Goal: Task Accomplishment & Management: Manage account settings

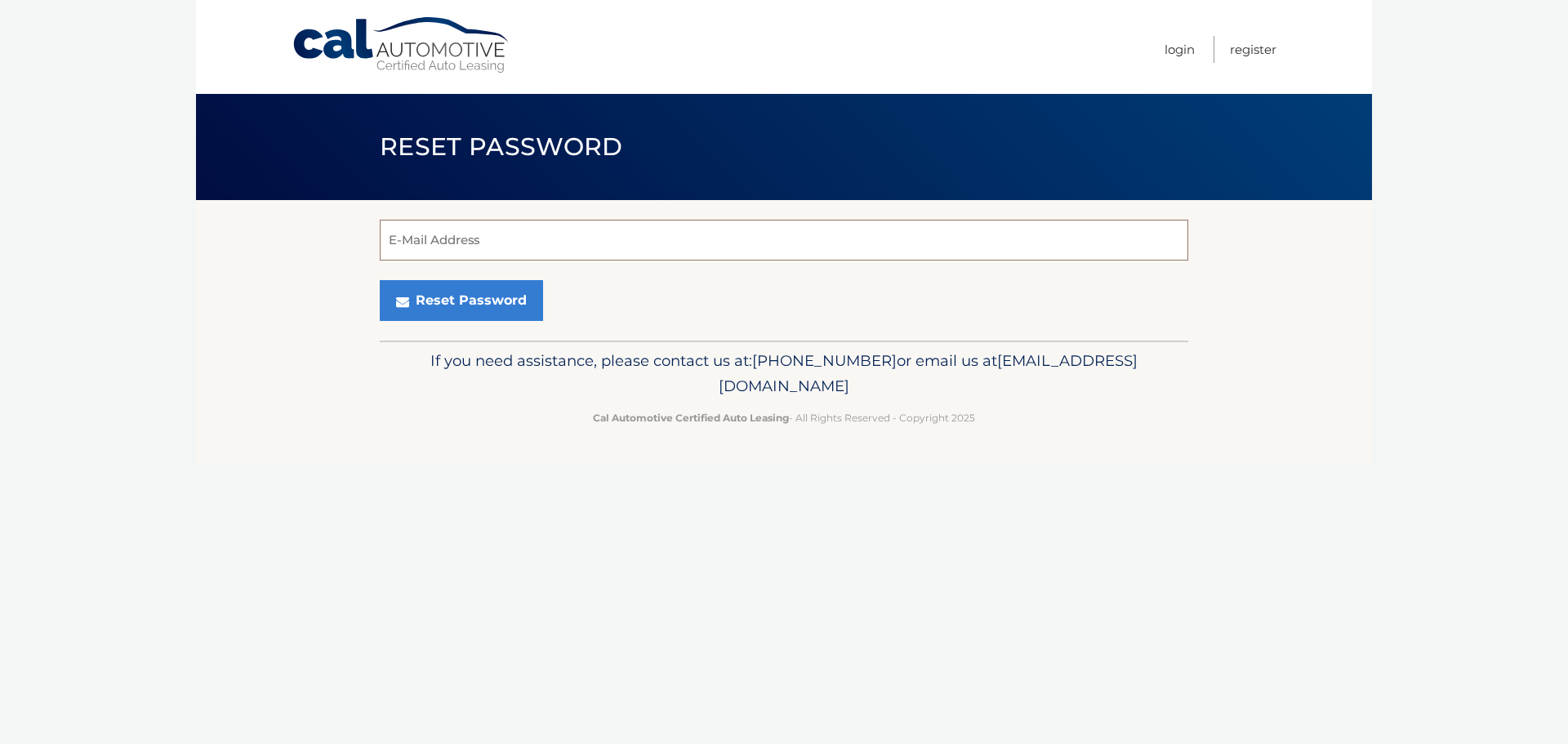
click at [585, 247] on input "E-Mail Address" at bounding box center [784, 240] width 809 height 40
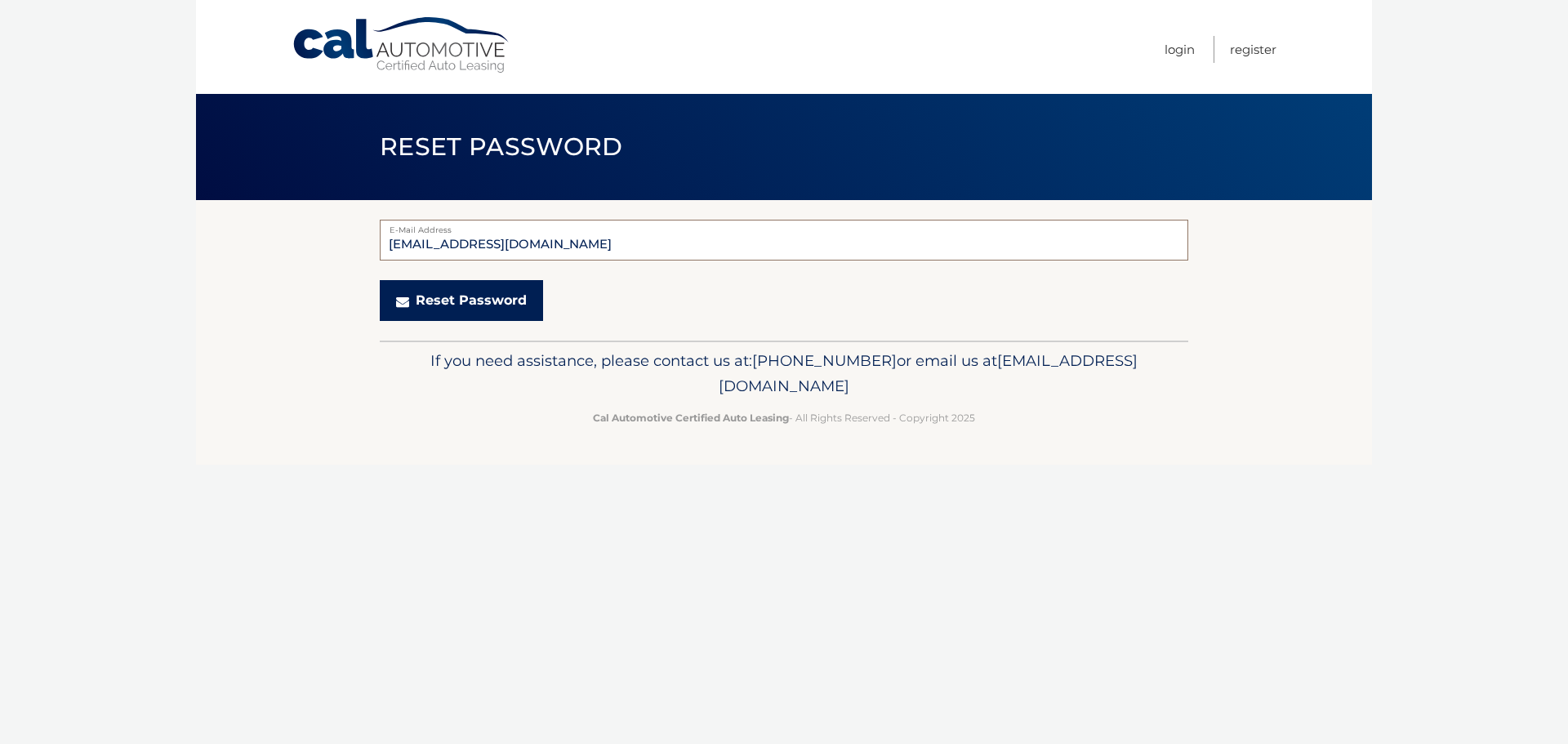
type input "[EMAIL_ADDRESS][DOMAIN_NAME]"
click at [482, 294] on button "Reset Password" at bounding box center [461, 300] width 163 height 40
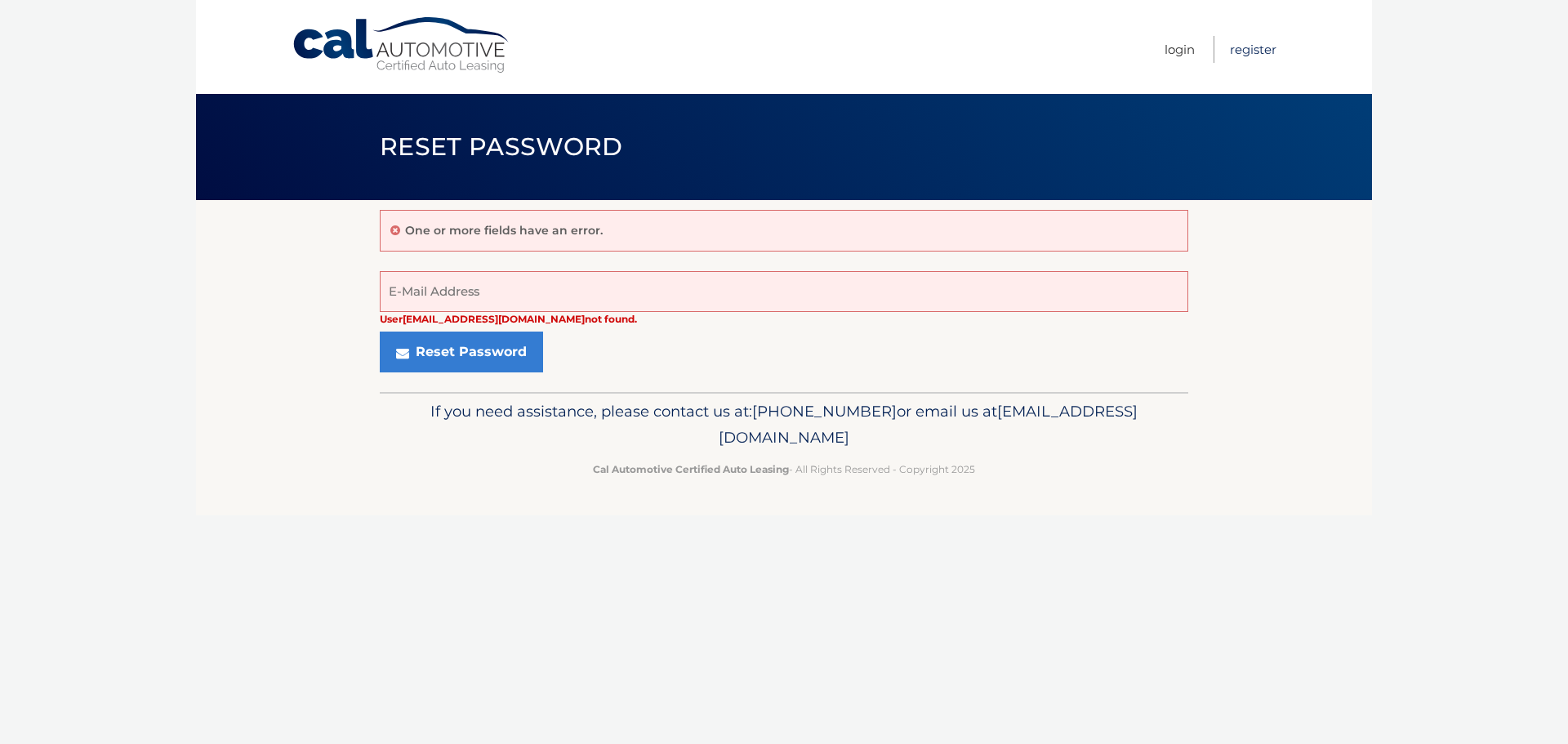
click at [1255, 49] on link "Register" at bounding box center [1253, 49] width 47 height 27
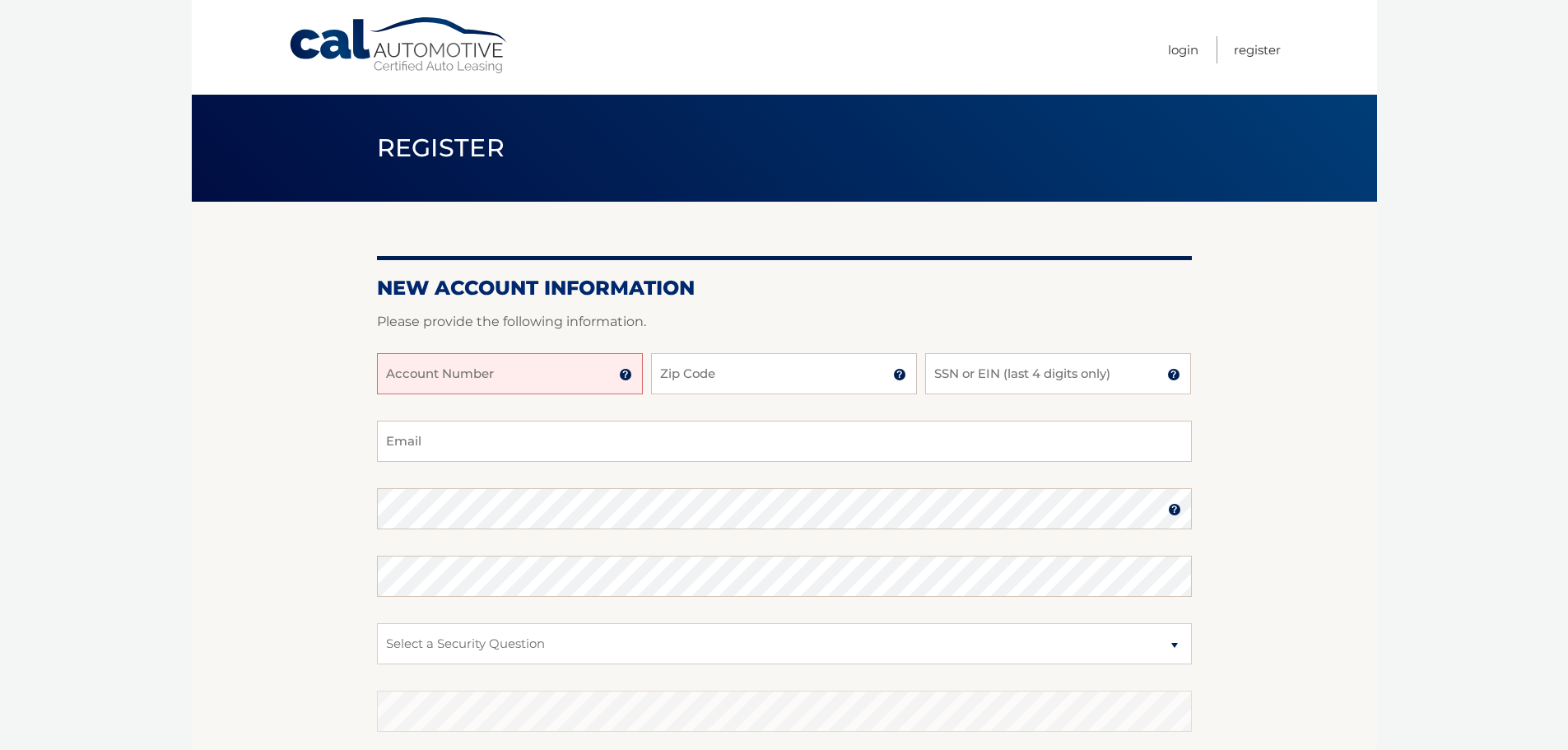
click at [536, 375] on input "Account Number" at bounding box center [510, 374] width 266 height 41
paste input "44455538894"
type input "44455538894"
click at [740, 373] on input "Zip Code" at bounding box center [784, 374] width 266 height 41
type input "33062"
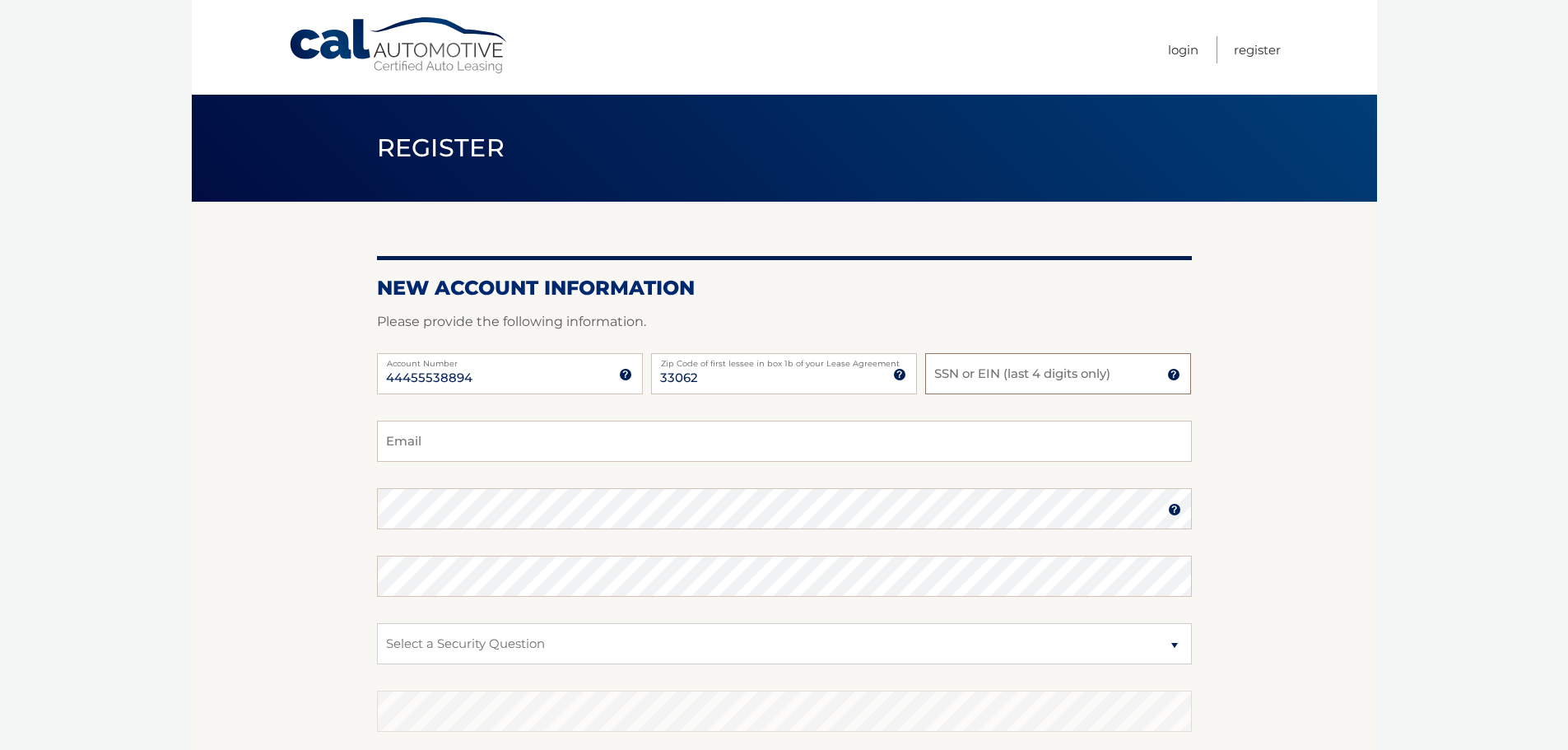
click at [978, 368] on input "SSN or EIN (last 4 digits only)" at bounding box center [1059, 374] width 266 height 41
type input "1995"
click at [658, 435] on input "Email" at bounding box center [785, 441] width 815 height 41
type input "[EMAIL_ADDRESS][DOMAIN_NAME]"
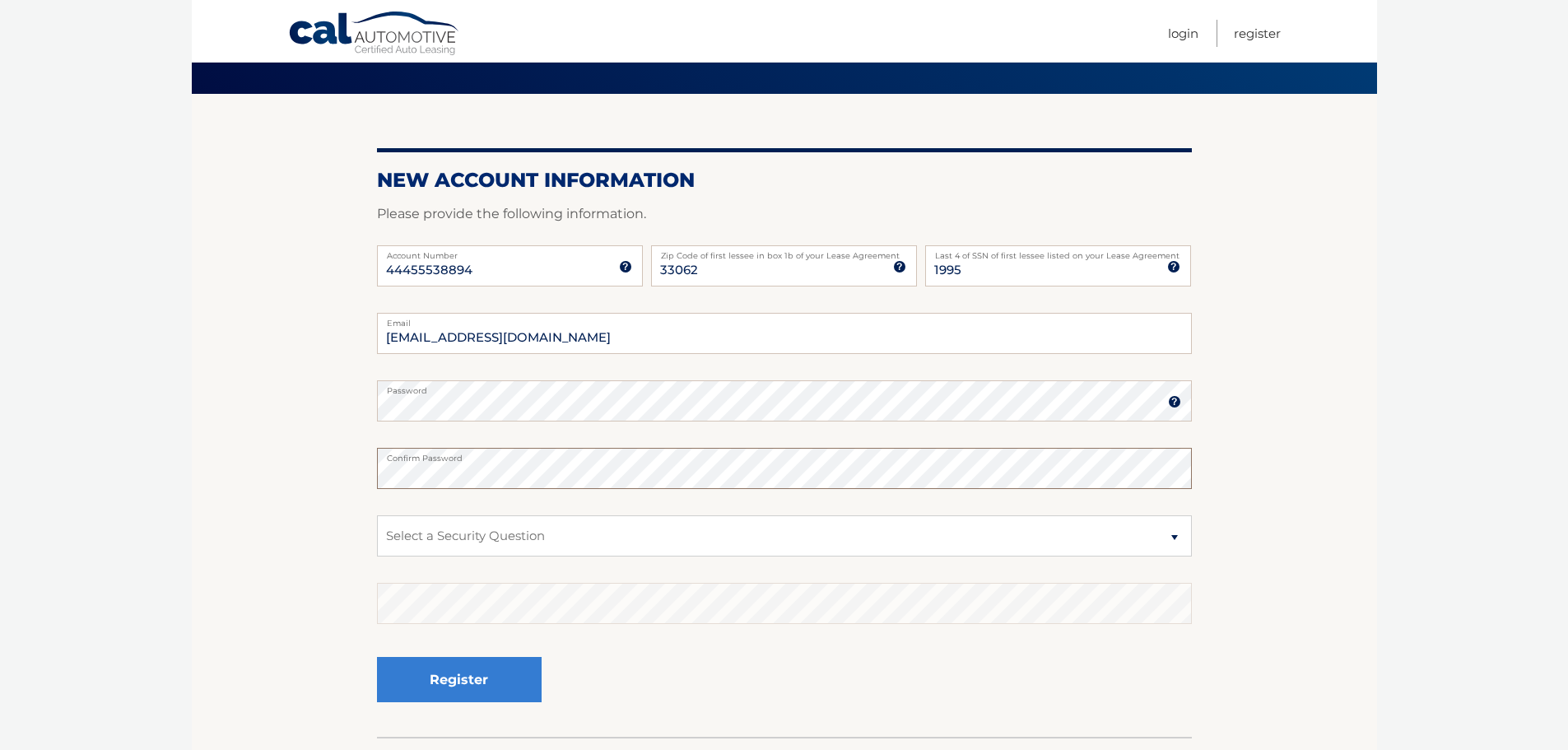
scroll to position [123, 0]
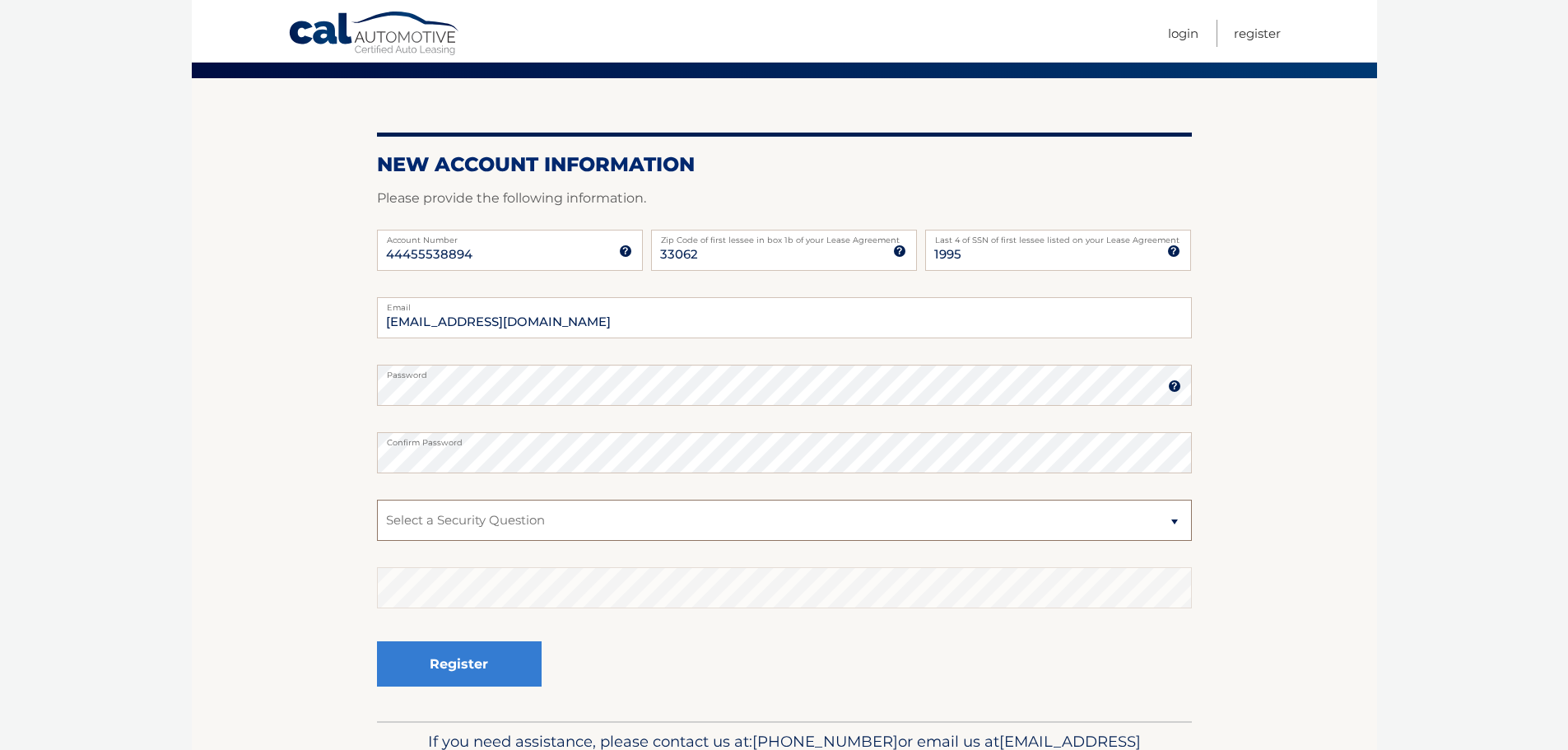
click at [764, 531] on select "Select a Security Question What was the name of your elementary school? What is…" at bounding box center [785, 520] width 815 height 41
select select "1"
click at [377, 499] on select "Select a Security Question What was the name of your elementary school? What is…" at bounding box center [785, 520] width 815 height 41
click at [474, 670] on button "Register" at bounding box center [460, 663] width 165 height 45
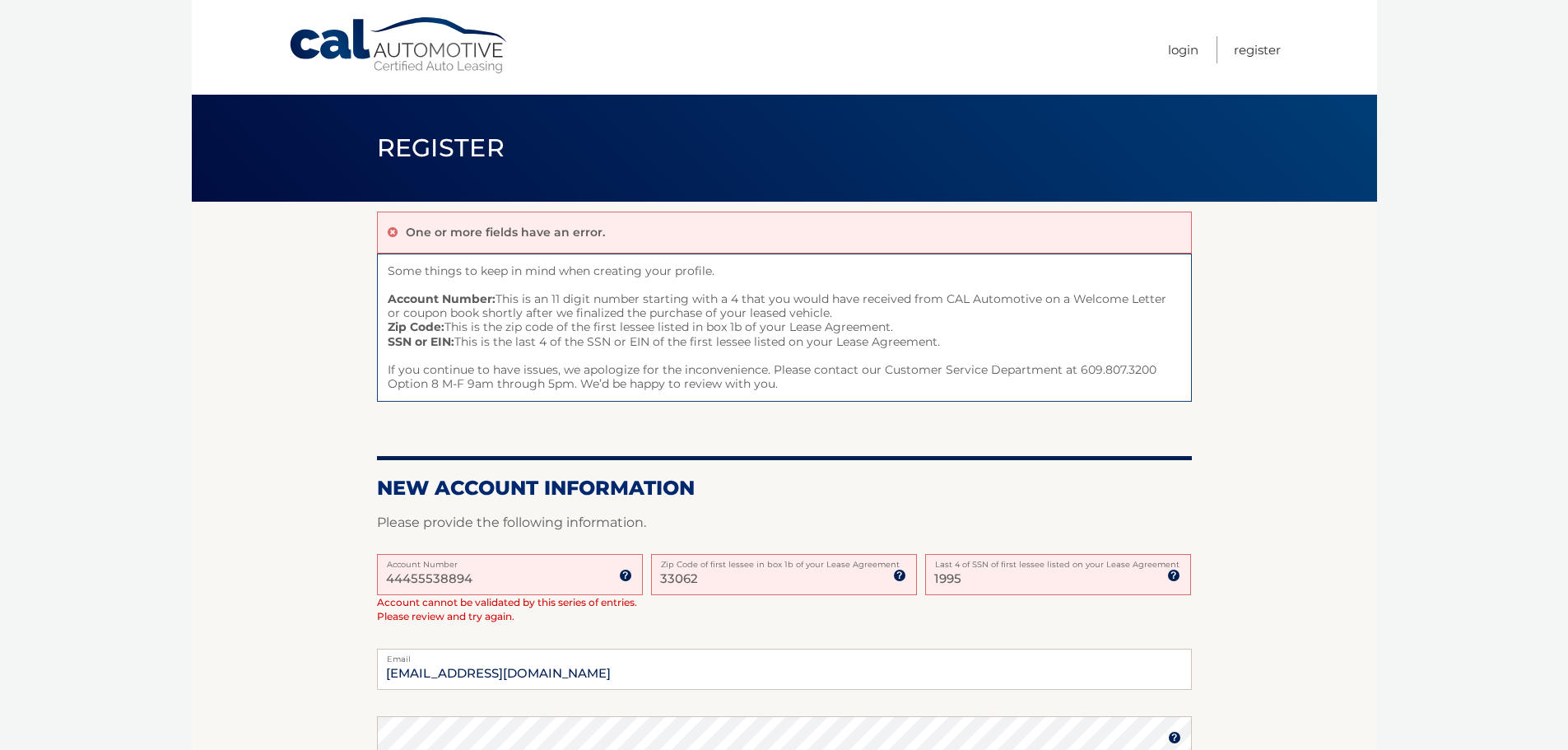
click at [522, 573] on input "44455538894" at bounding box center [510, 574] width 266 height 41
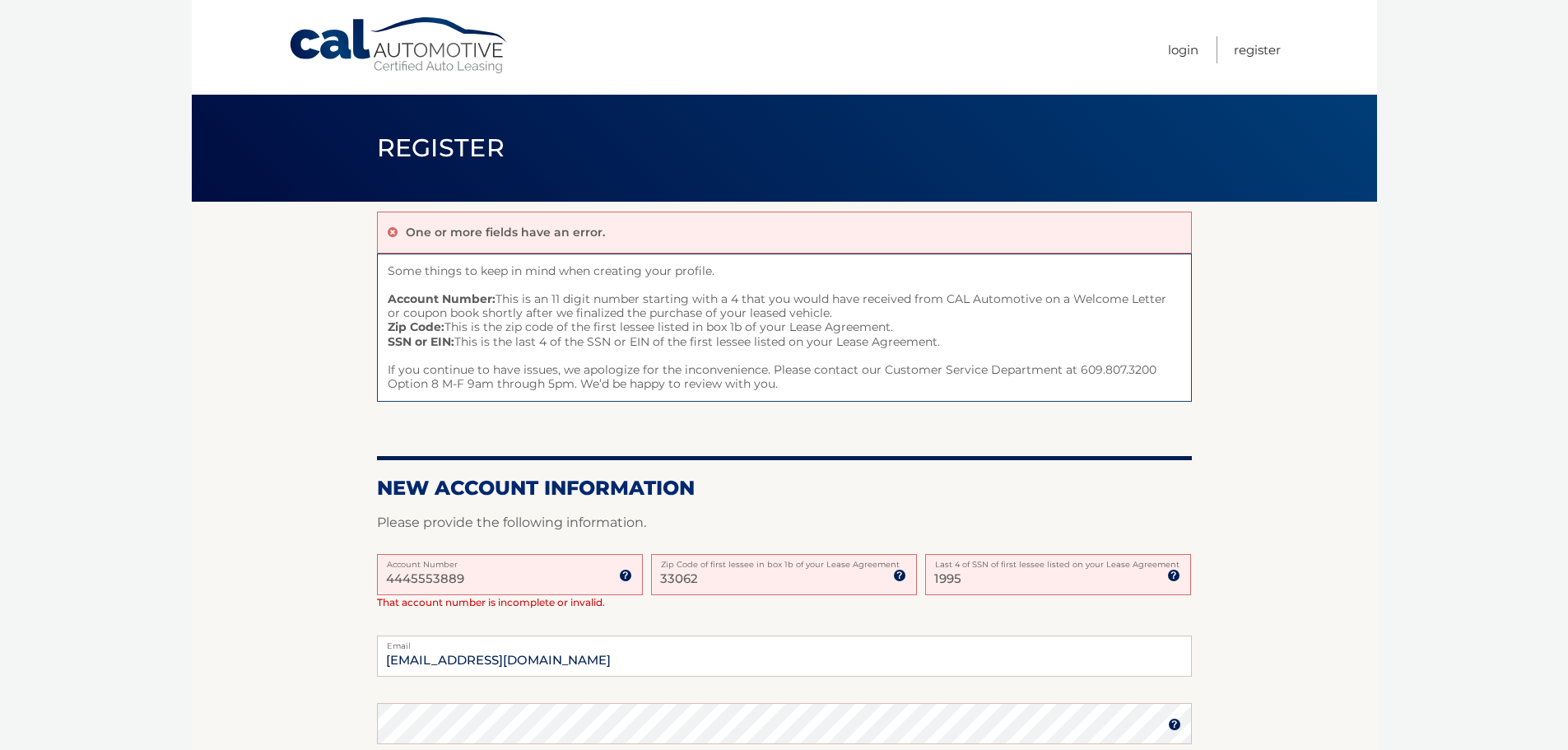
type input "44455538894"
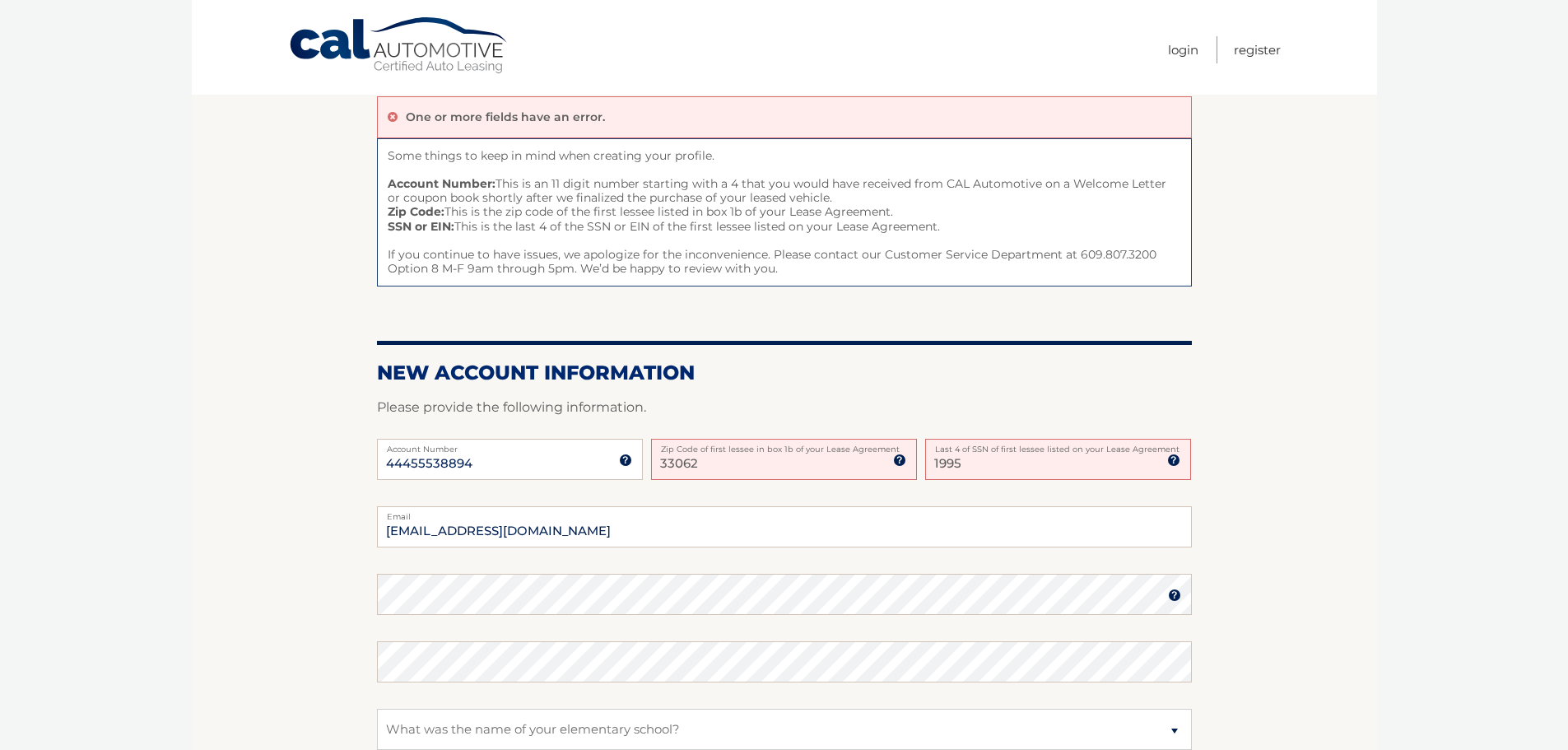
scroll to position [144, 0]
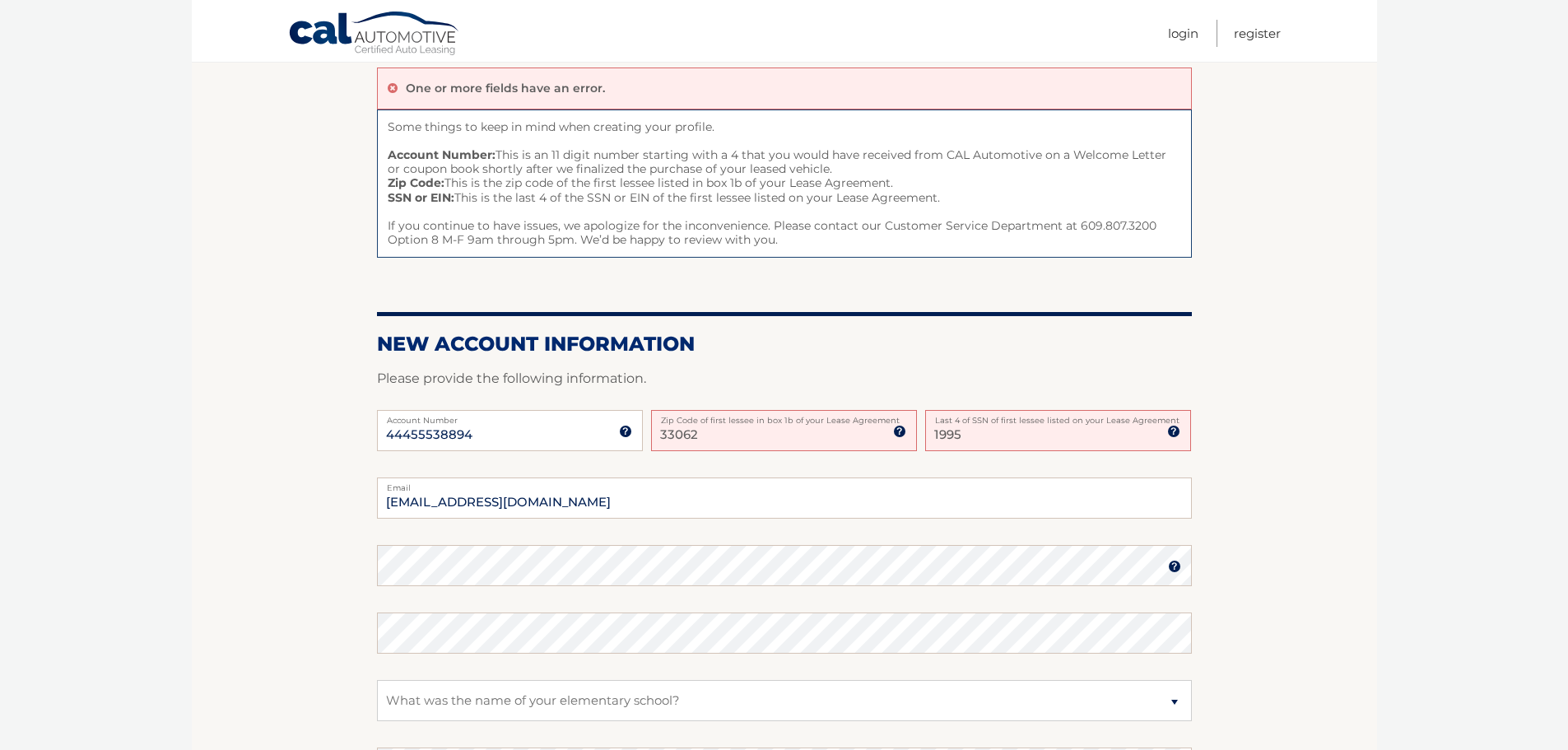
click at [753, 438] on input "33062" at bounding box center [784, 430] width 266 height 41
click at [686, 501] on input "[EMAIL_ADDRESS][DOMAIN_NAME]" at bounding box center [785, 498] width 815 height 41
click at [705, 434] on input "33062" at bounding box center [784, 430] width 266 height 41
type input "33062"
click at [987, 434] on input "1995" at bounding box center [1059, 430] width 266 height 41
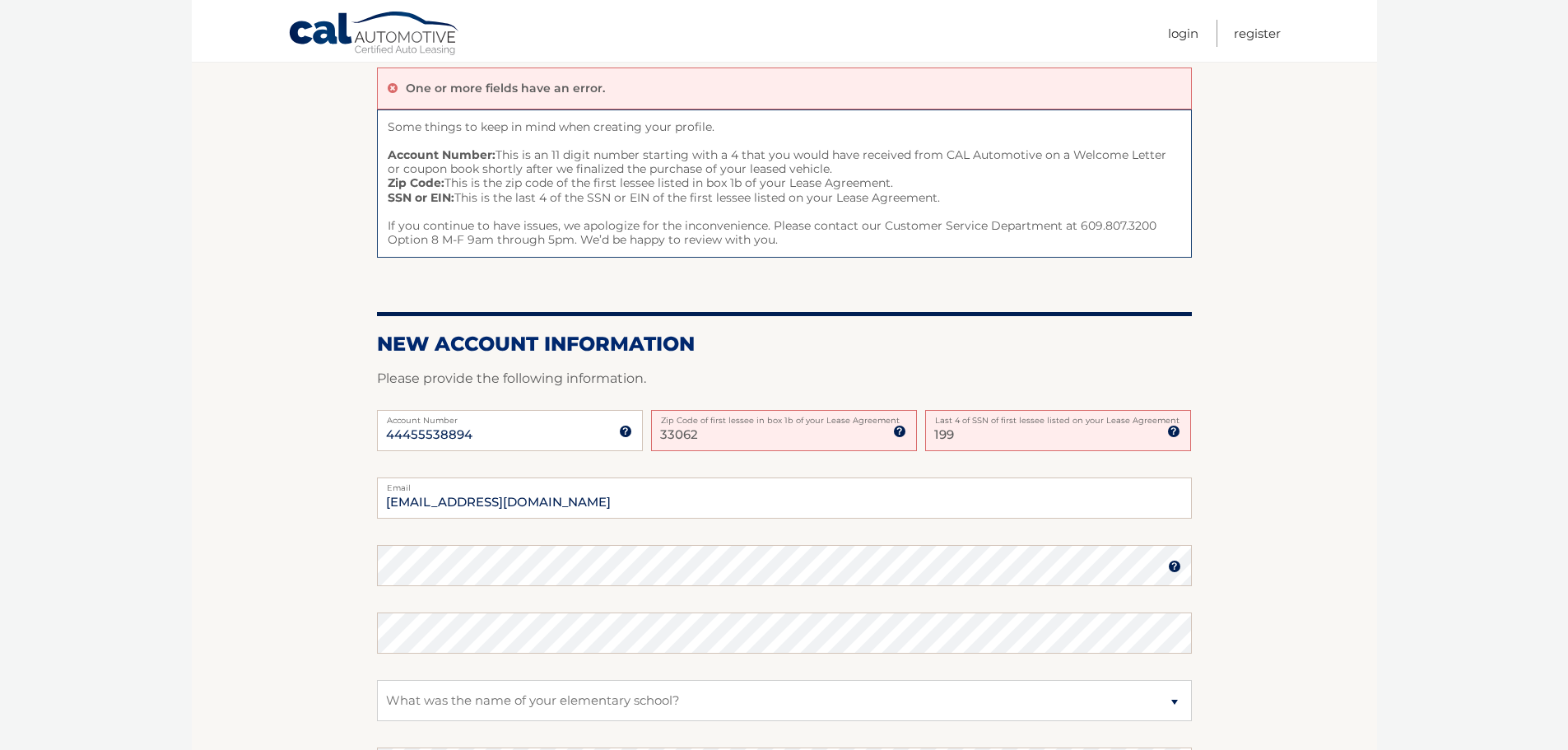
type input "1995"
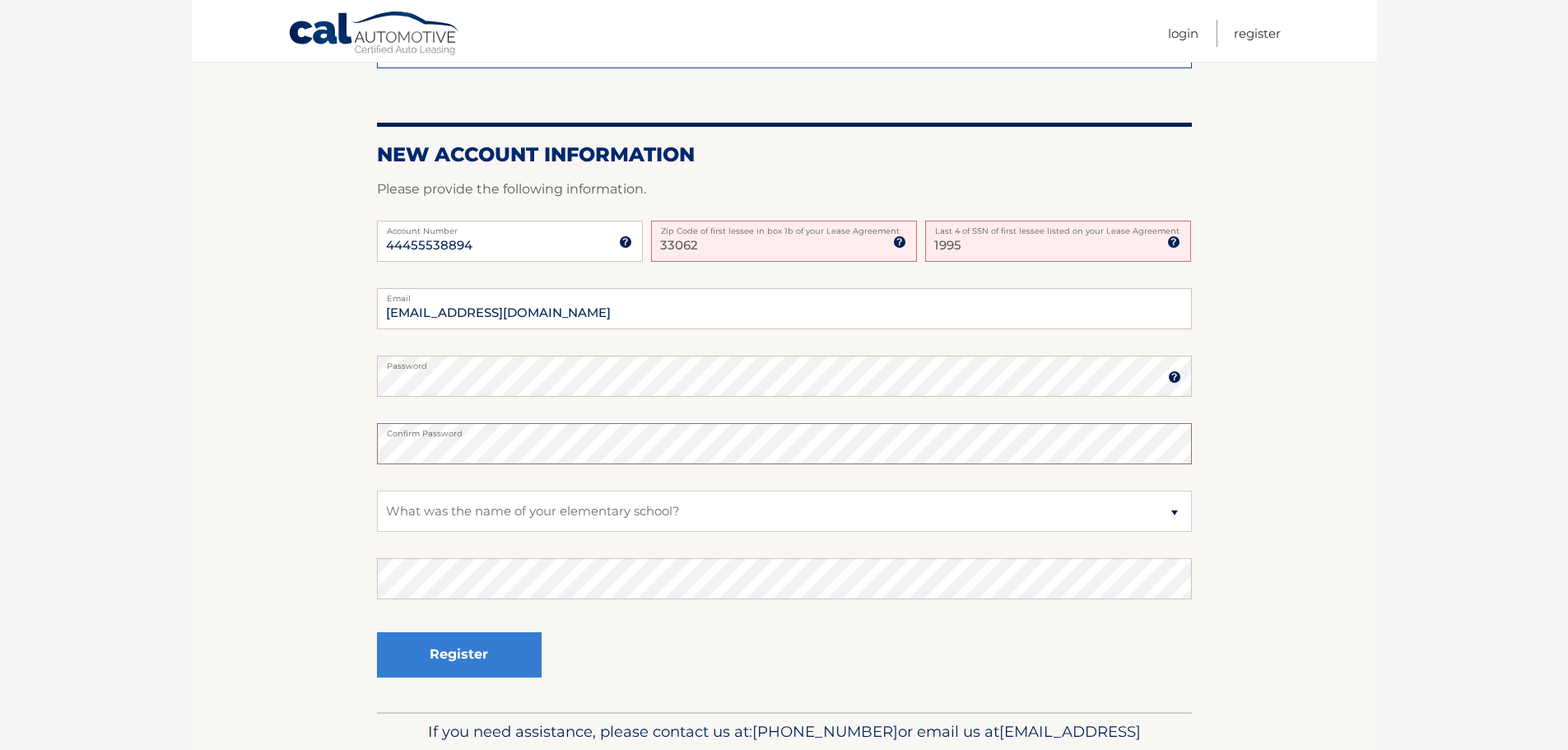
scroll to position [350, 0]
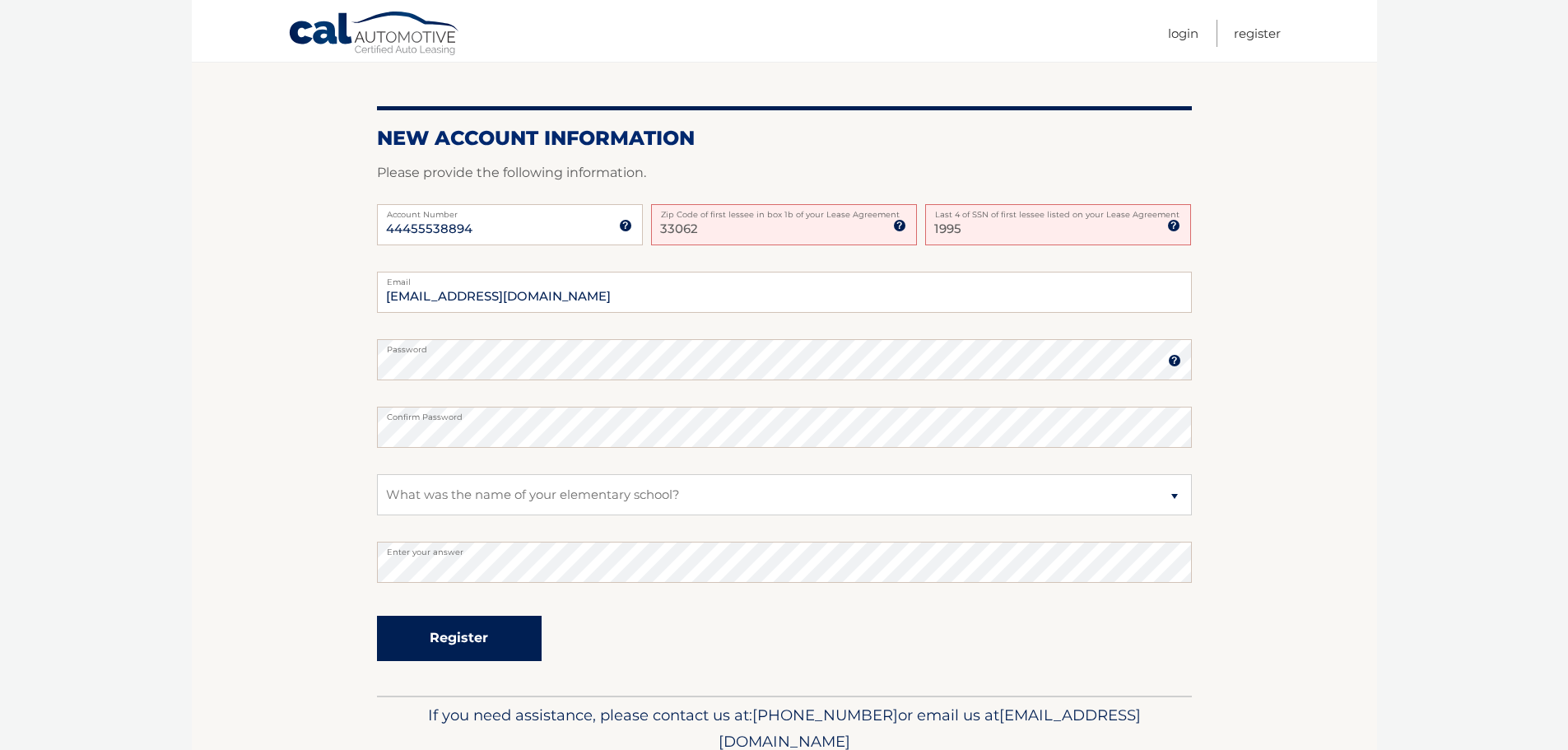
click at [451, 634] on button "Register" at bounding box center [460, 638] width 165 height 45
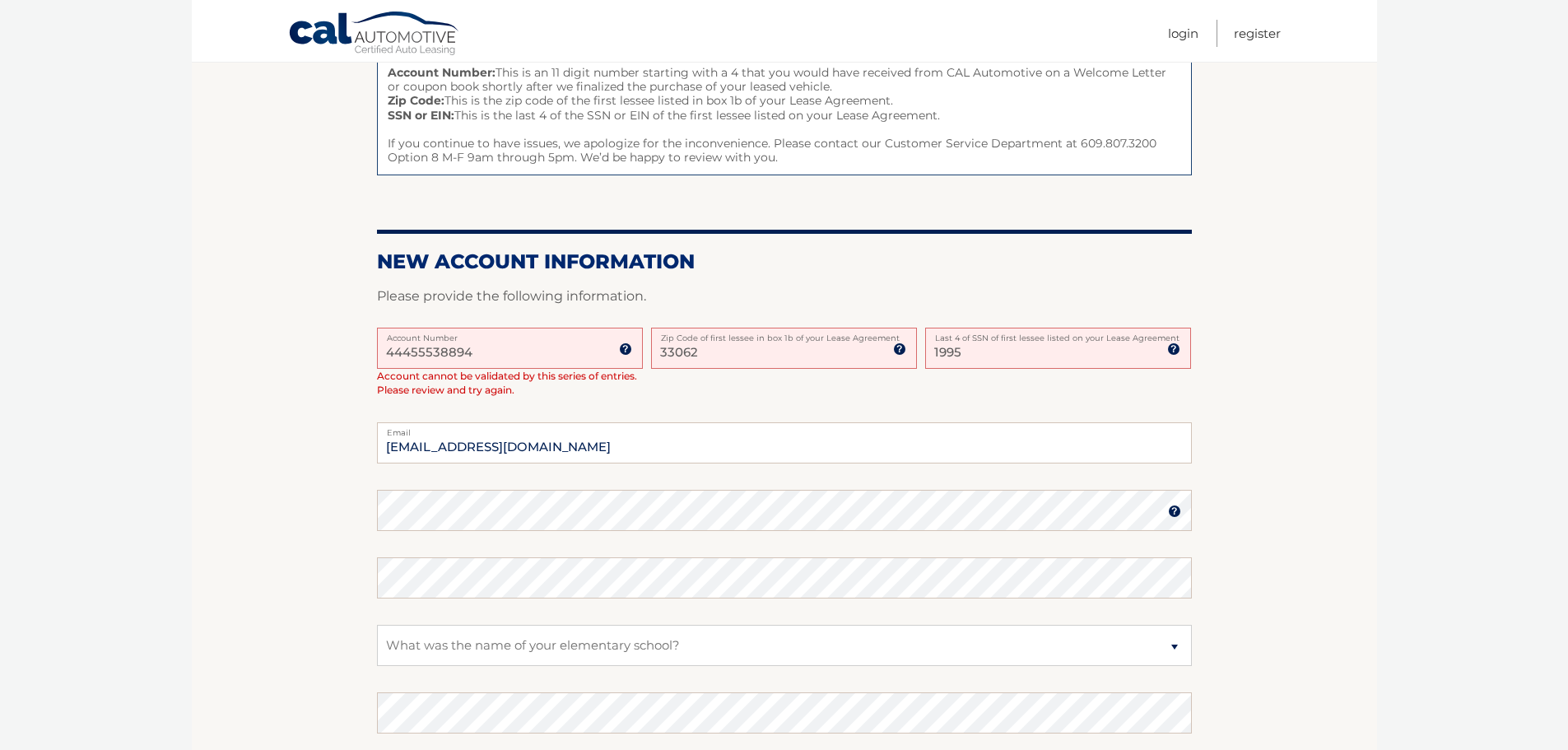
scroll to position [247, 0]
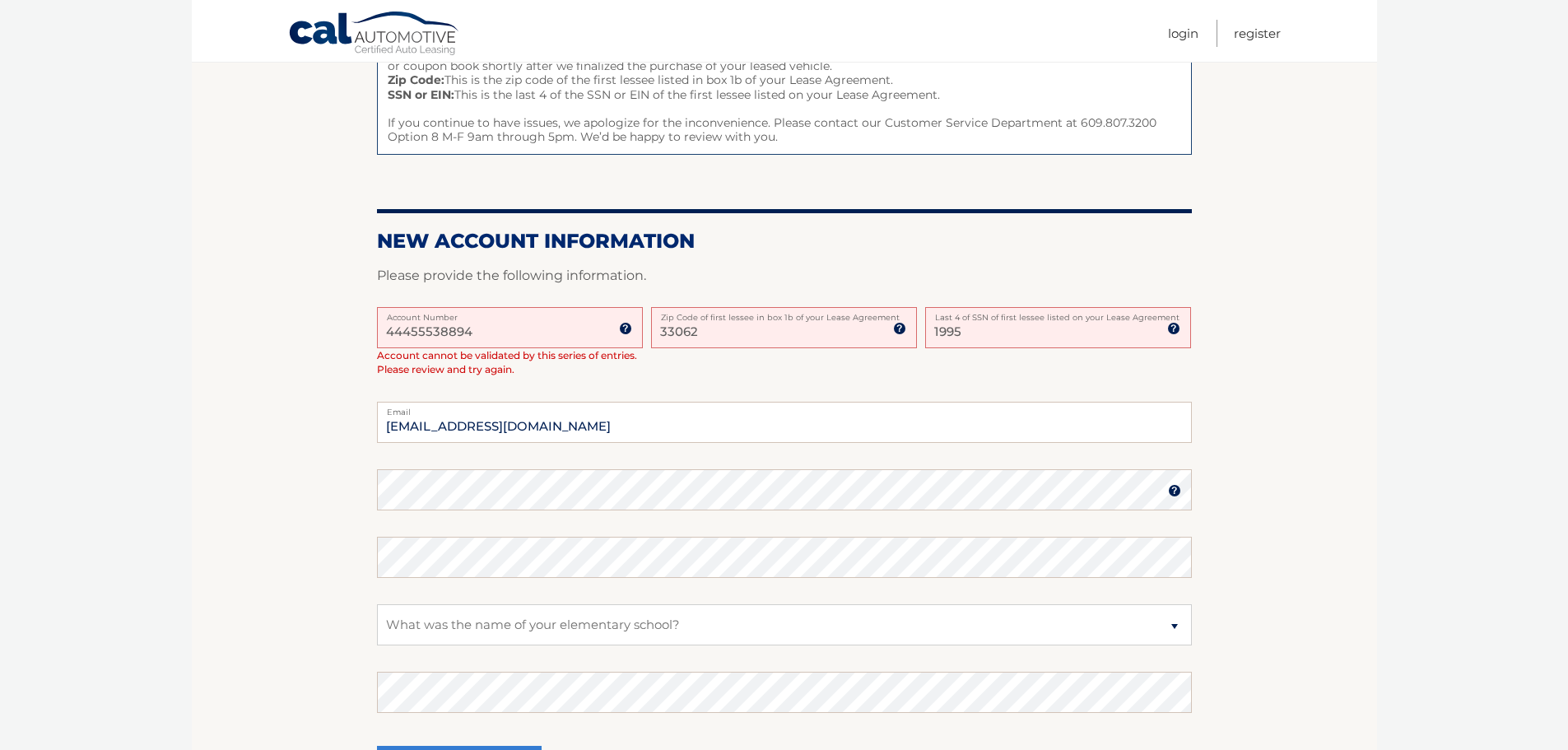
drag, startPoint x: 705, startPoint y: 336, endPoint x: 640, endPoint y: 335, distance: 65.0
click at [640, 335] on div "44455538894 Account Number 11 digit account number provided on your coupon book…" at bounding box center [785, 355] width 815 height 96
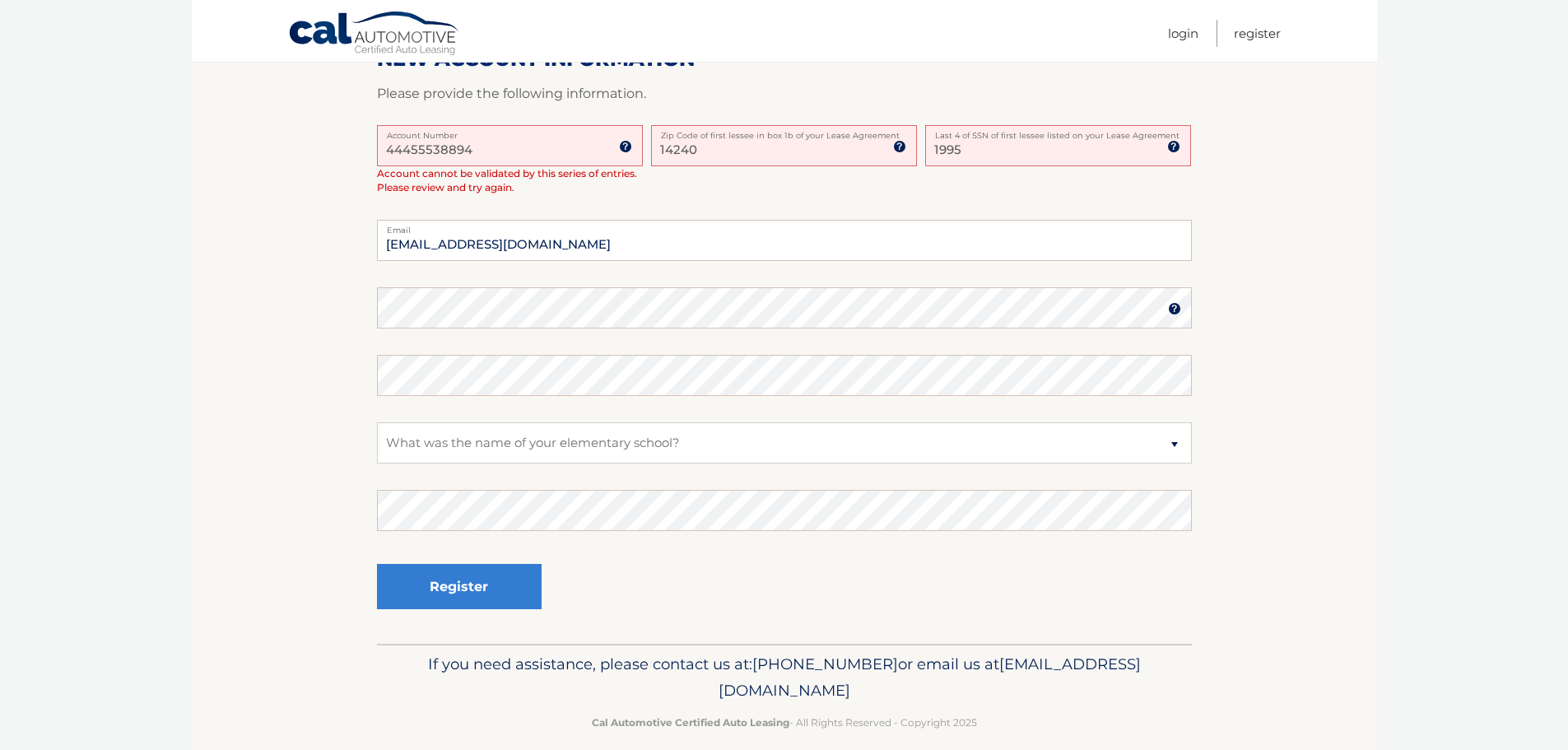
scroll to position [448, 0]
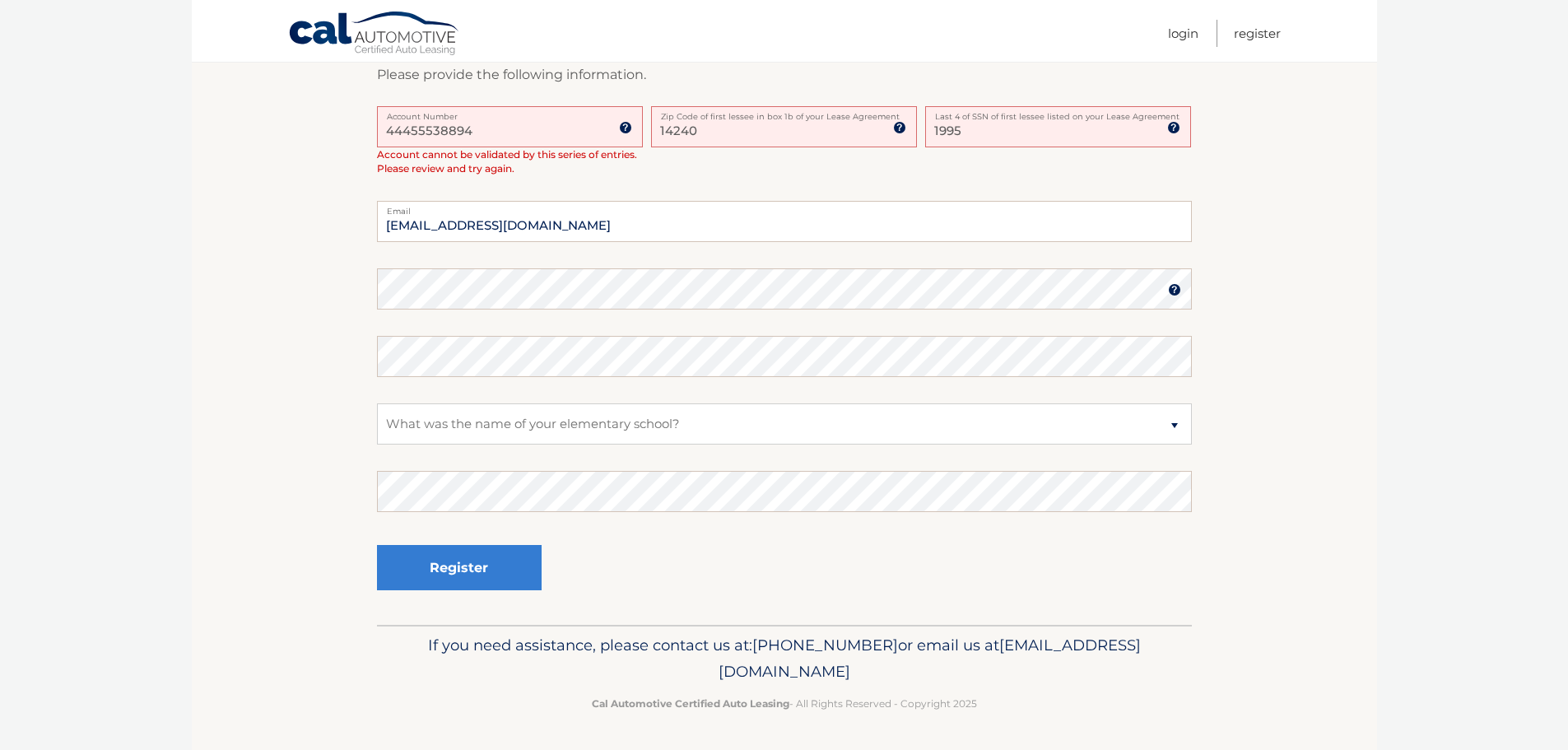
type input "14240"
click at [478, 570] on button "Register" at bounding box center [460, 567] width 165 height 45
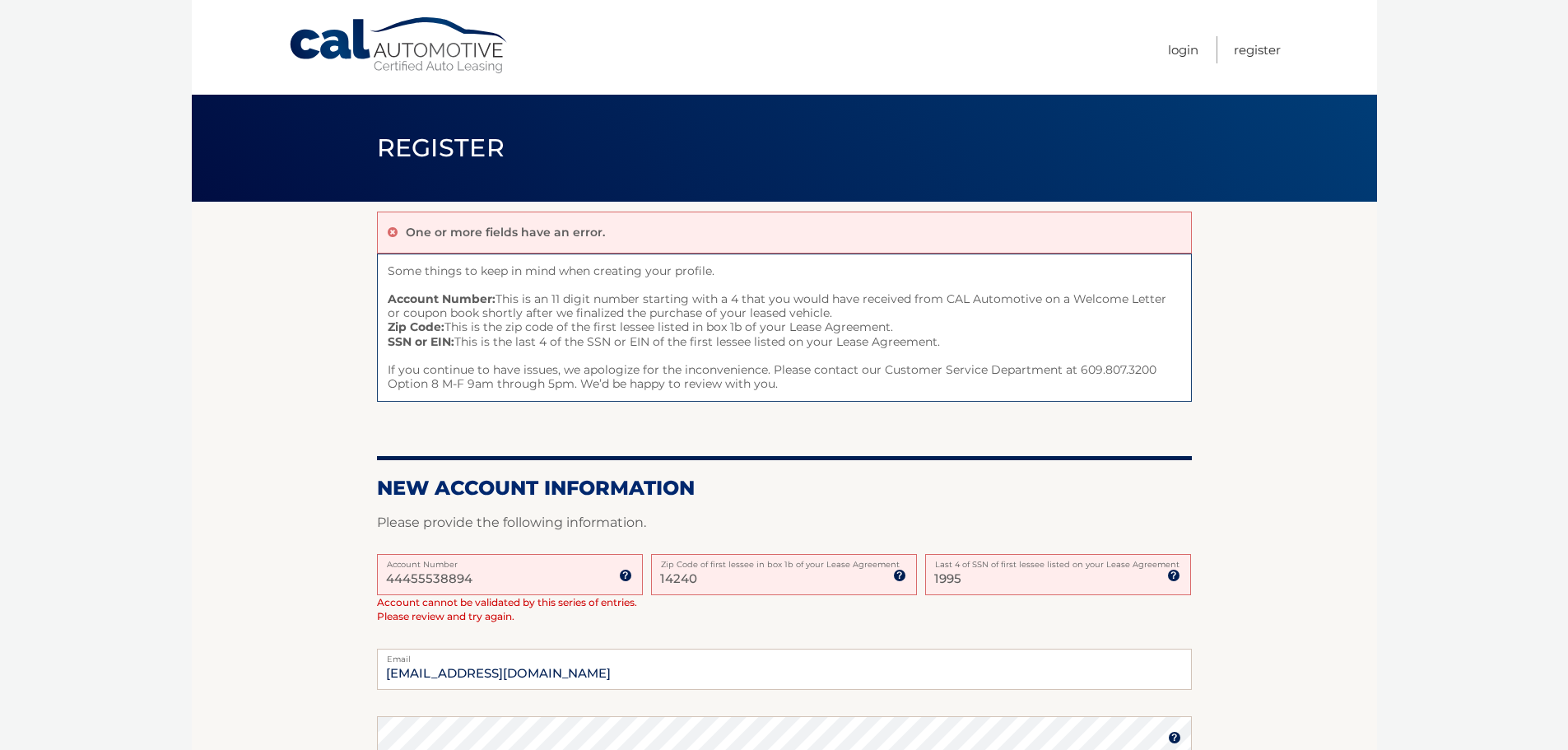
drag, startPoint x: 409, startPoint y: 576, endPoint x: 367, endPoint y: 578, distance: 42.0
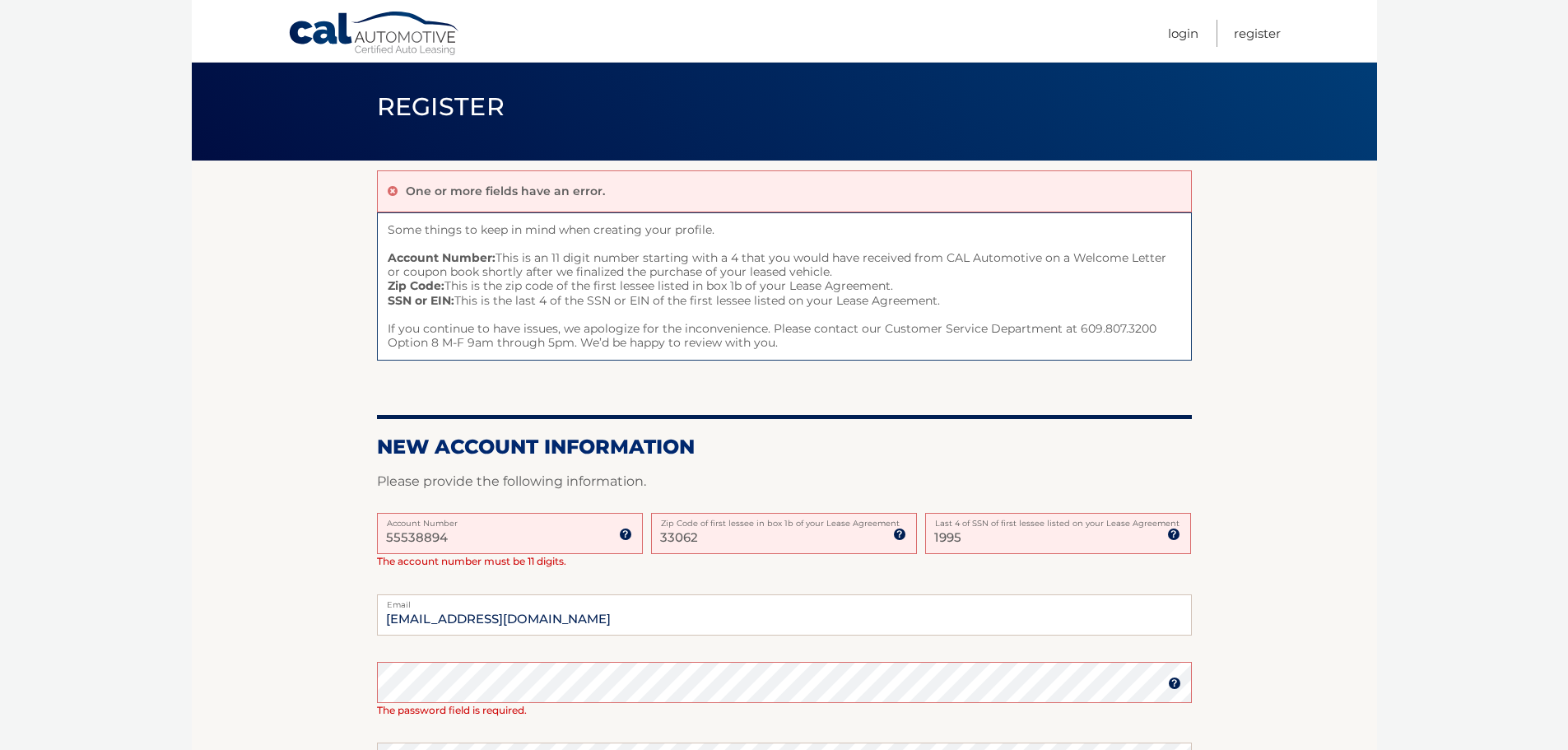
scroll to position [123, 0]
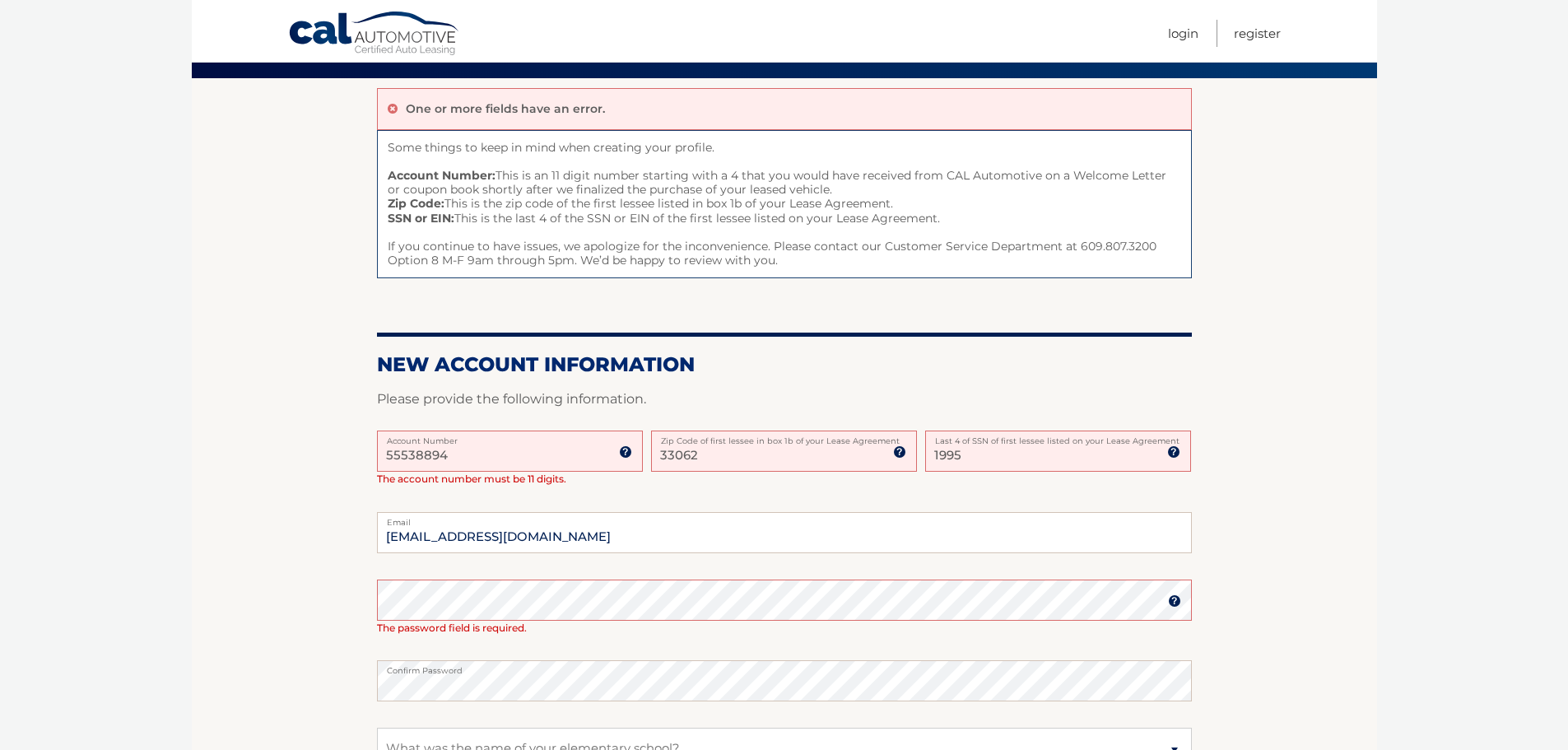
click at [462, 448] on input "55538894" at bounding box center [510, 451] width 266 height 41
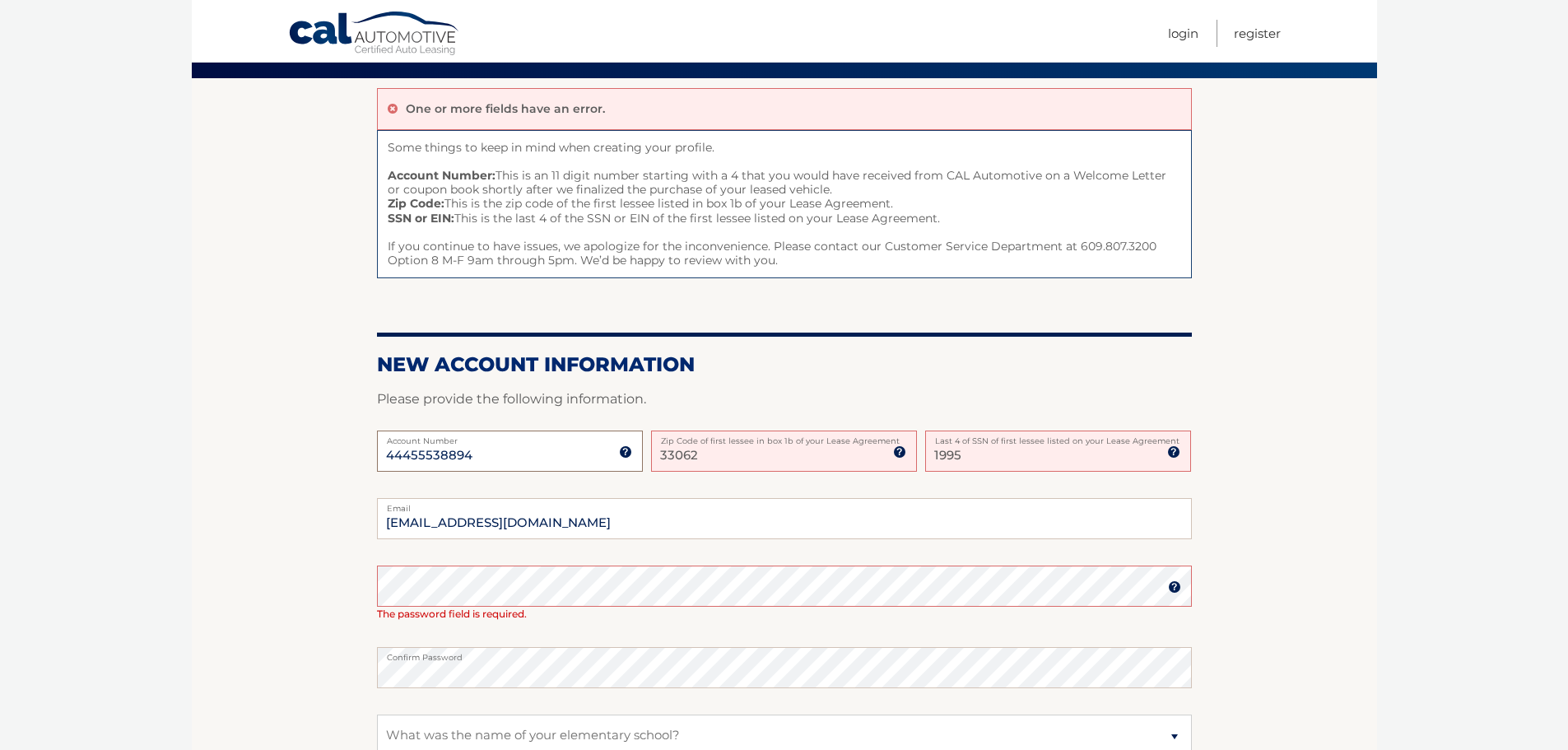
type input "44455538894"
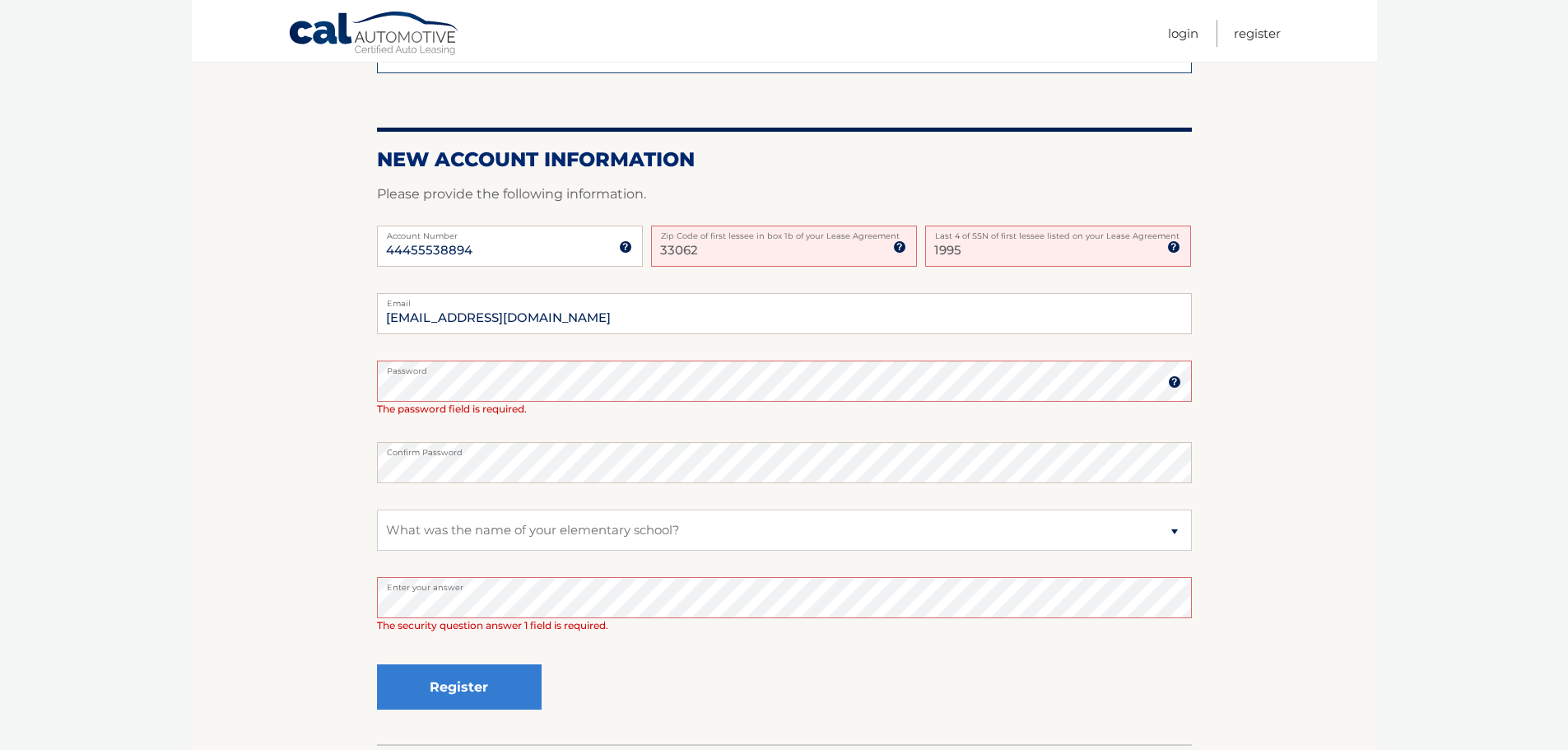
scroll to position [329, 0]
click at [449, 685] on button "Register" at bounding box center [460, 685] width 165 height 45
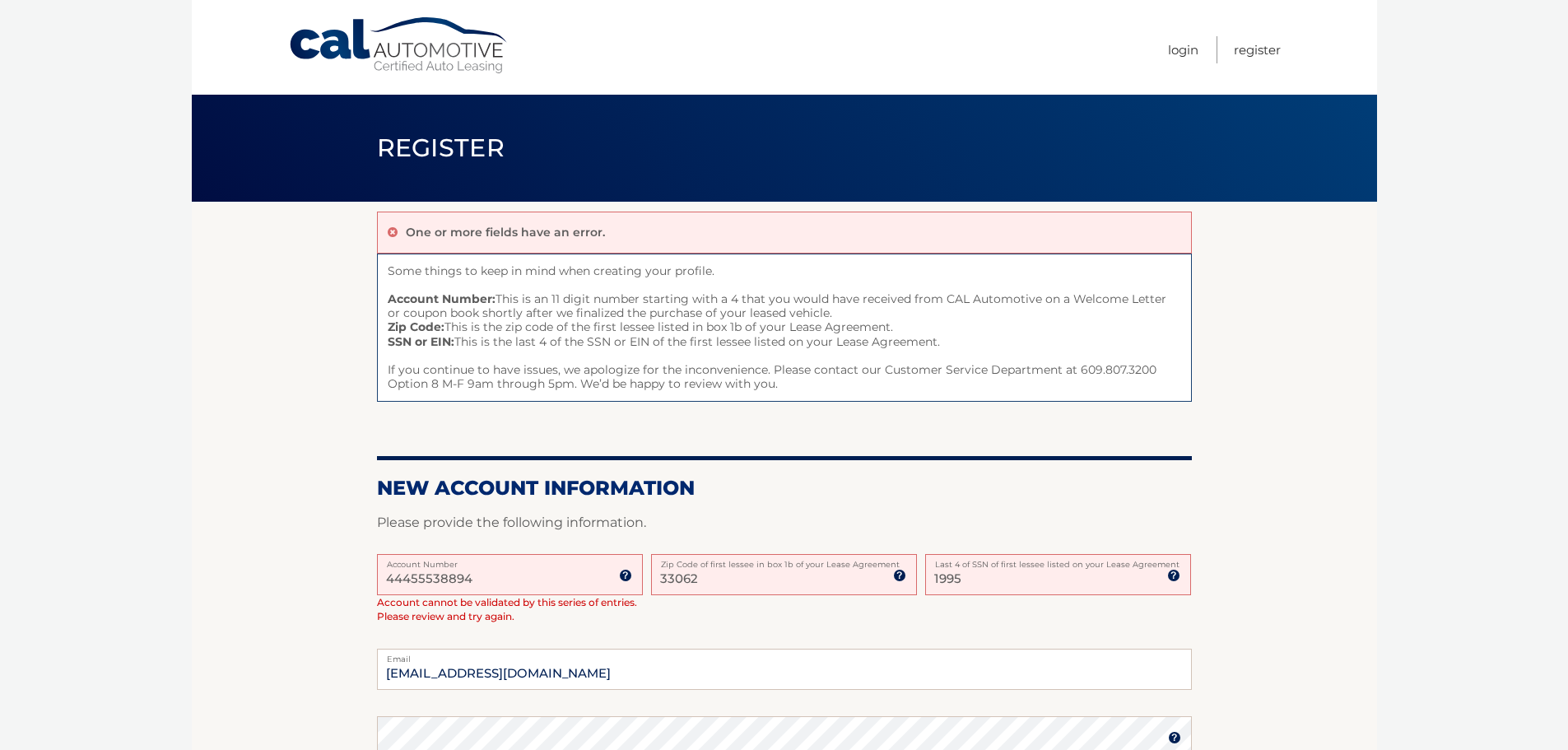
click at [509, 576] on input "44455538894" at bounding box center [510, 574] width 266 height 41
drag, startPoint x: 768, startPoint y: 384, endPoint x: 383, endPoint y: 278, distance: 399.3
click at [383, 278] on span "Some things to keep in mind when creating your profile. Account Number: This is…" at bounding box center [785, 328] width 815 height 149
click at [502, 293] on span "Some things to keep in mind when creating your profile. Account Number: This is…" at bounding box center [785, 328] width 815 height 149
drag, startPoint x: 422, startPoint y: 272, endPoint x: 820, endPoint y: 390, distance: 415.1
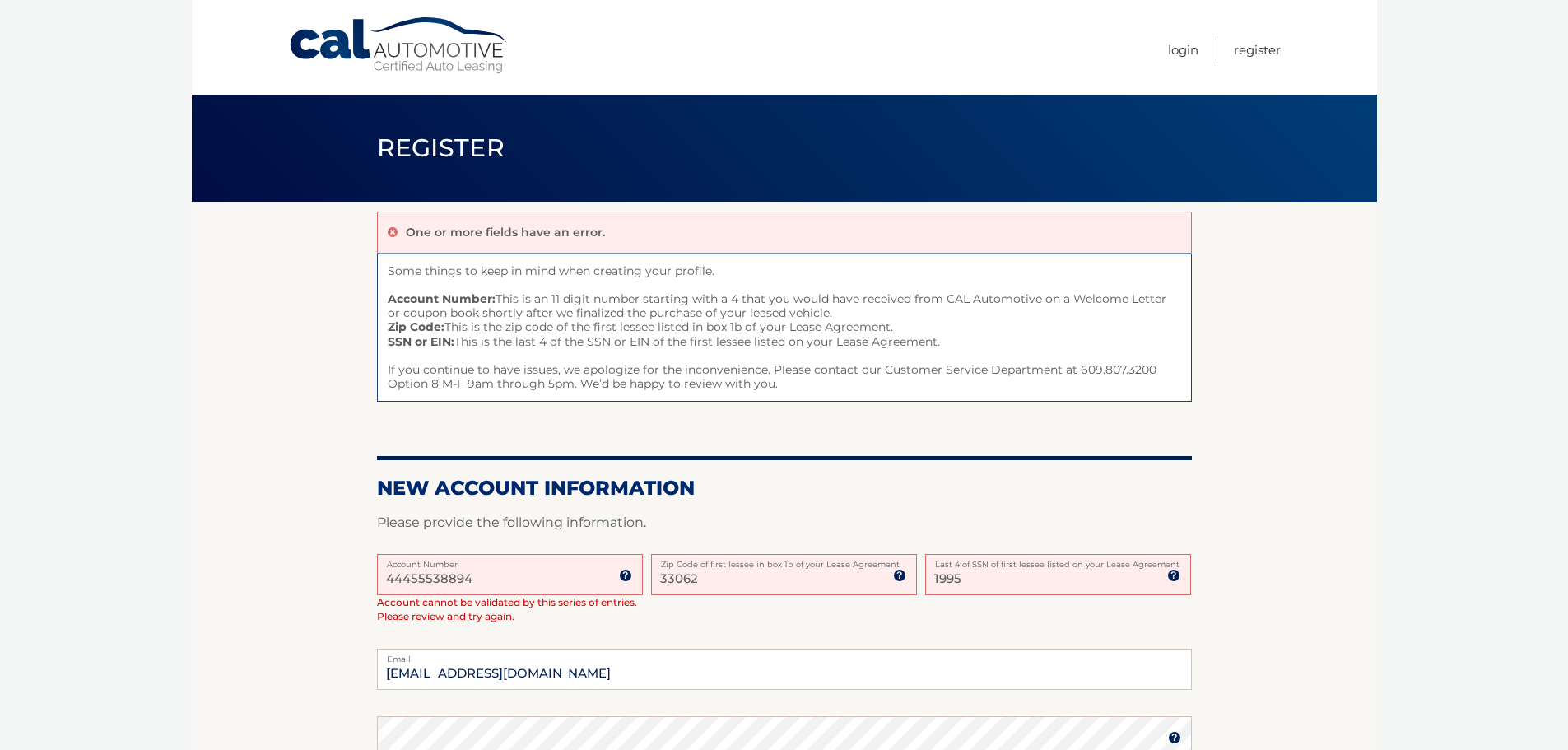
click at [820, 390] on span "Some things to keep in mind when creating your profile. Account Number: This is…" at bounding box center [785, 328] width 815 height 149
drag, startPoint x: 786, startPoint y: 384, endPoint x: 378, endPoint y: 256, distance: 427.6
click at [382, 260] on span "Some things to keep in mind when creating your profile. Account Number: This is…" at bounding box center [785, 328] width 815 height 149
click at [432, 274] on span "Some things to keep in mind when creating your profile. Account Number: This is…" at bounding box center [785, 328] width 815 height 149
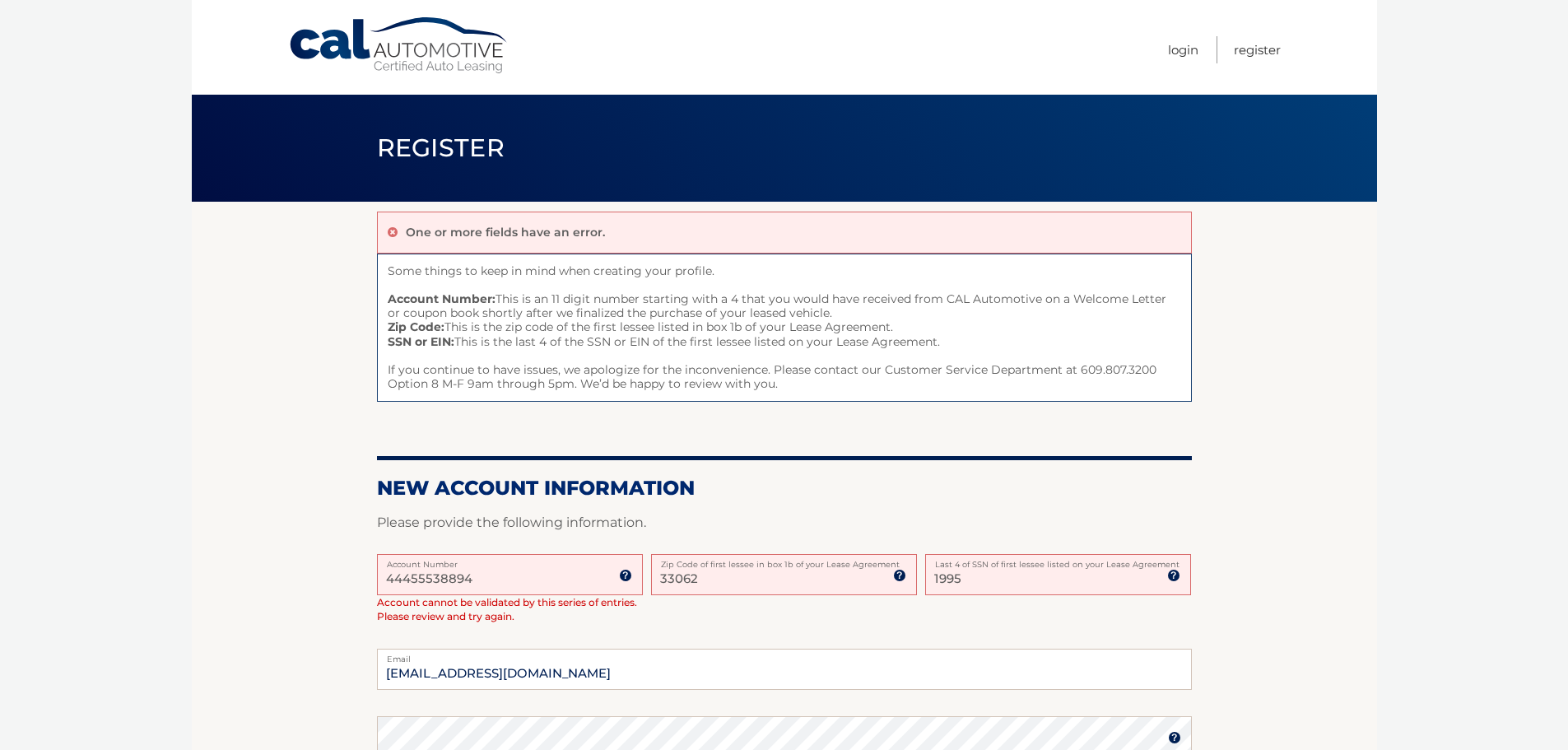
drag, startPoint x: 387, startPoint y: 268, endPoint x: 733, endPoint y: 388, distance: 366.2
click at [733, 388] on span "Some things to keep in mind when creating your profile. Account Number: This is…" at bounding box center [785, 328] width 815 height 149
click at [772, 390] on span "Some things to keep in mind when creating your profile. Account Number: This is…" at bounding box center [785, 328] width 815 height 149
click at [773, 390] on span "Some things to keep in mind when creating your profile. Account Number: This is…" at bounding box center [785, 328] width 815 height 149
drag, startPoint x: 778, startPoint y: 384, endPoint x: 361, endPoint y: 265, distance: 433.6
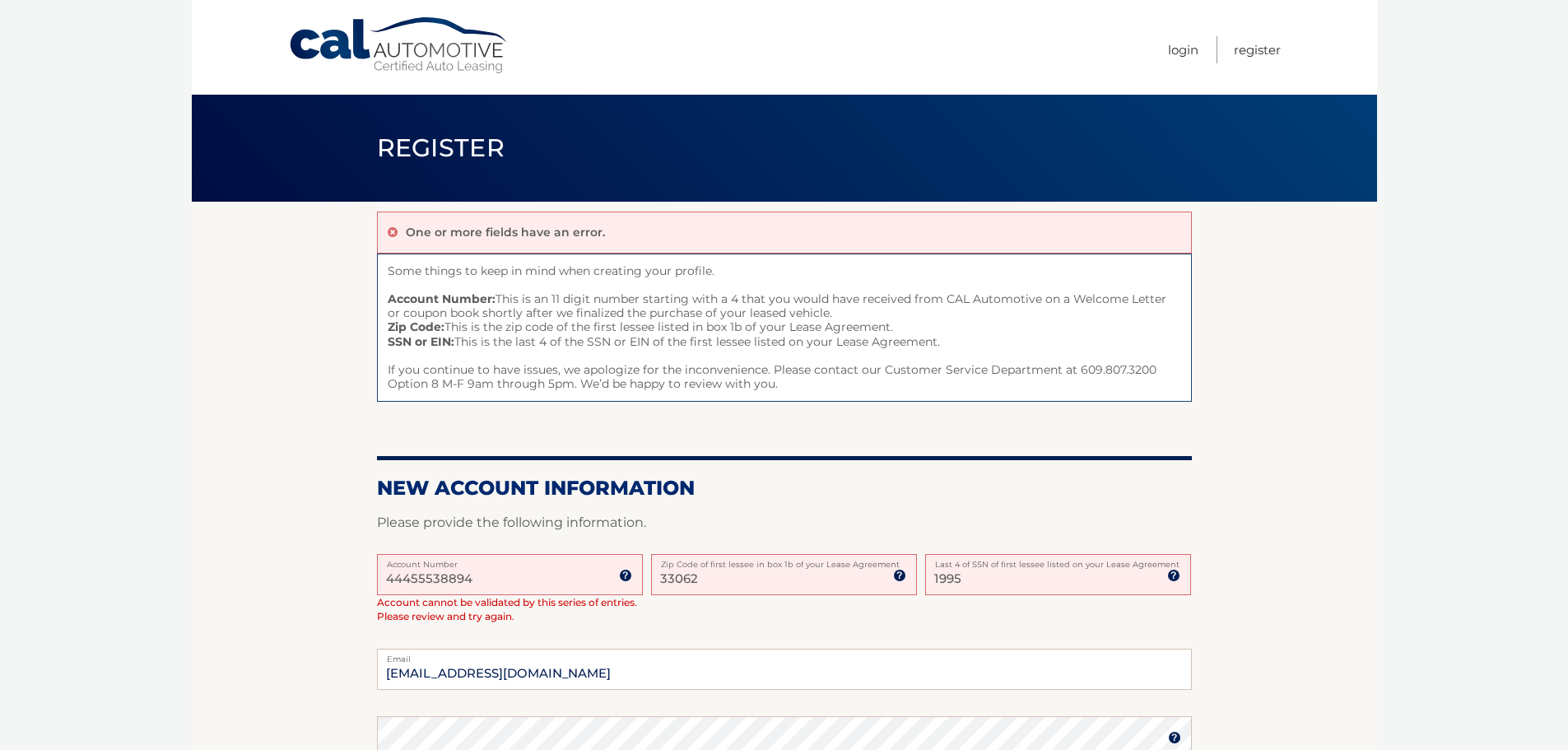
click at [361, 265] on section "One or more fields have an error. Some things to keep in mind when creating you…" at bounding box center [785, 637] width 1185 height 870
click at [420, 272] on span "Some things to keep in mind when creating your profile. Account Number: This is…" at bounding box center [785, 328] width 815 height 149
drag, startPoint x: 388, startPoint y: 267, endPoint x: 781, endPoint y: 388, distance: 411.2
click at [781, 388] on span "Some things to keep in mind when creating your profile. Account Number: This is…" at bounding box center [785, 328] width 815 height 149
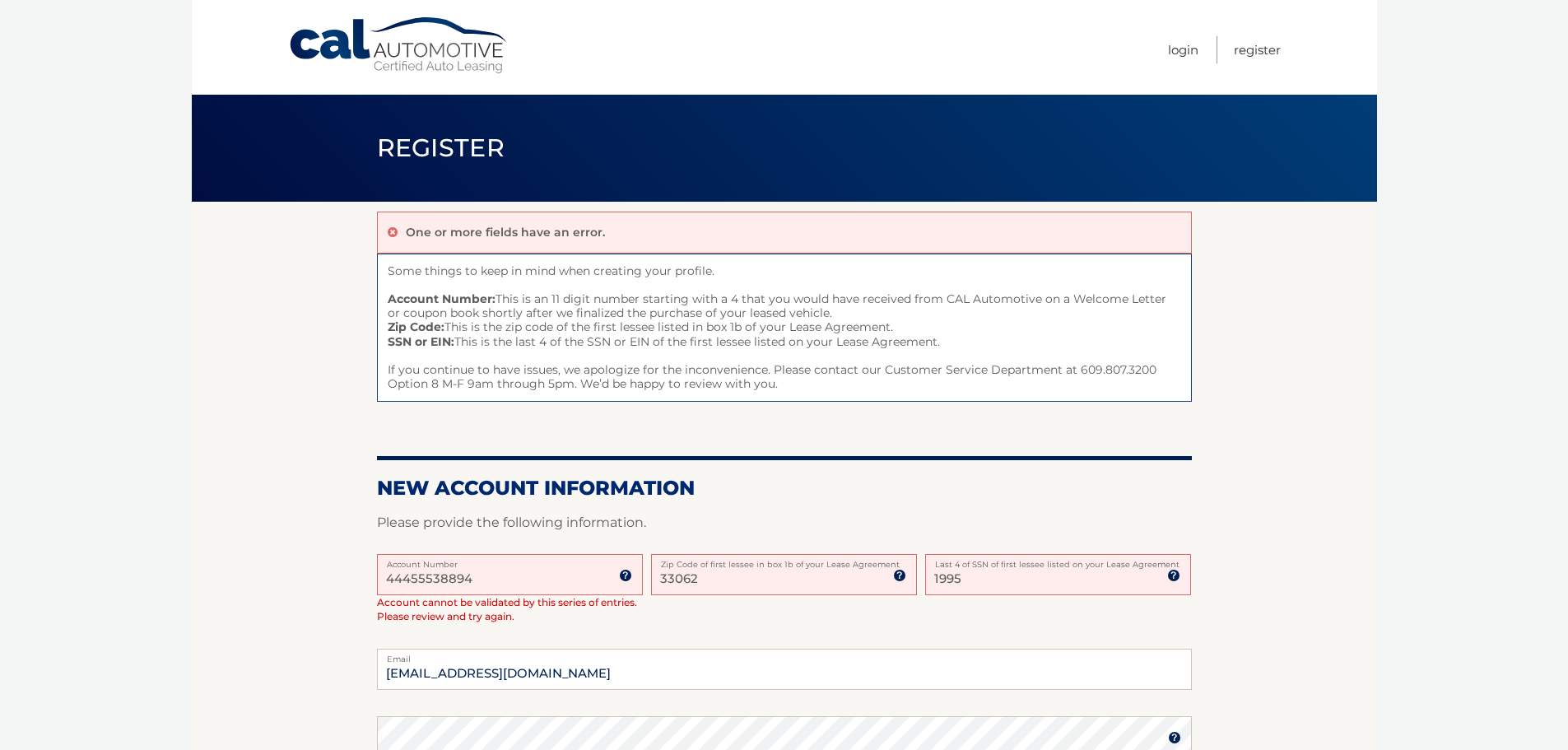
drag, startPoint x: 782, startPoint y: 385, endPoint x: 375, endPoint y: 267, distance: 423.8
click at [375, 267] on section "One or more fields have an error. Some things to keep in mind when creating you…" at bounding box center [785, 637] width 1185 height 870
click at [452, 269] on span "Some things to keep in mind when creating your profile. Account Number: This is…" at bounding box center [785, 328] width 815 height 149
drag, startPoint x: 388, startPoint y: 269, endPoint x: 786, endPoint y: 387, distance: 415.1
click at [786, 387] on span "Some things to keep in mind when creating your profile. Account Number: This is…" at bounding box center [785, 328] width 815 height 149
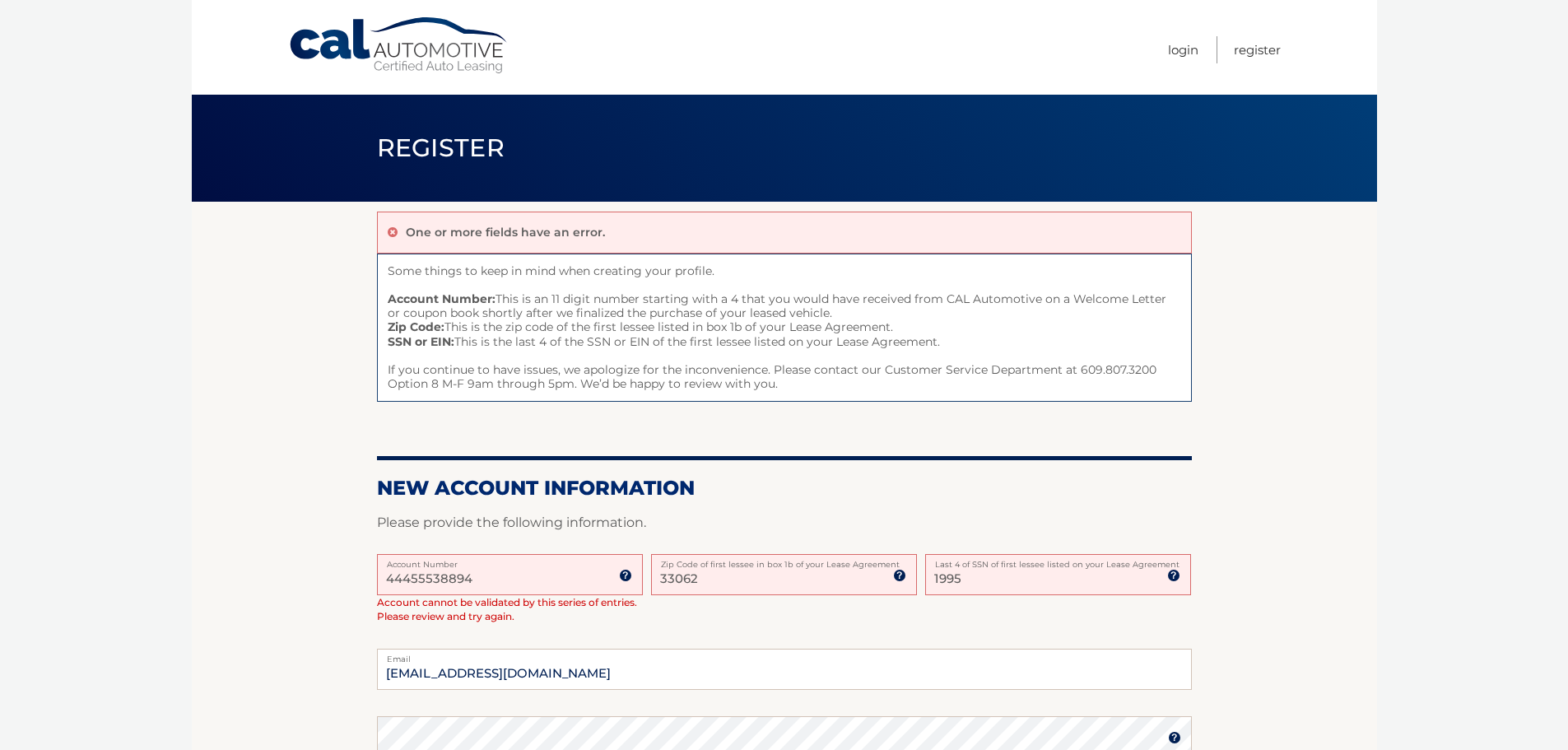
click at [786, 387] on span "Some things to keep in mind when creating your profile. Account Number: This is…" at bounding box center [785, 328] width 815 height 149
drag, startPoint x: 773, startPoint y: 383, endPoint x: 388, endPoint y: 264, distance: 403.0
click at [388, 264] on span "Some things to keep in mind when creating your profile. Account Number: This is…" at bounding box center [785, 328] width 815 height 149
click at [406, 269] on span "Some things to keep in mind when creating your profile. Account Number: This is…" at bounding box center [785, 328] width 815 height 149
drag, startPoint x: 392, startPoint y: 268, endPoint x: 777, endPoint y: 383, distance: 401.8
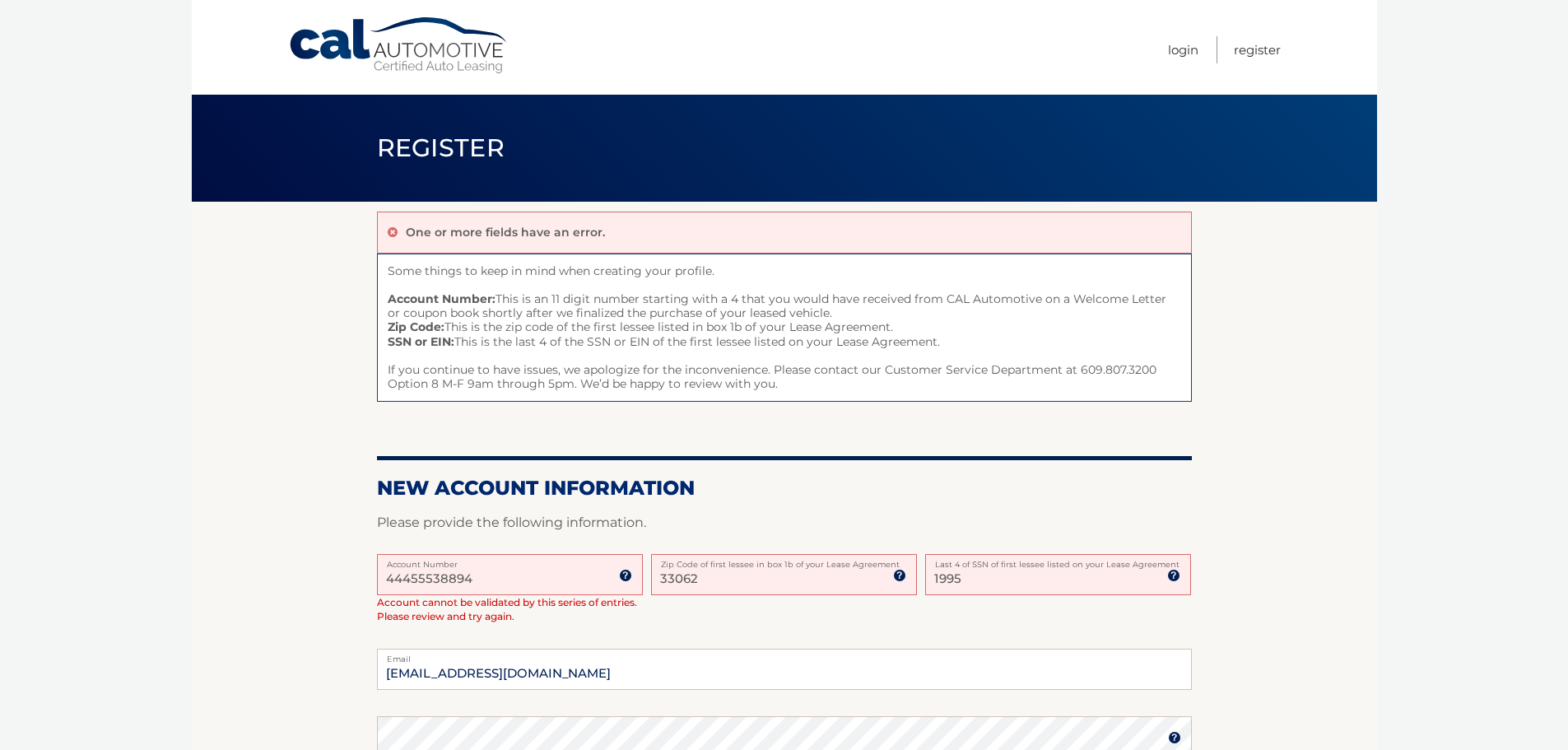
click at [777, 383] on span "Some things to keep in mind when creating your profile. Account Number: This is…" at bounding box center [785, 328] width 815 height 149
drag, startPoint x: 777, startPoint y: 383, endPoint x: 382, endPoint y: 269, distance: 411.1
click at [382, 269] on span "Some things to keep in mind when creating your profile. Account Number: This is…" at bounding box center [785, 328] width 815 height 149
click at [363, 45] on link "Cal Automotive" at bounding box center [399, 46] width 222 height 58
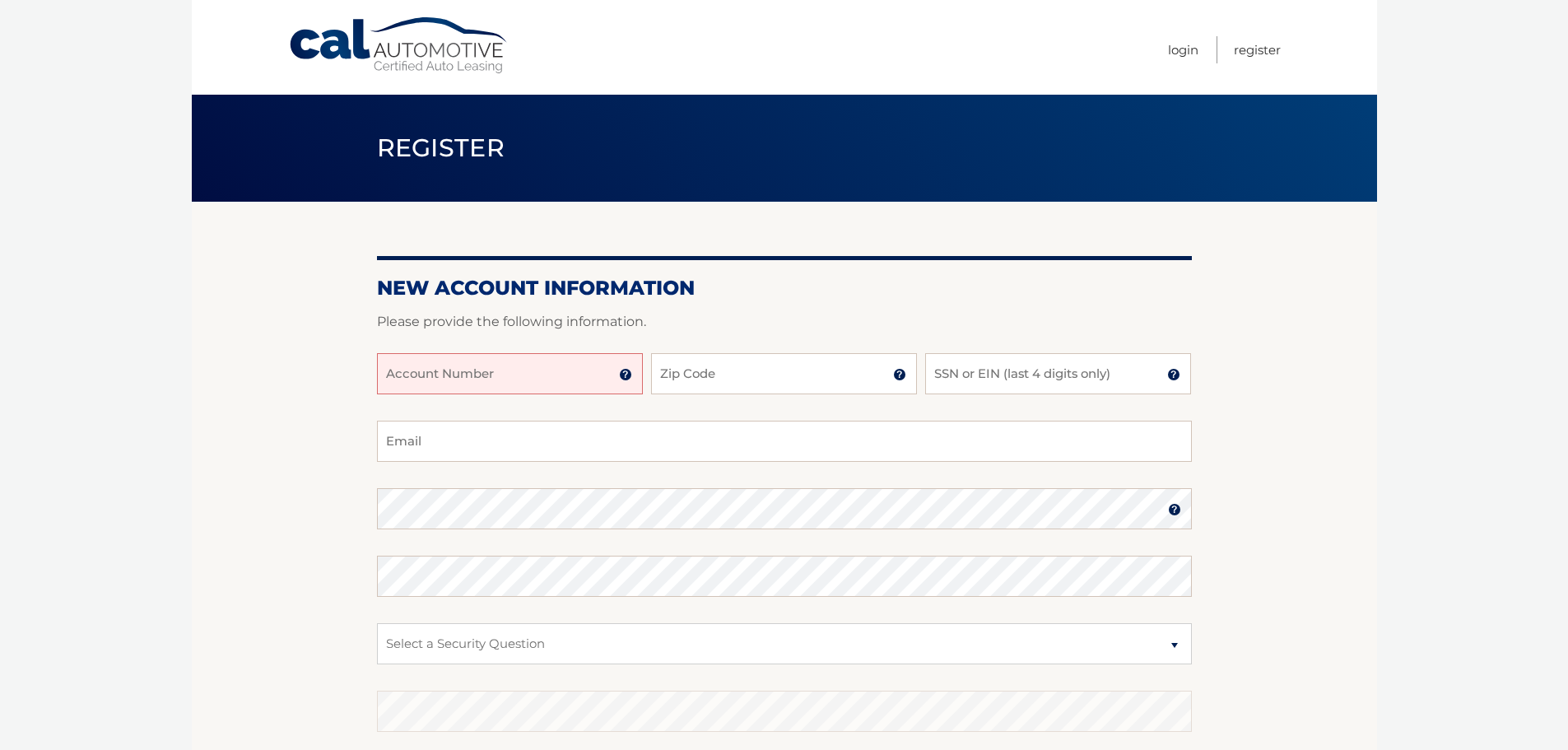
click at [555, 369] on input "Account Number" at bounding box center [510, 374] width 266 height 41
paste input "44455538894"
type input "44455538894"
click at [717, 369] on input "Zip Code" at bounding box center [784, 374] width 266 height 41
type input "33062"
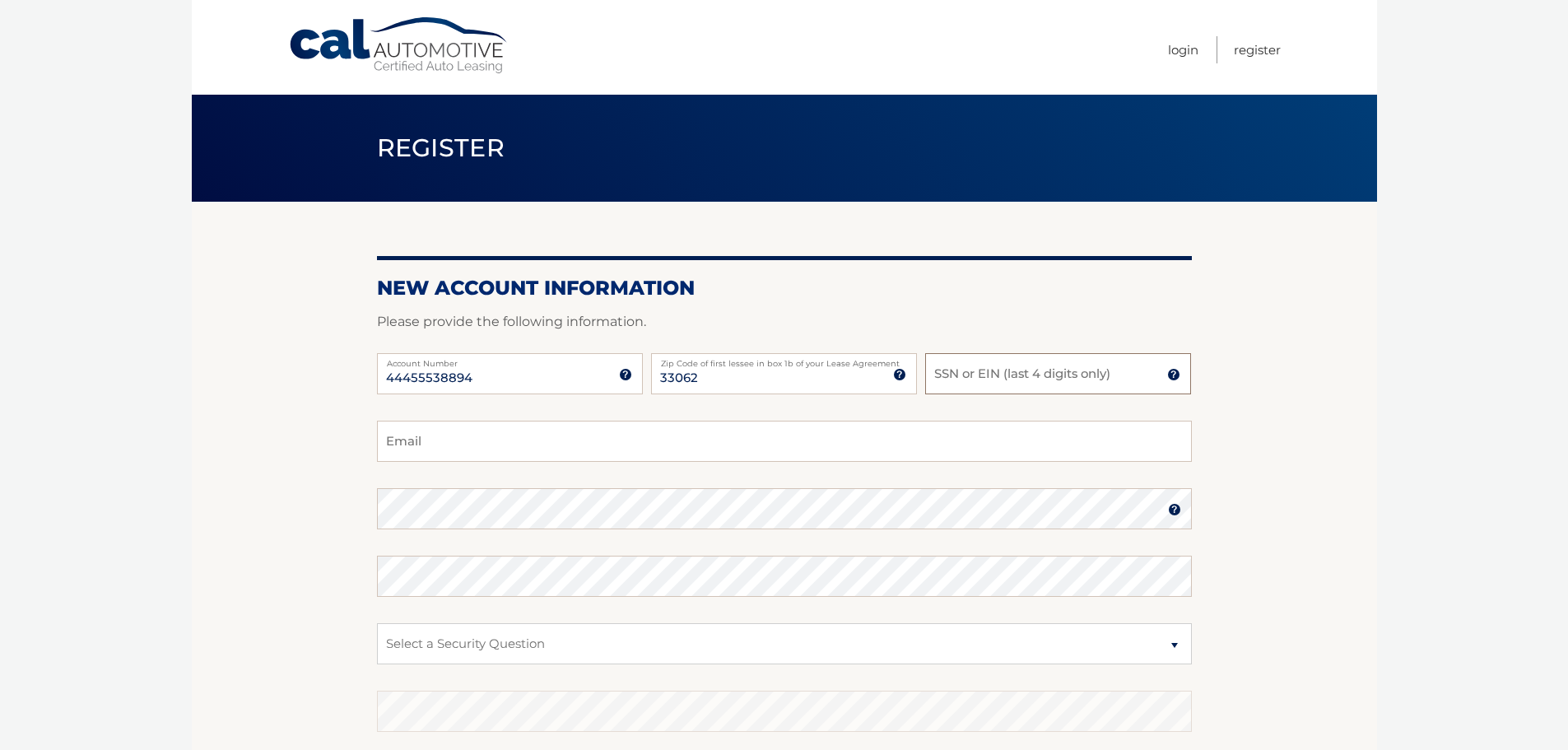
click at [990, 370] on input "SSN or EIN (last 4 digits only)" at bounding box center [1059, 374] width 266 height 41
type input "1995"
click at [702, 428] on input "Email" at bounding box center [785, 441] width 815 height 41
click at [598, 445] on input "Email" at bounding box center [785, 441] width 815 height 41
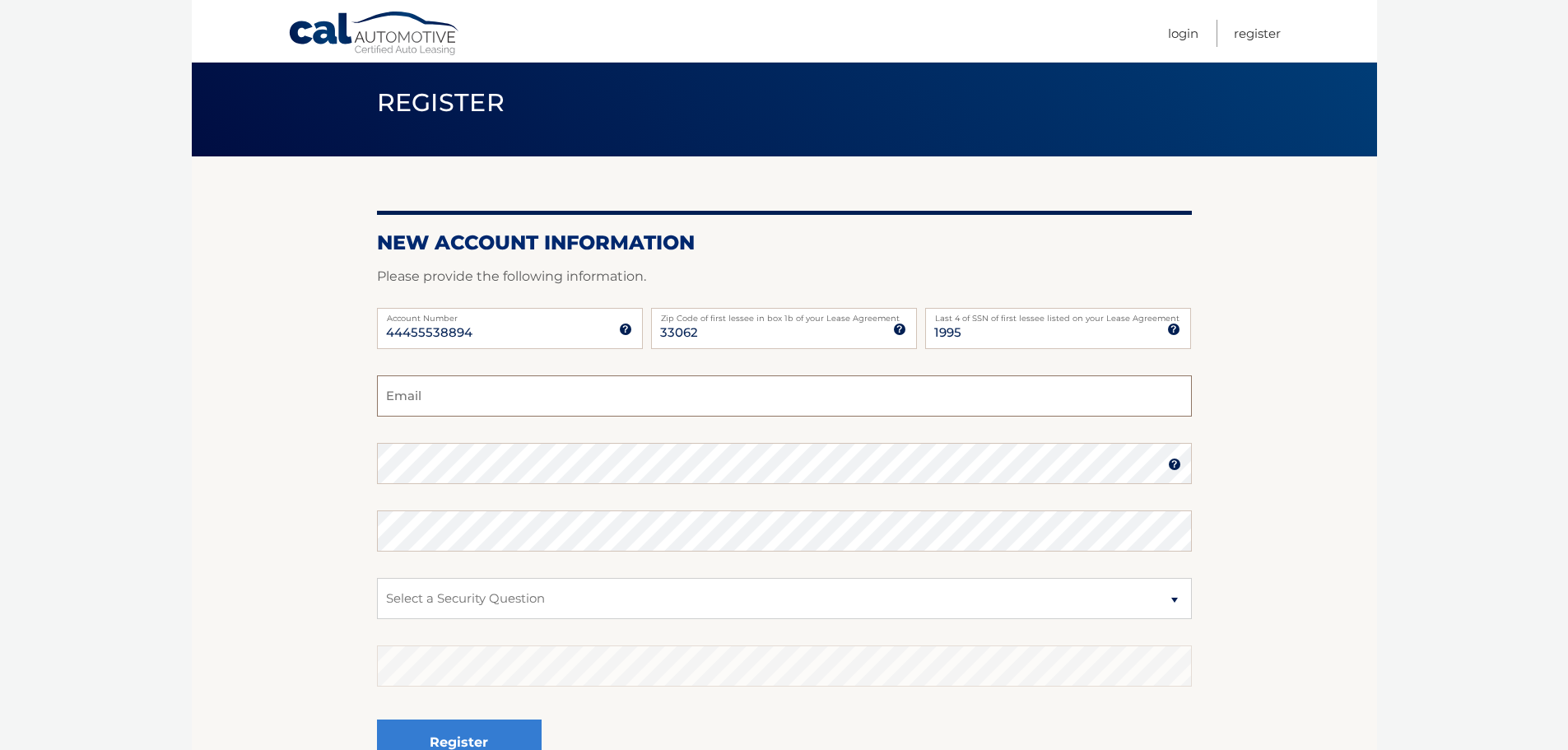
scroll to position [220, 0]
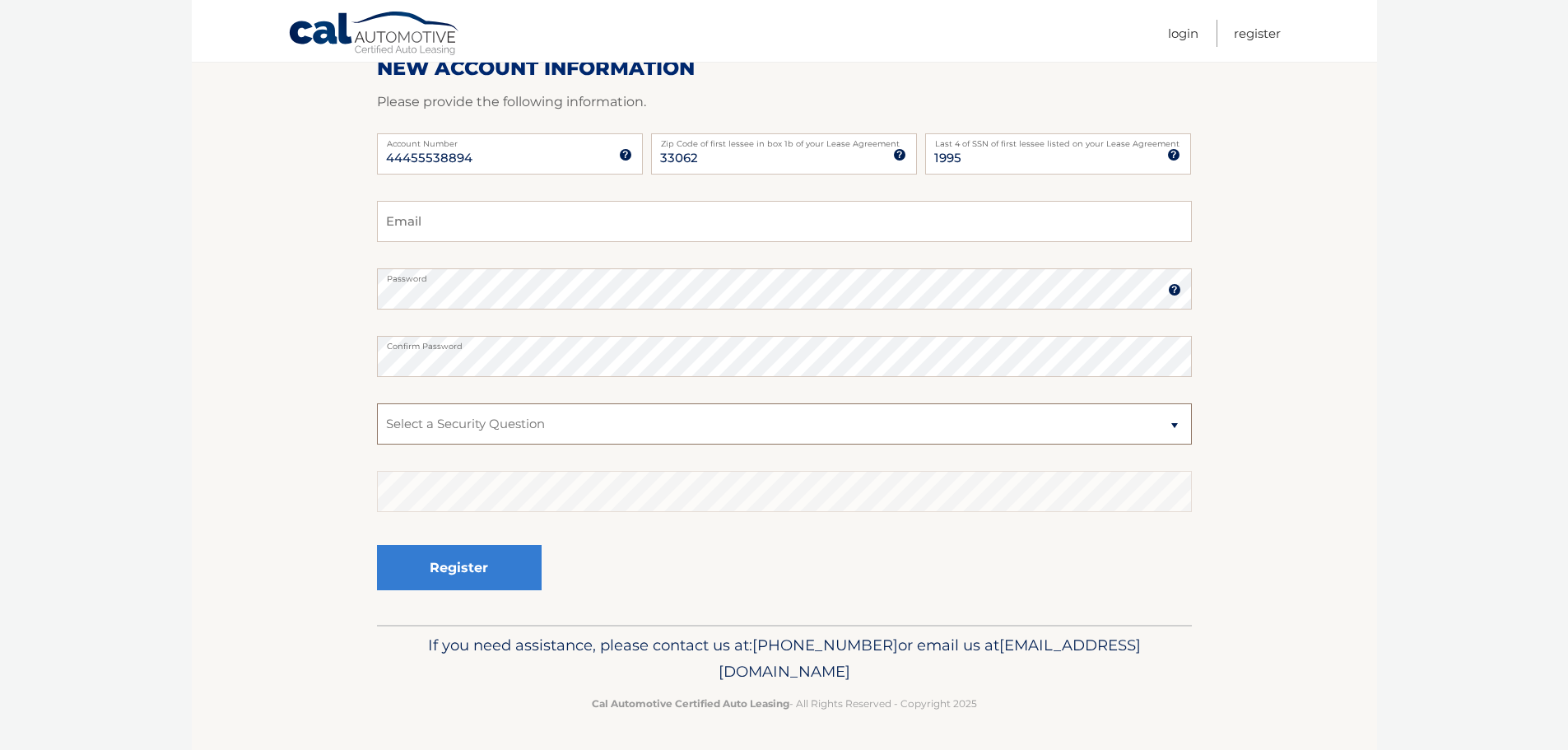
click at [718, 425] on select "Select a Security Question What was the name of your elementary school? What is…" at bounding box center [785, 423] width 815 height 41
select select "1"
click at [377, 403] on select "Select a Security Question What was the name of your elementary school? What is…" at bounding box center [785, 423] width 815 height 41
click at [482, 226] on input "Email" at bounding box center [785, 221] width 815 height 41
click at [446, 225] on input "daithiokeefe@gmail.com" at bounding box center [785, 221] width 815 height 41
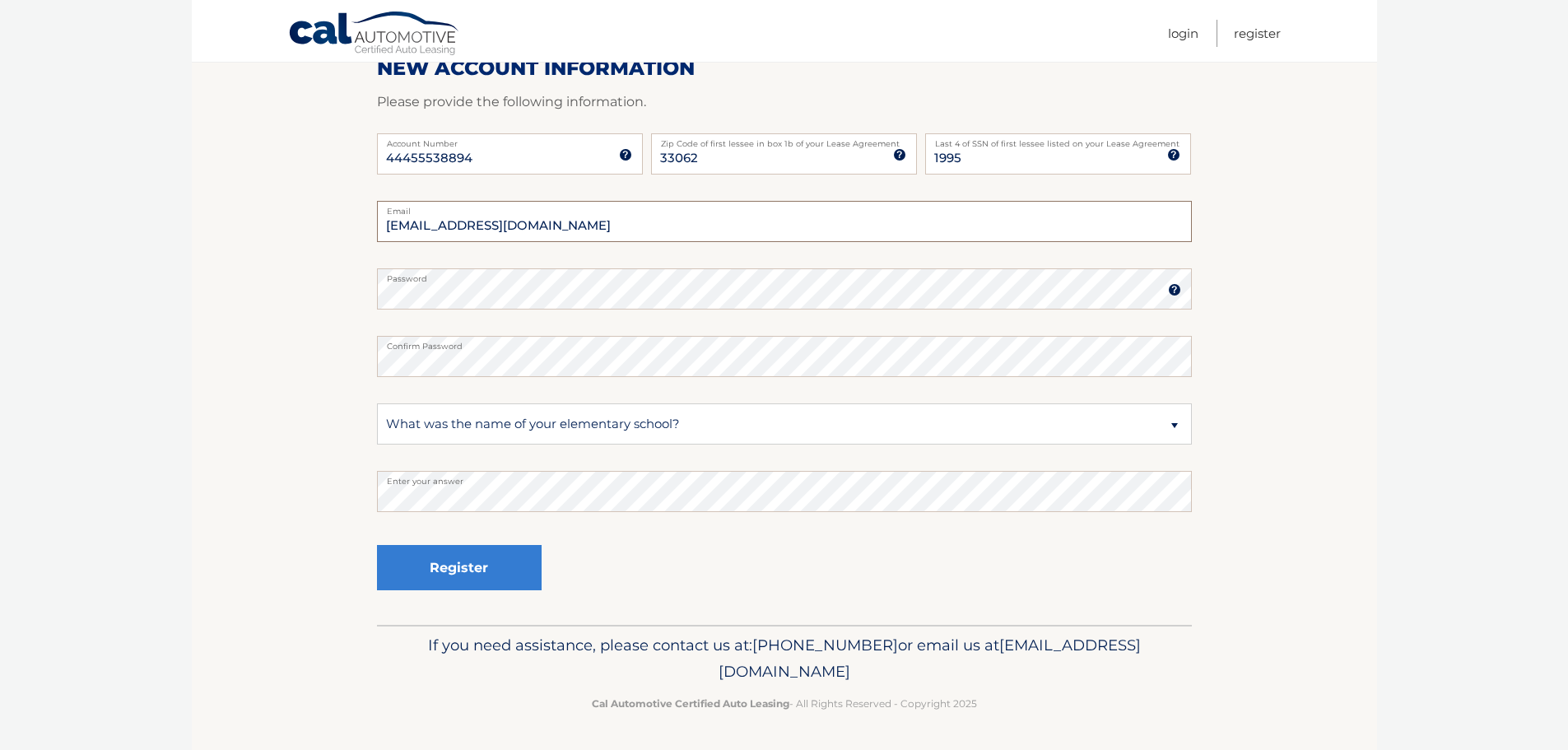
click at [452, 219] on input "daithiokeefe@gmail.com" at bounding box center [785, 221] width 815 height 41
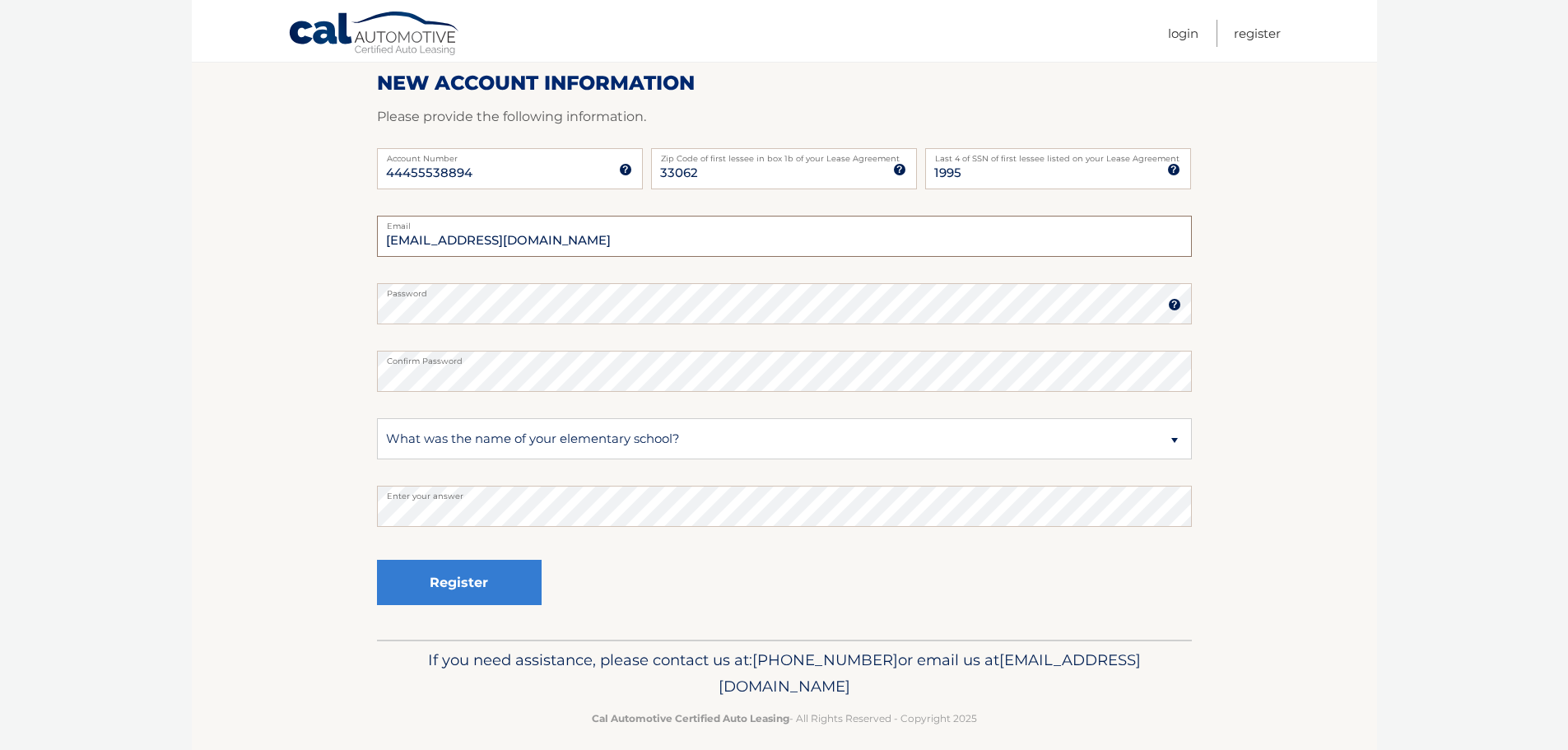
scroll to position [205, 0]
type input "daithiokeeffe@gmail.com"
click at [453, 573] on button "Register" at bounding box center [460, 581] width 165 height 45
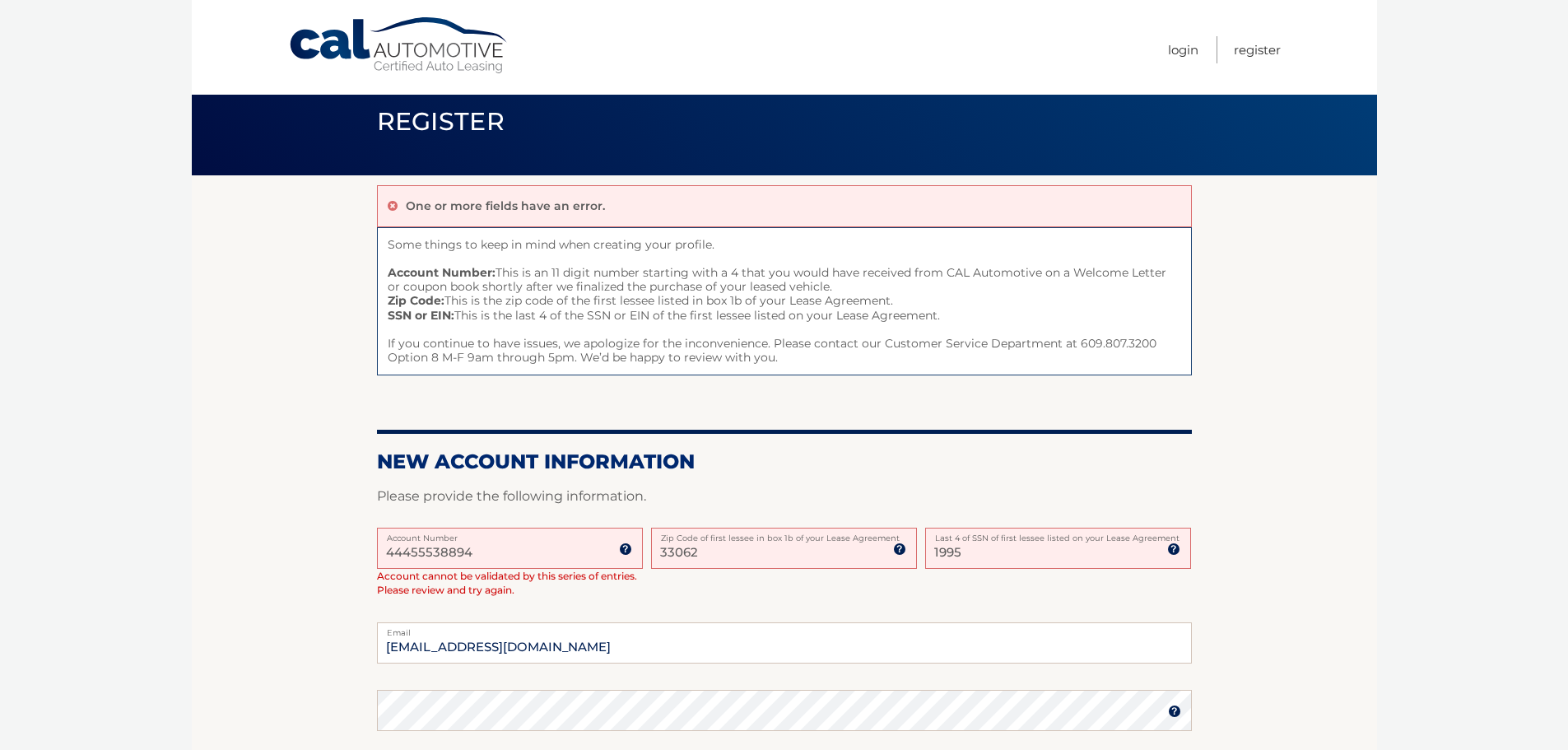
scroll to position [62, 0]
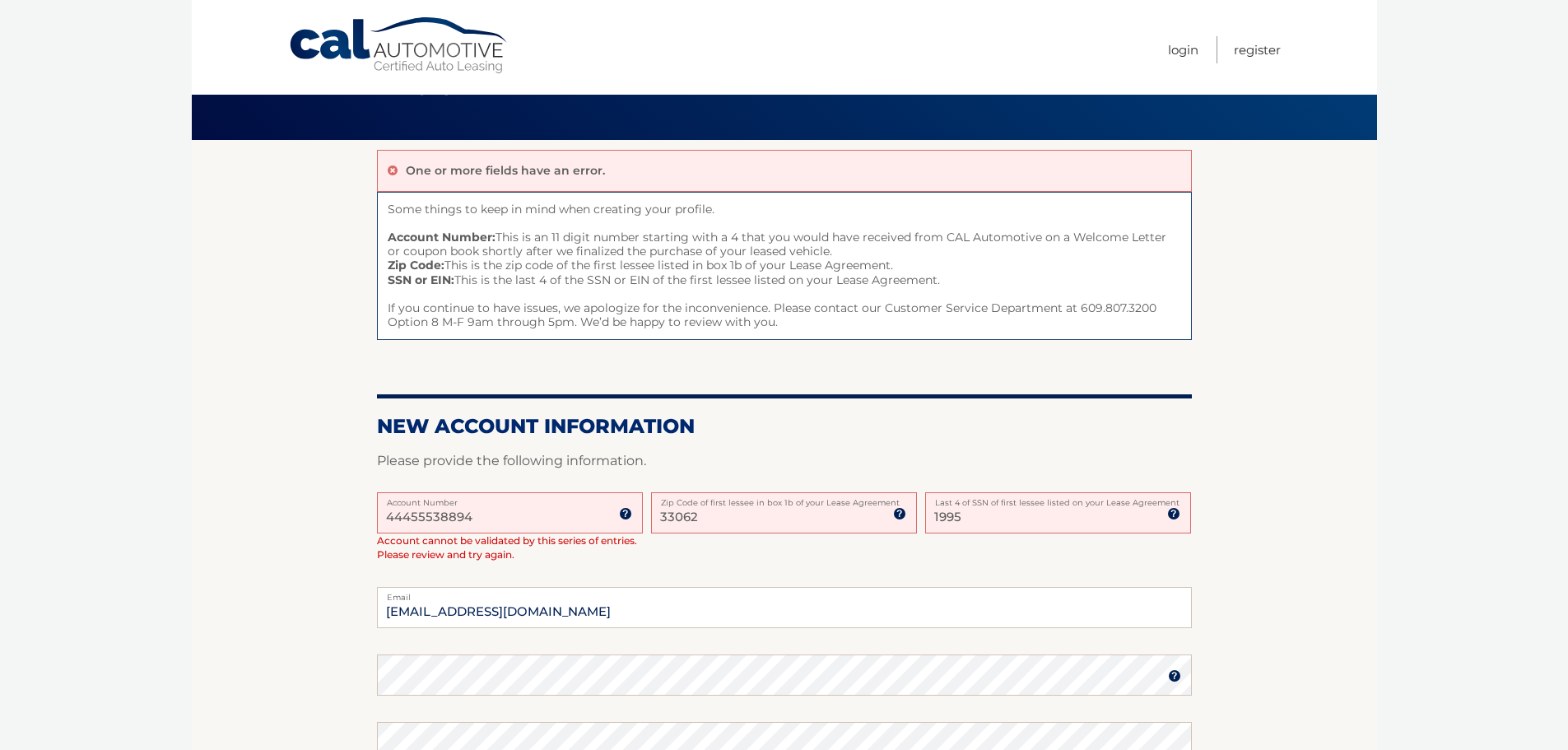
click at [715, 509] on input "33062" at bounding box center [784, 513] width 266 height 41
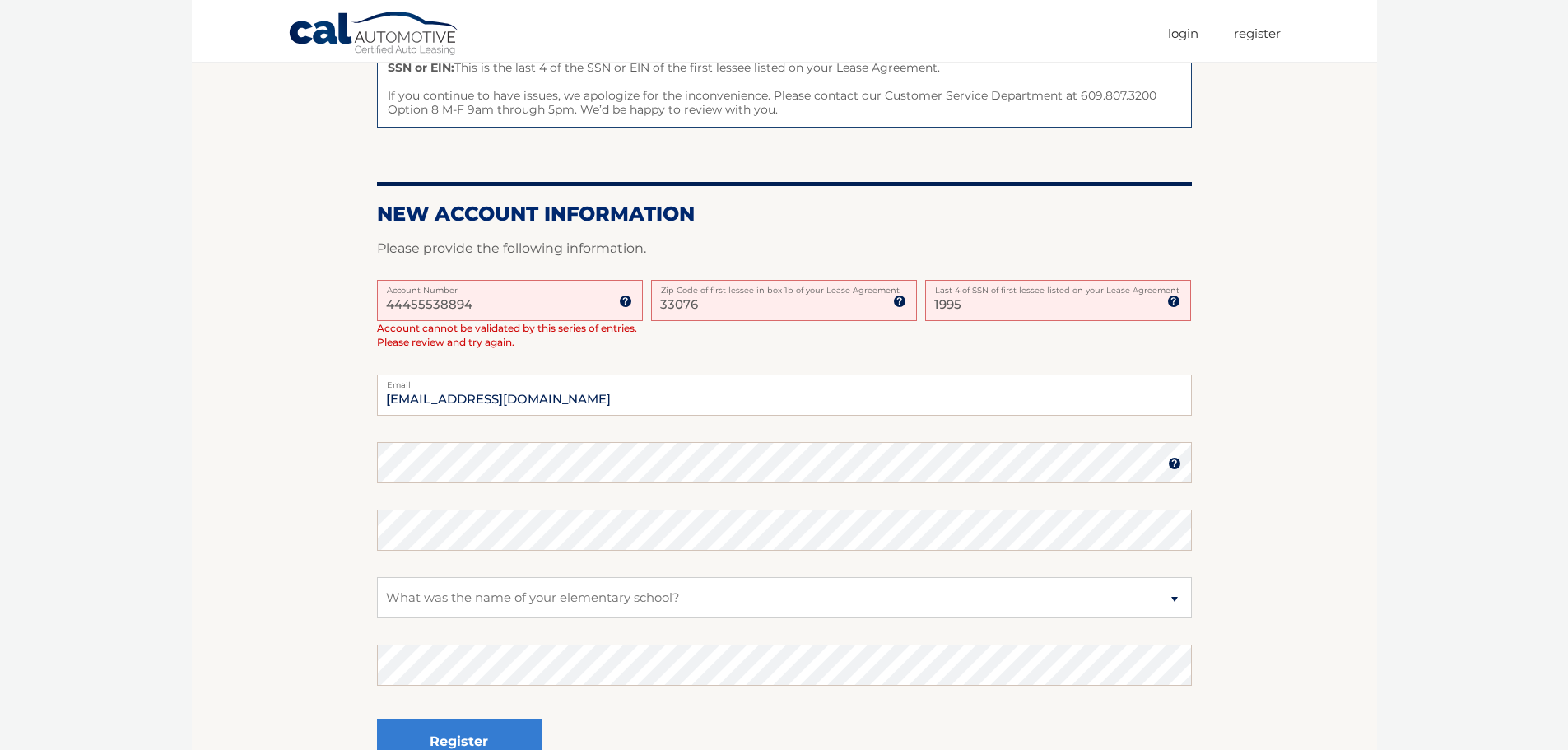
scroll to position [309, 0]
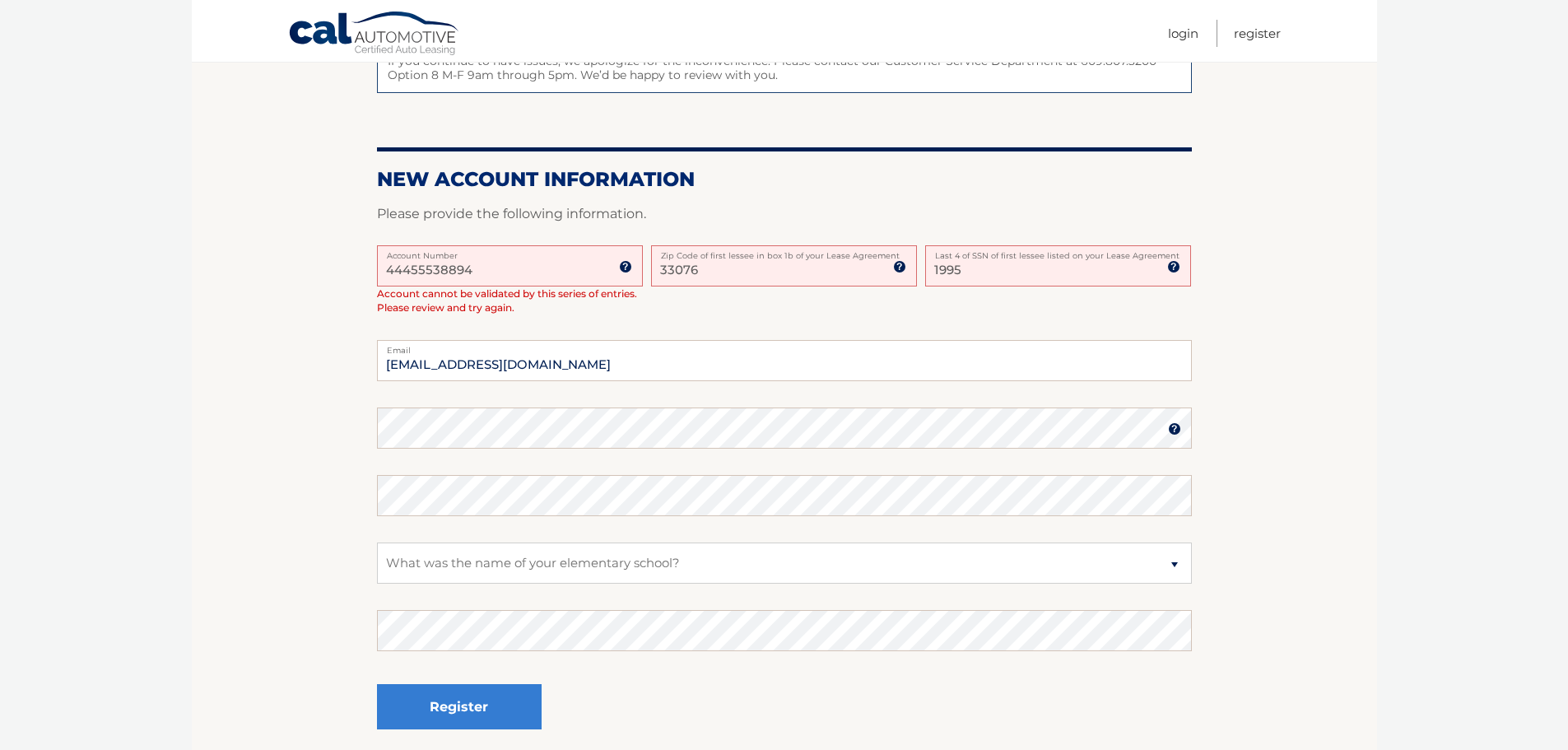
type input "33076"
click at [468, 695] on button "Register" at bounding box center [460, 706] width 165 height 45
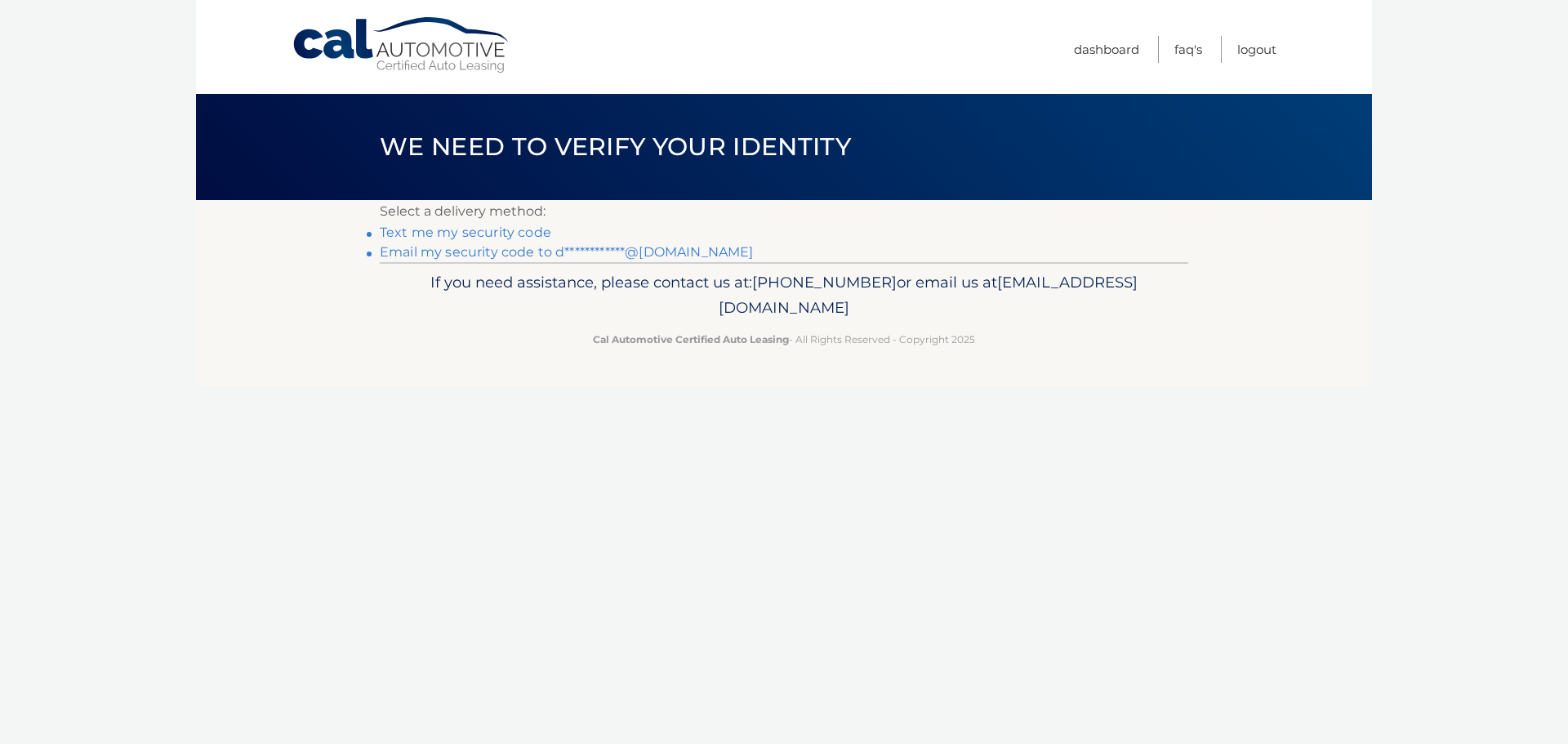
click at [503, 234] on link "Text me my security code" at bounding box center [465, 233] width 171 height 16
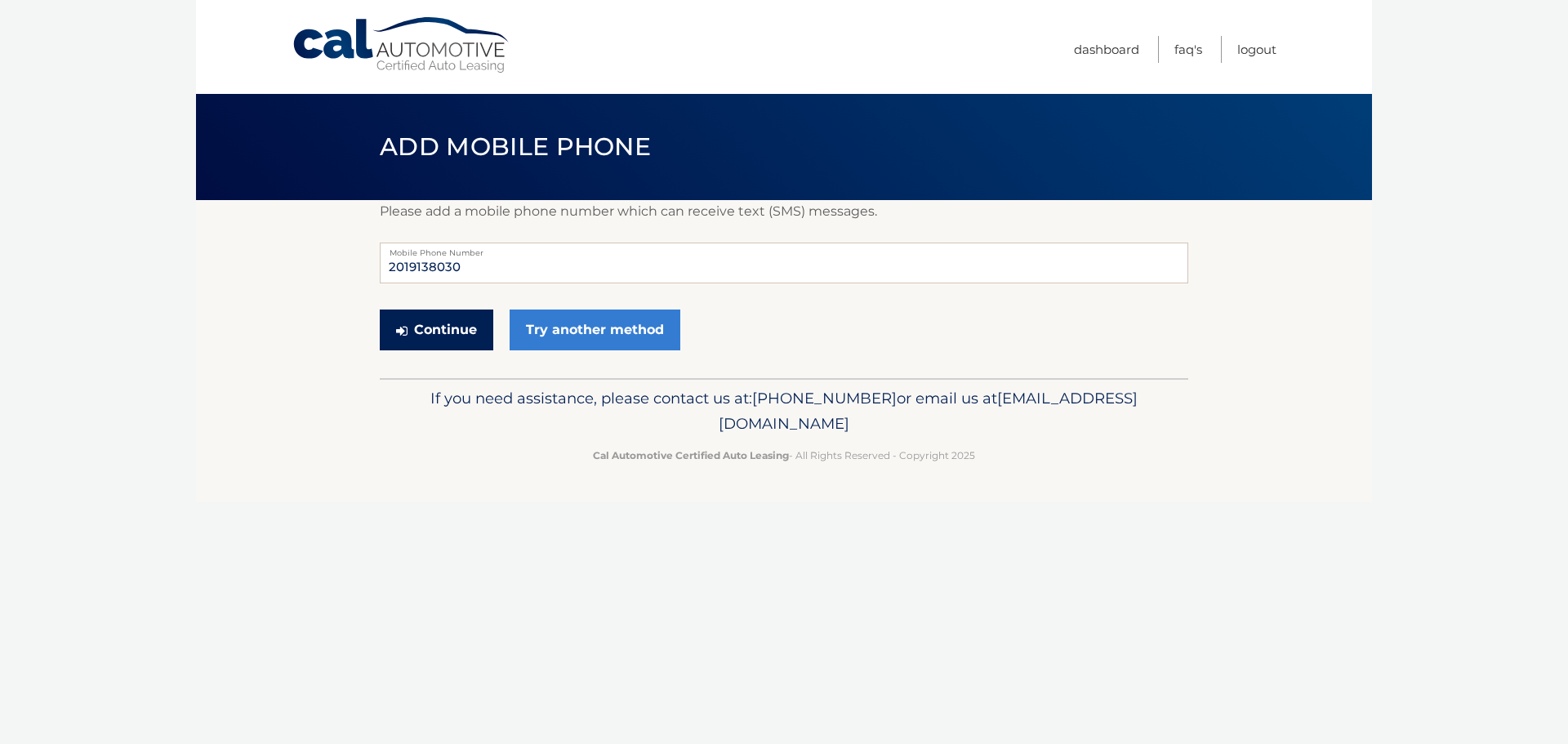
click at [427, 322] on button "Continue" at bounding box center [436, 329] width 113 height 40
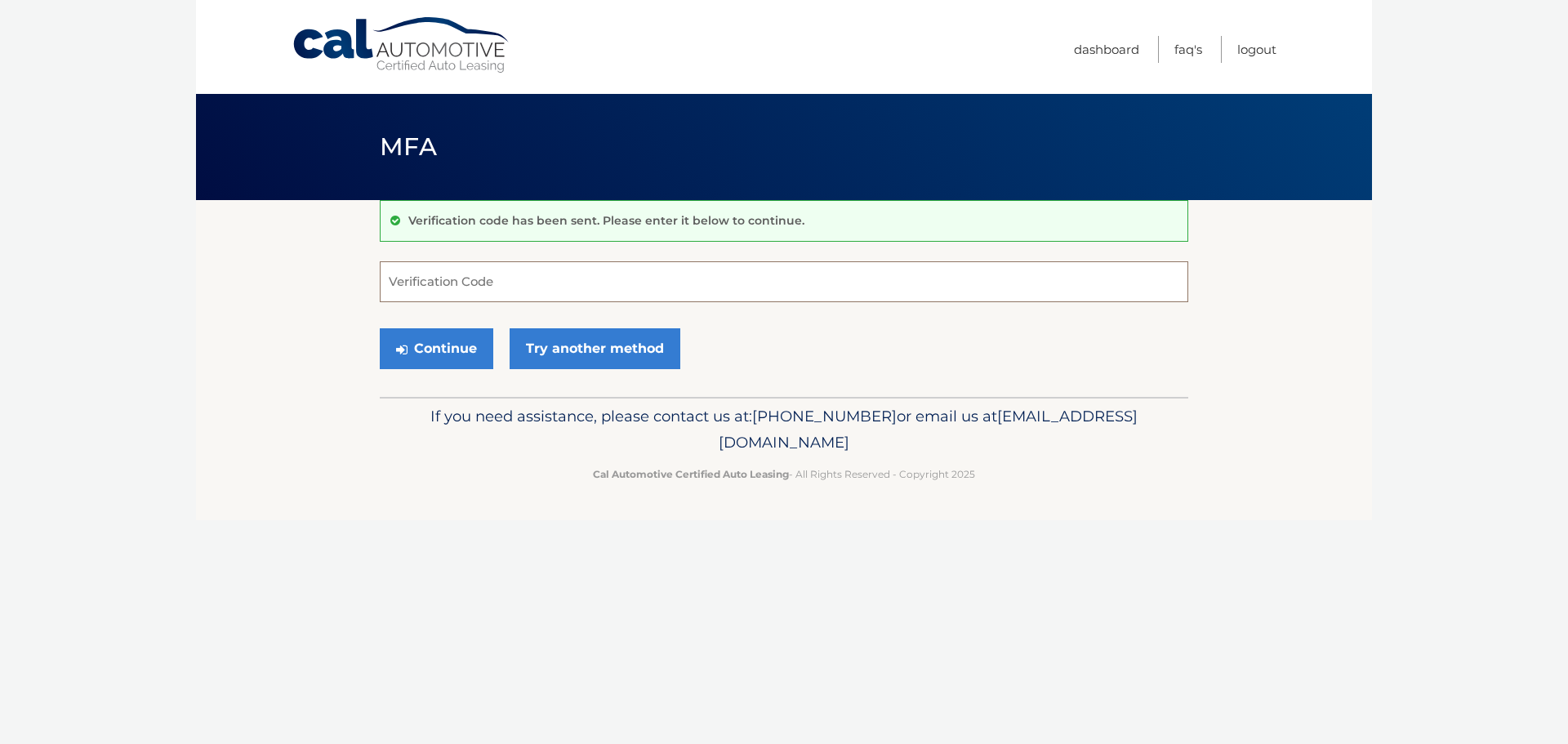
click at [715, 281] on input "Verification Code" at bounding box center [784, 281] width 809 height 40
type input "790162"
click at [452, 338] on button "Continue" at bounding box center [436, 349] width 113 height 40
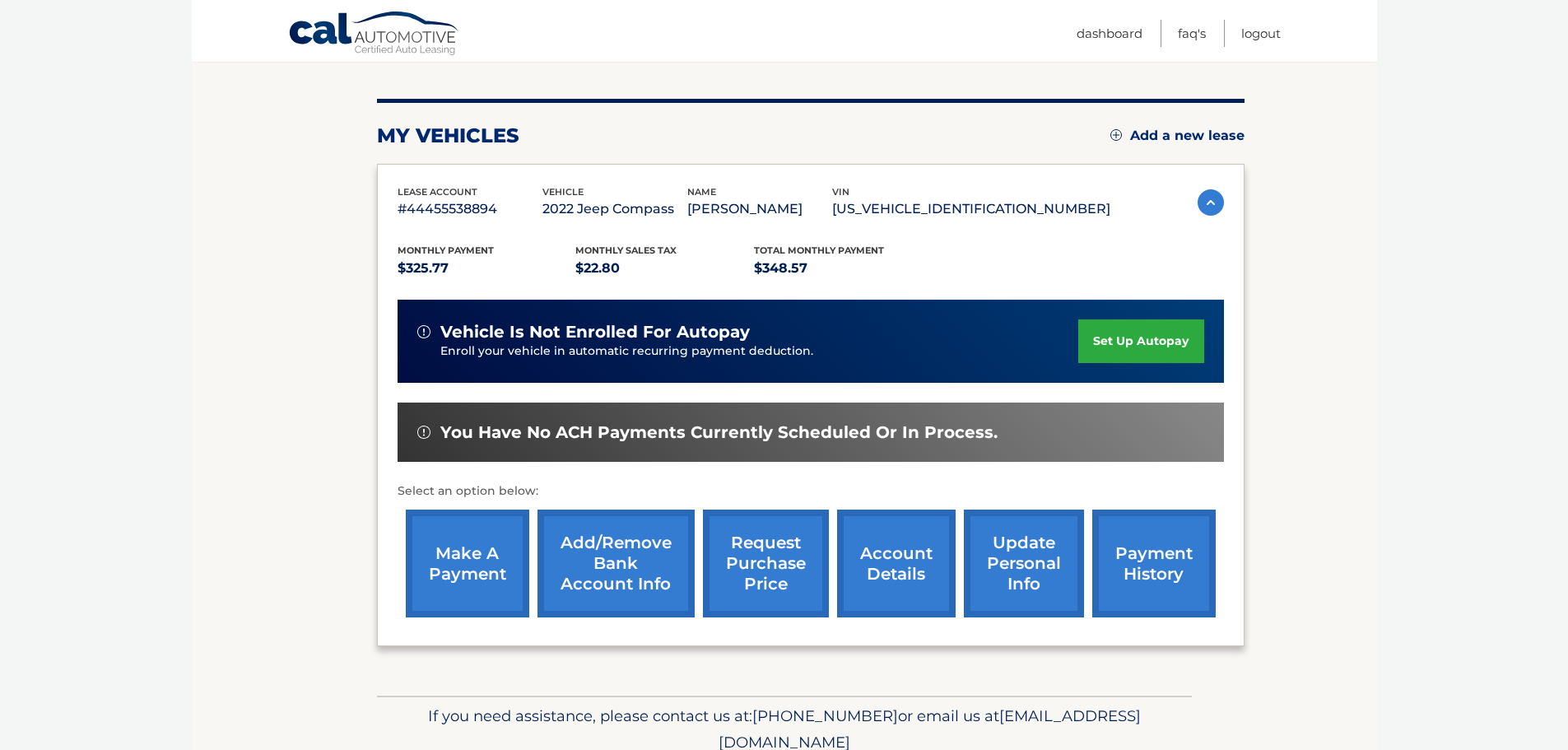
scroll to position [185, 0]
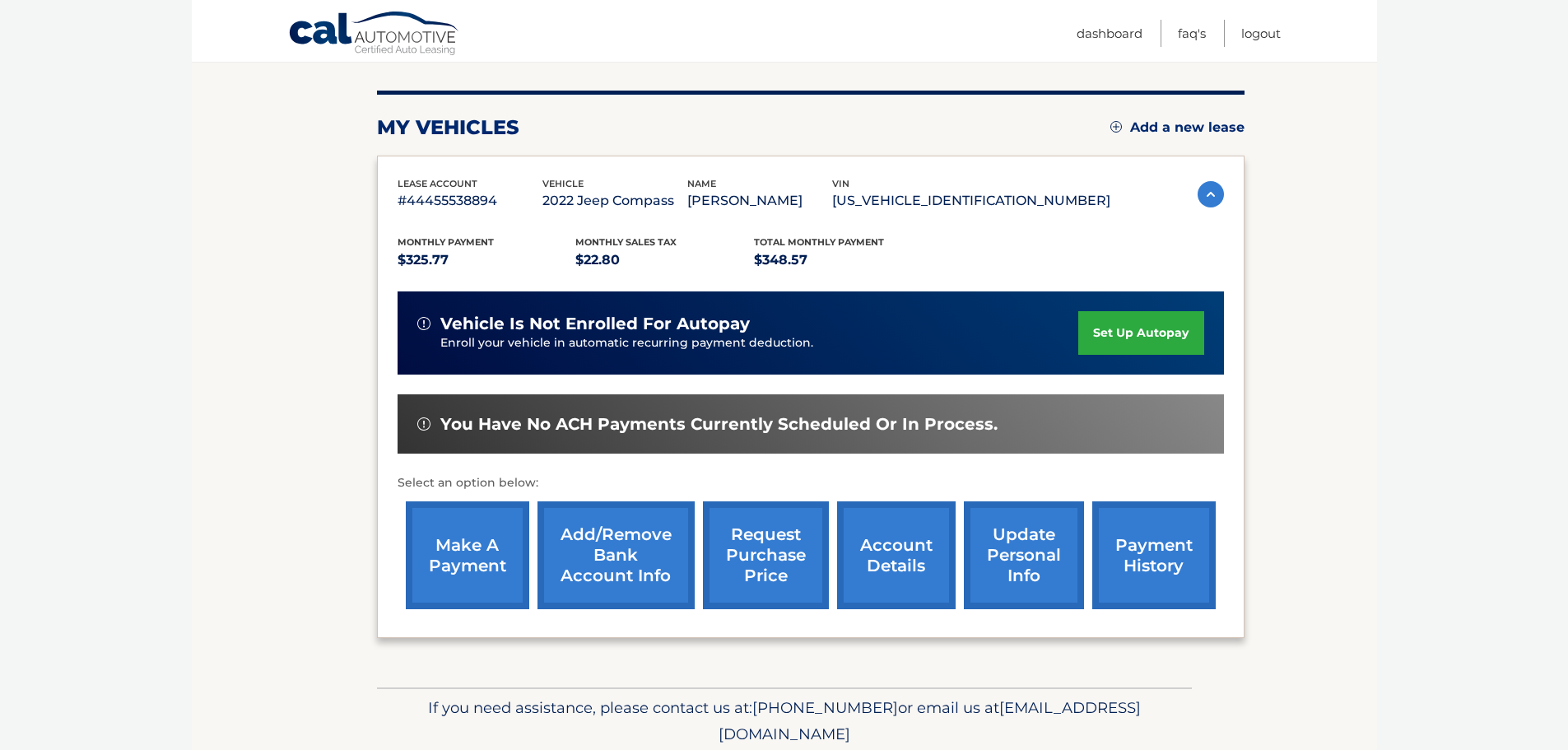
click at [880, 549] on link "account details" at bounding box center [897, 555] width 119 height 108
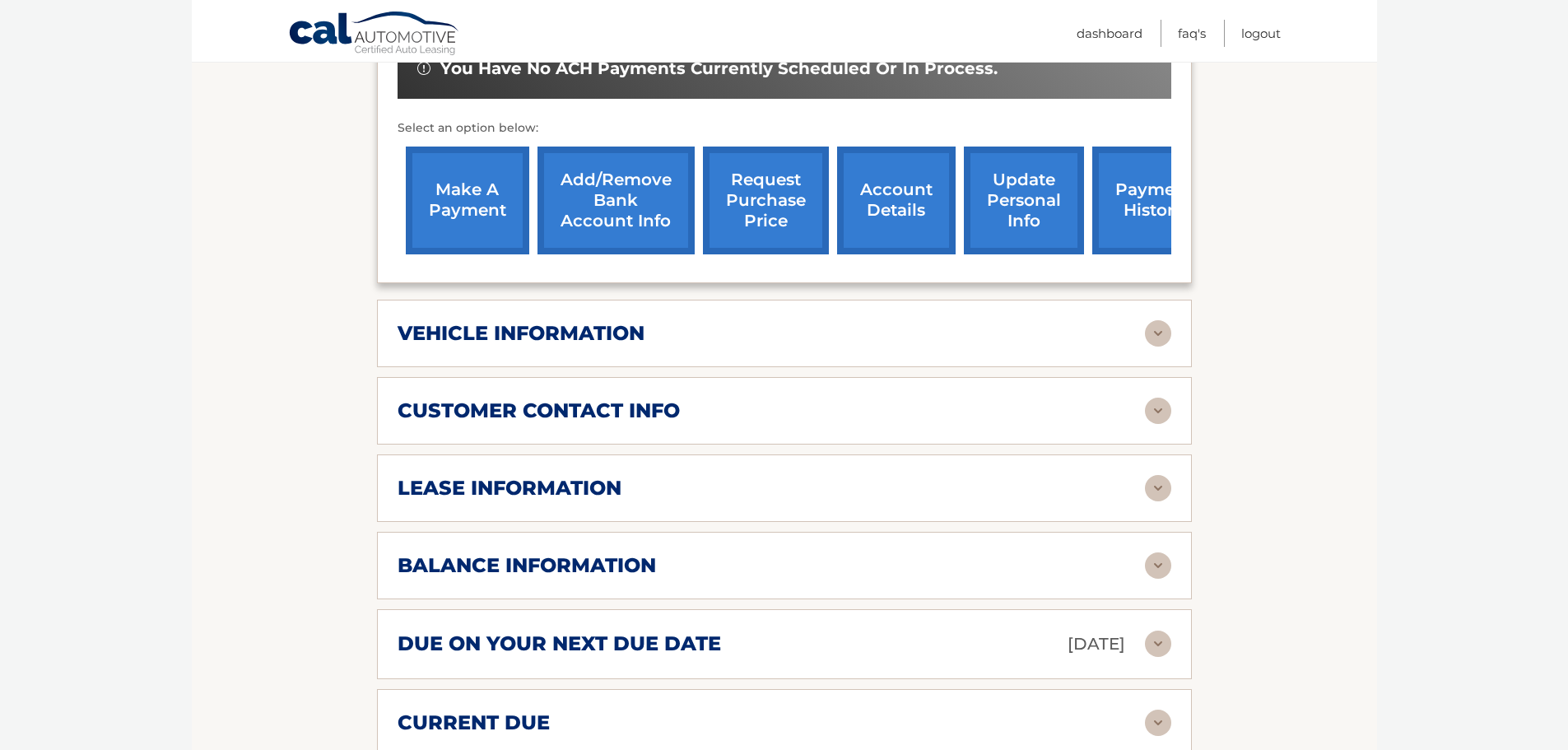
scroll to position [638, 0]
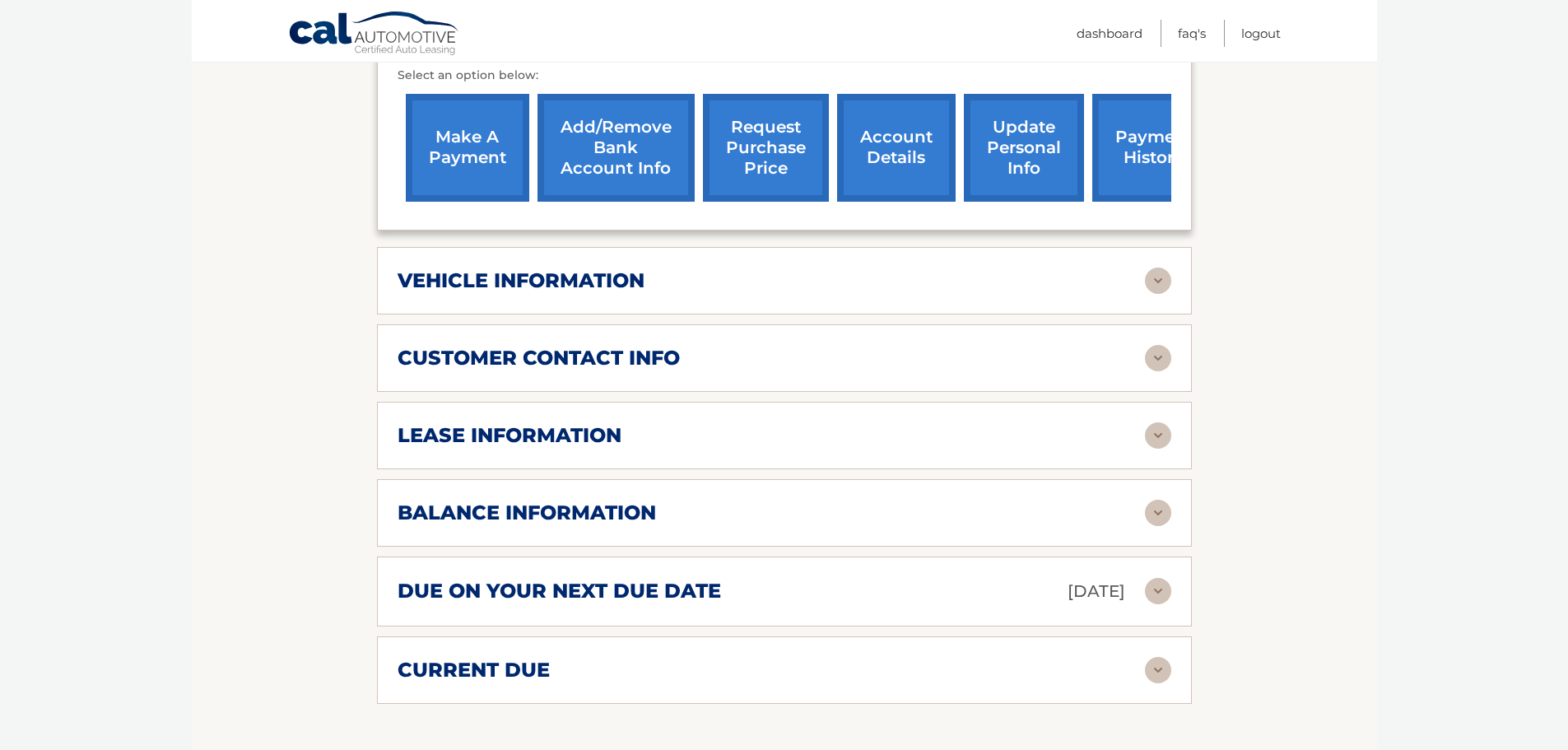
click at [1109, 345] on div "customer contact info" at bounding box center [772, 358] width 748 height 25
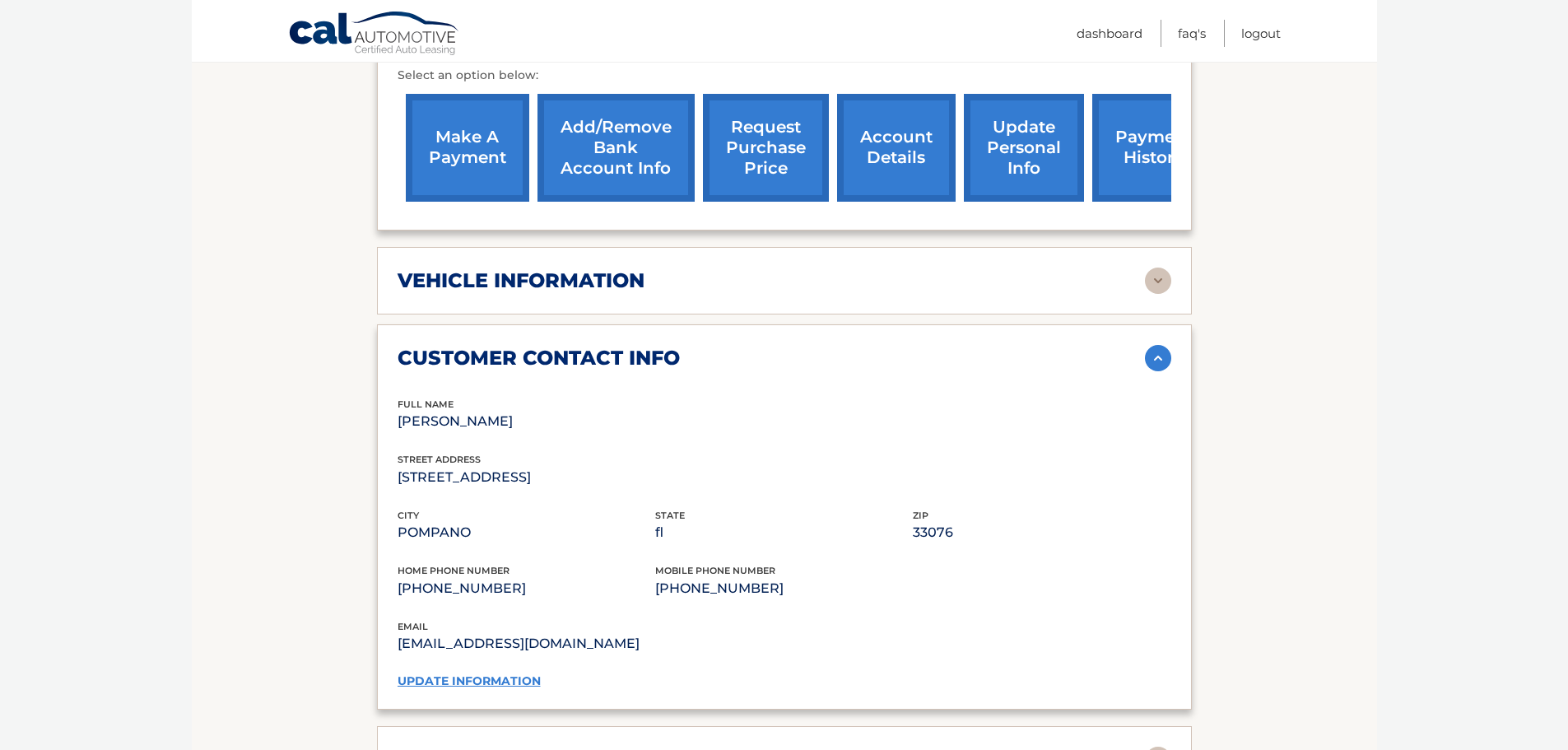
click at [468, 673] on link "update information" at bounding box center [470, 680] width 144 height 15
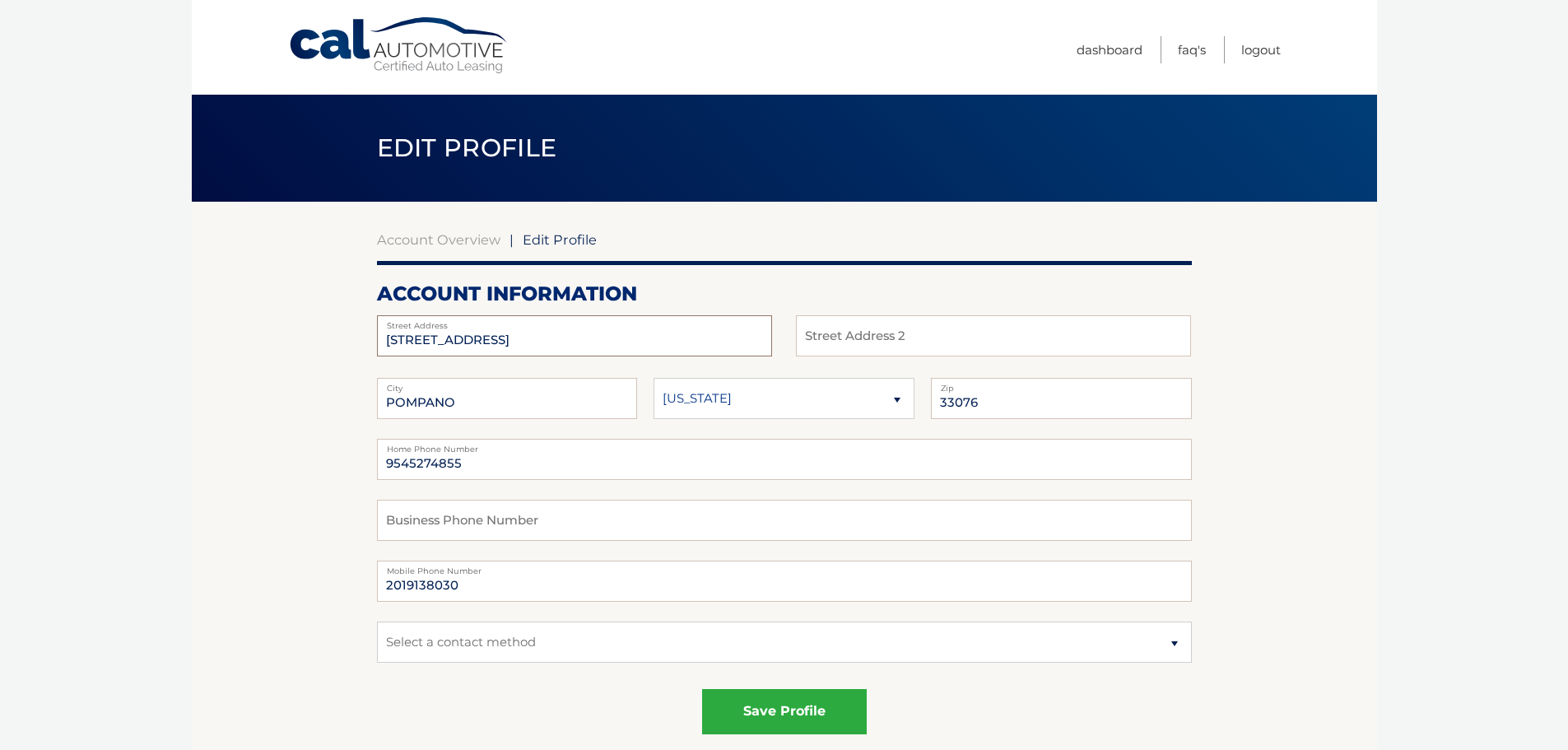
click at [518, 336] on input "[STREET_ADDRESS]" at bounding box center [575, 336] width 395 height 41
type input "[STREET_ADDRESS]"
click at [418, 404] on input "[GEOGRAPHIC_DATA]" at bounding box center [508, 398] width 261 height 41
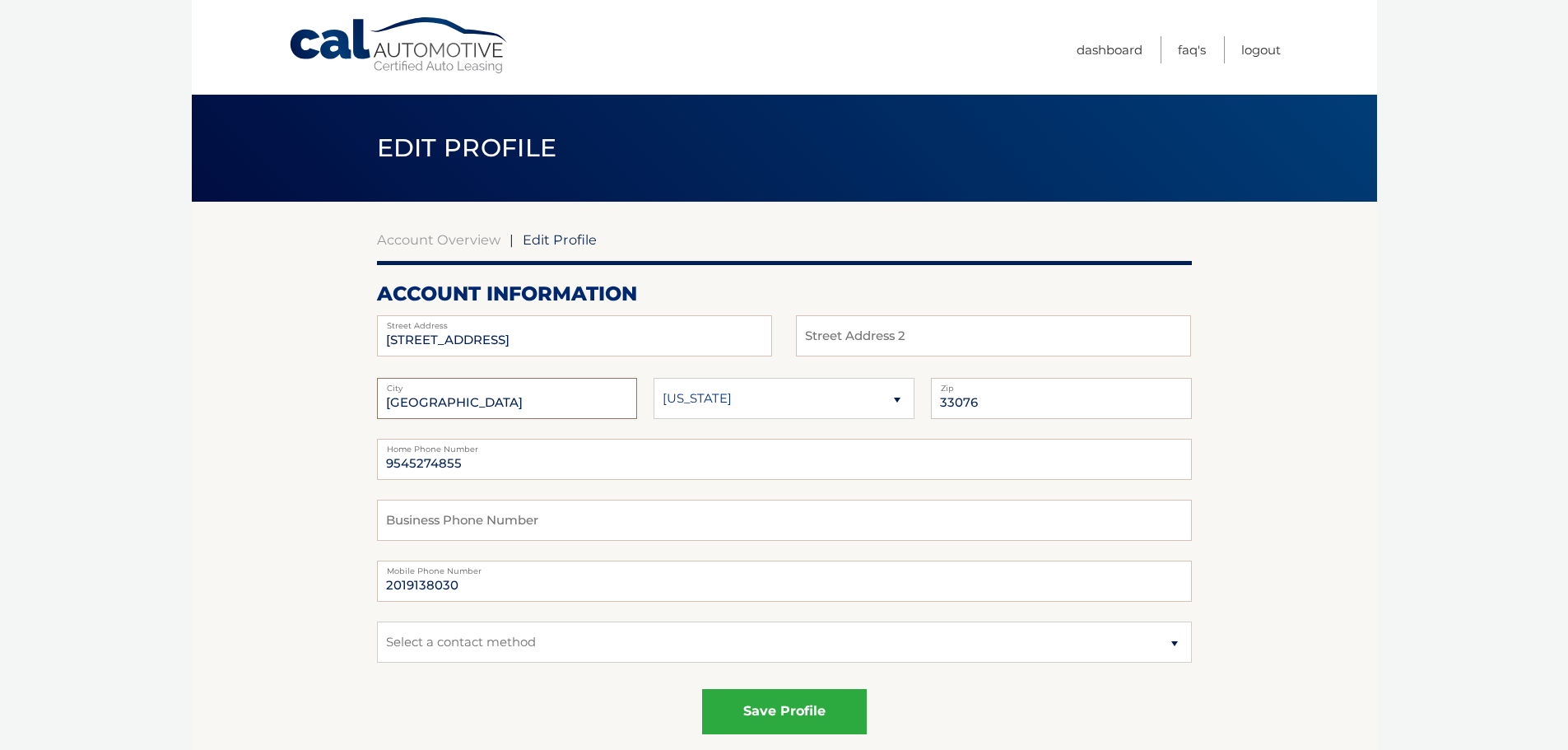
type input "[GEOGRAPHIC_DATA]"
click at [731, 396] on select "[US_STATE] [US_STATE] [US_STATE] [US_STATE] [US_STATE]" at bounding box center [784, 398] width 261 height 41
select select "FL"
click at [654, 378] on select "[US_STATE] [US_STATE] [US_STATE] [US_STATE] [US_STATE]" at bounding box center [784, 398] width 261 height 41
click at [1006, 398] on input "33076" at bounding box center [1061, 398] width 261 height 41
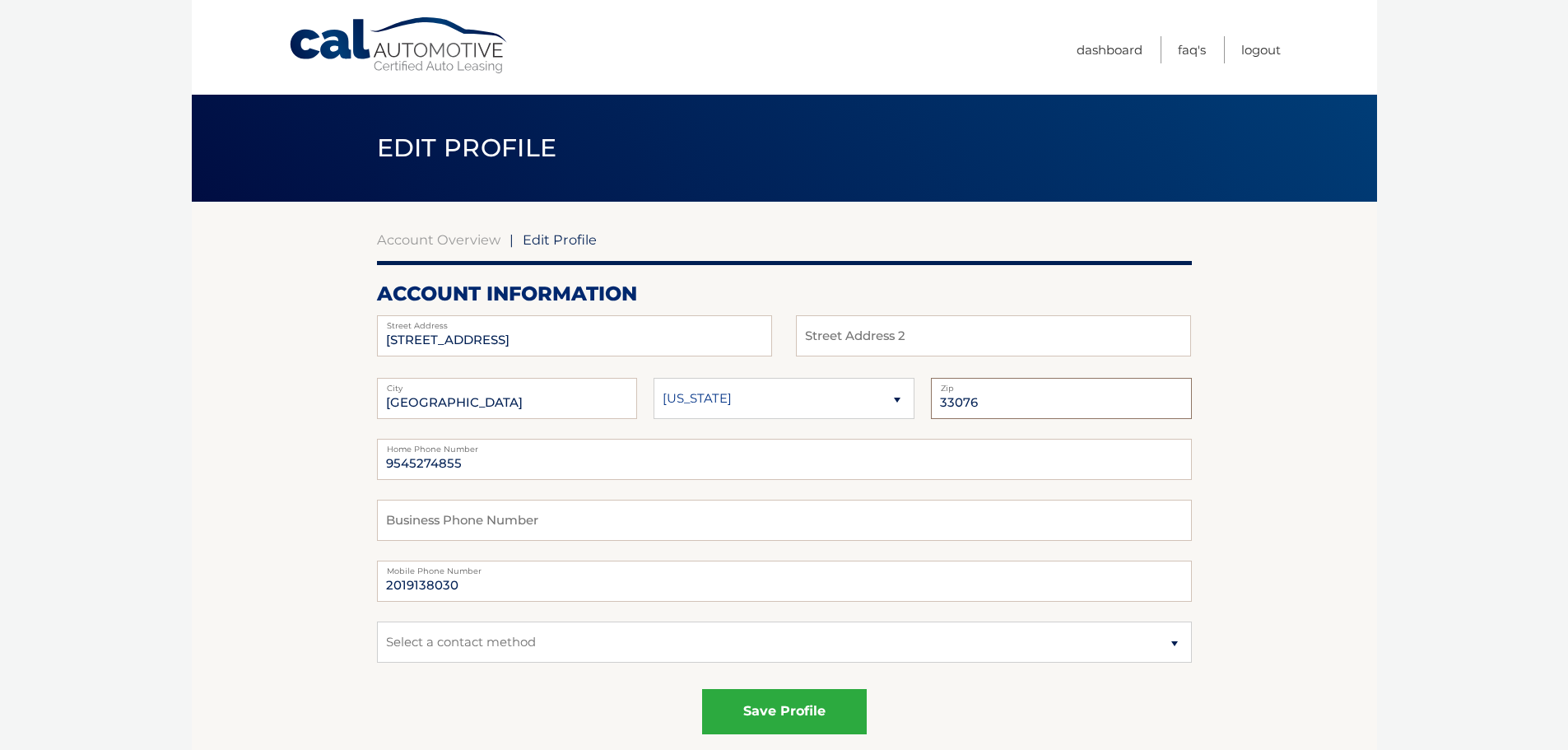
click at [1006, 398] on input "33076" at bounding box center [1061, 398] width 261 height 41
type input "33308"
click at [498, 467] on input "9545274855" at bounding box center [785, 459] width 815 height 41
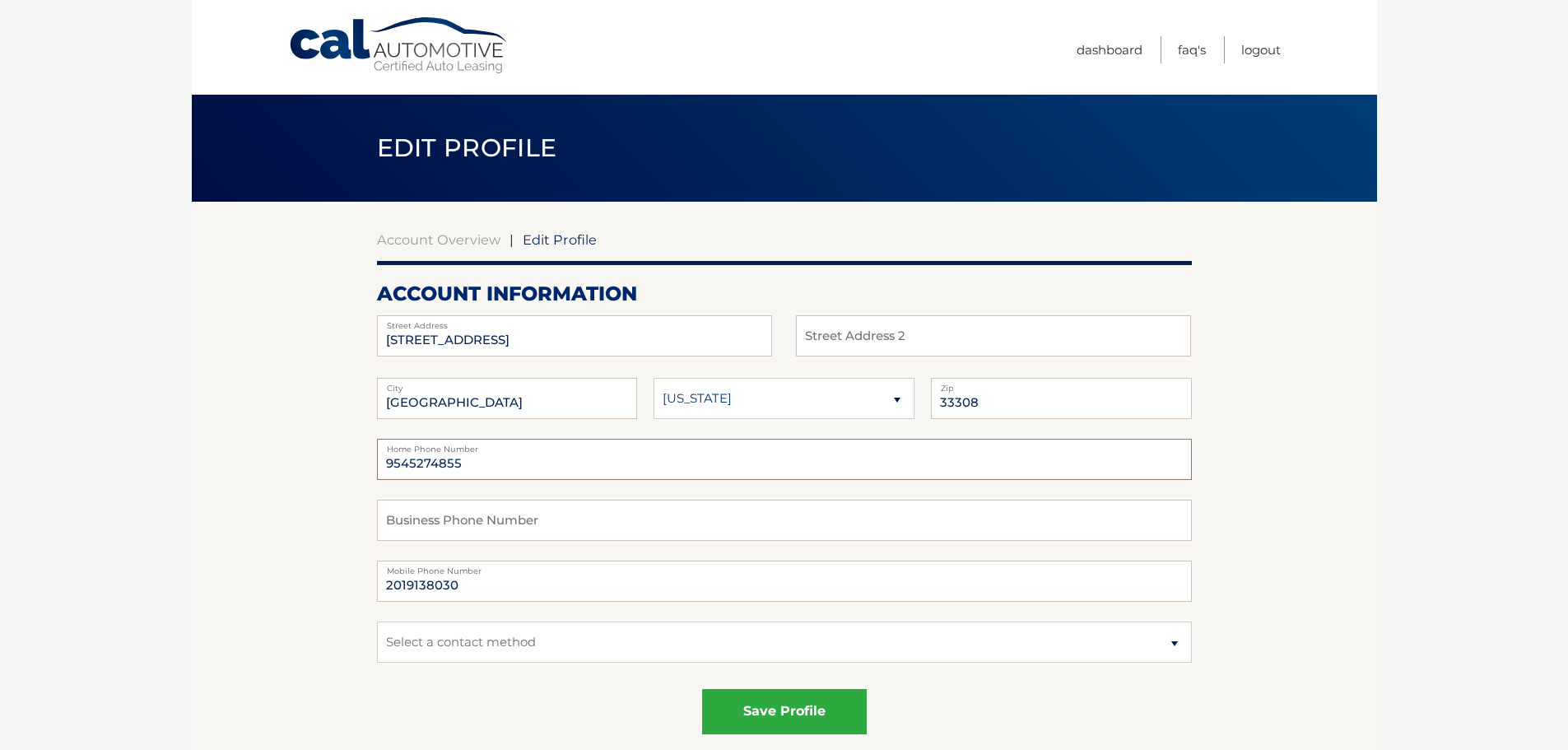
click at [498, 467] on input "9545274855" at bounding box center [785, 459] width 815 height 41
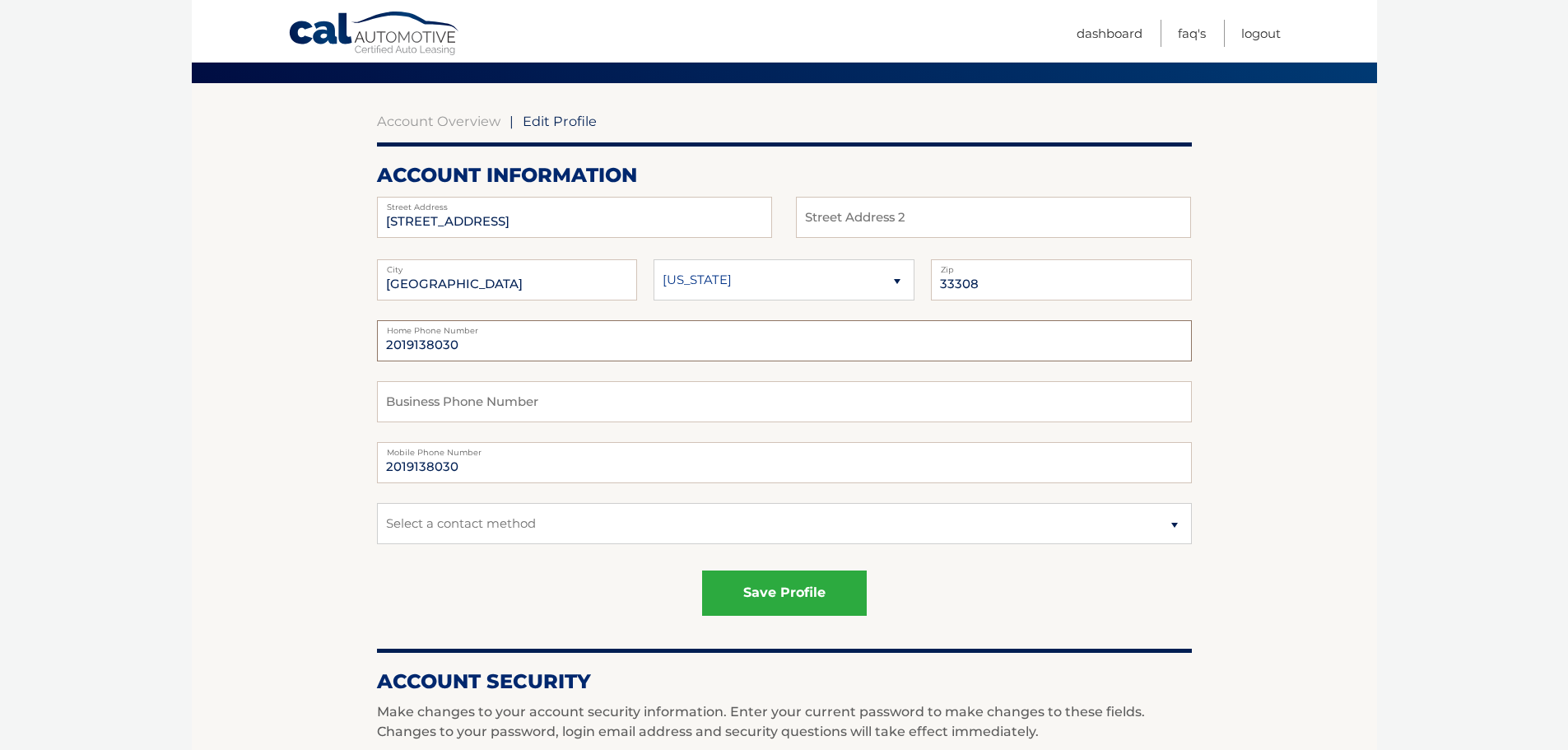
scroll to position [123, 0]
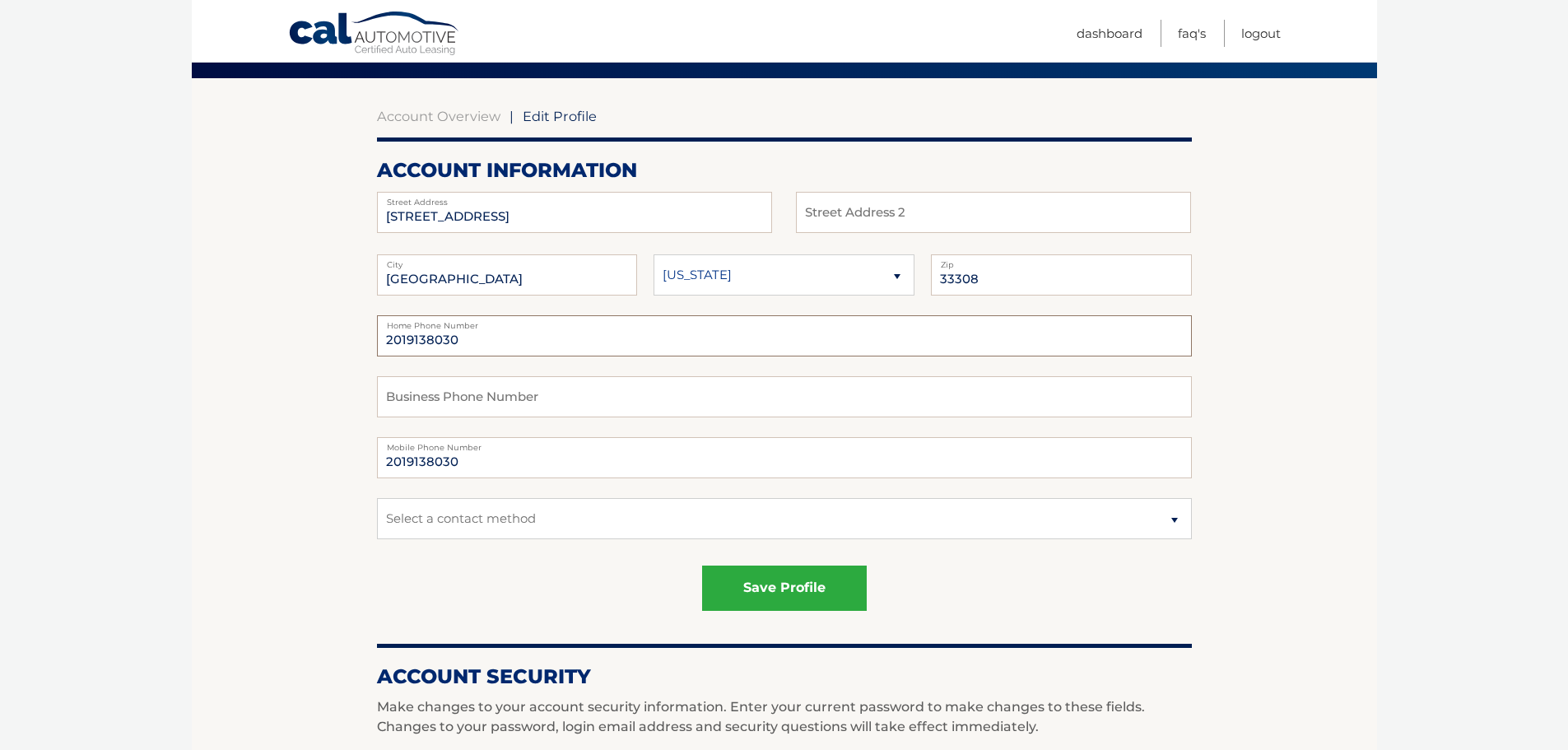
type input "2019138030"
click at [671, 508] on select "Select a contact method Mobile Home" at bounding box center [785, 518] width 815 height 41
select select "1"
click at [377, 498] on select "Select a contact method Mobile Home" at bounding box center [785, 518] width 815 height 41
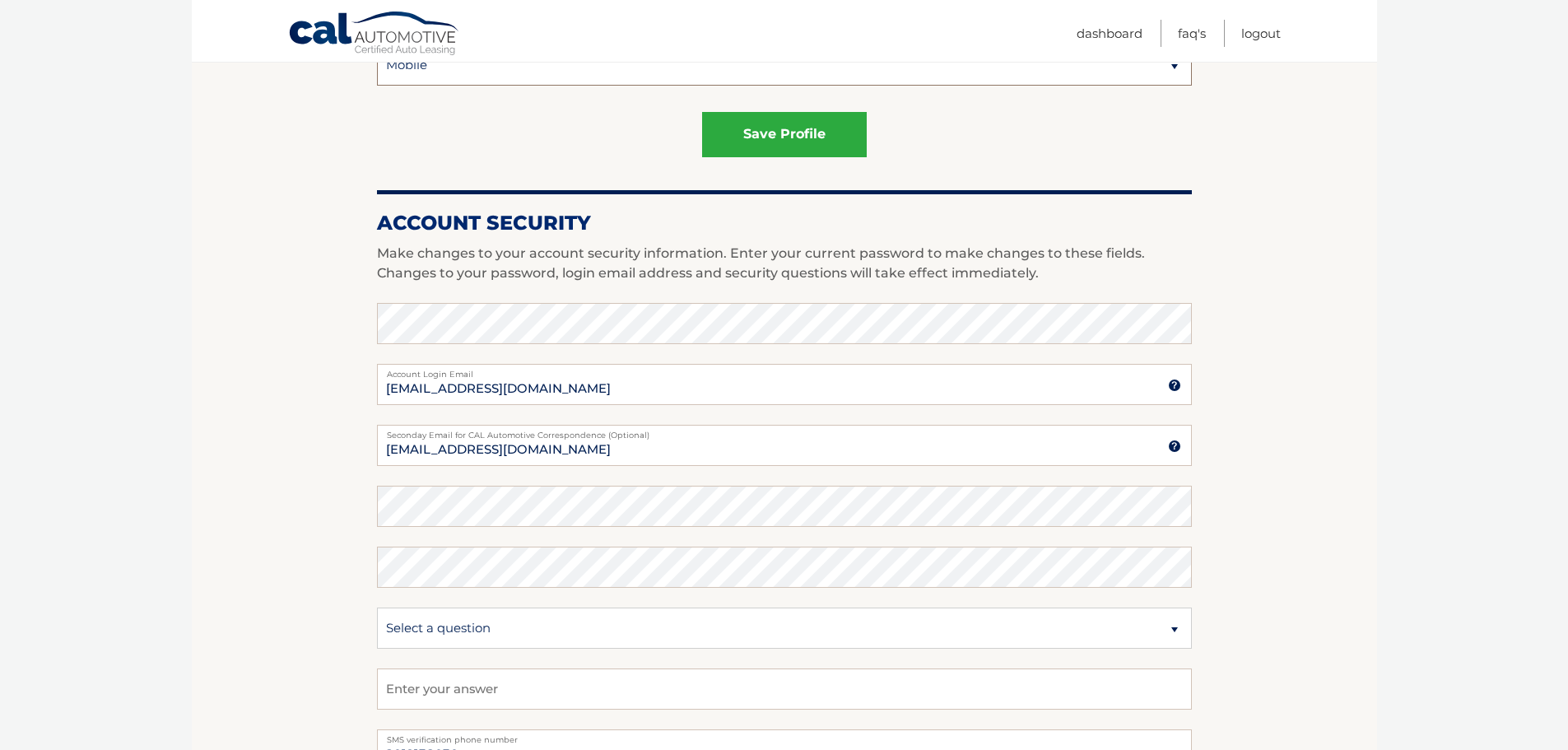
scroll to position [617, 0]
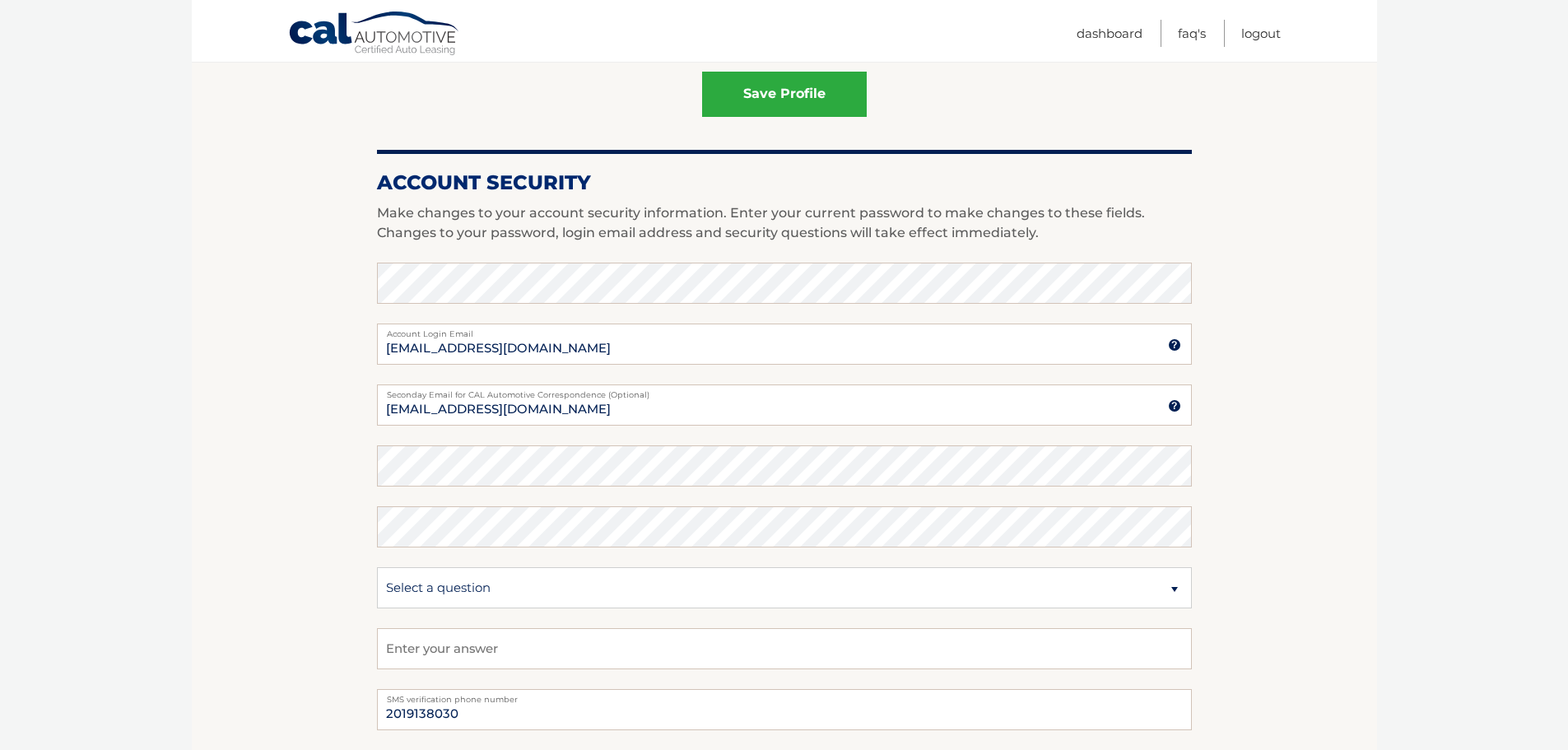
type input "[EMAIL_ADDRESS][DOMAIN_NAME]"
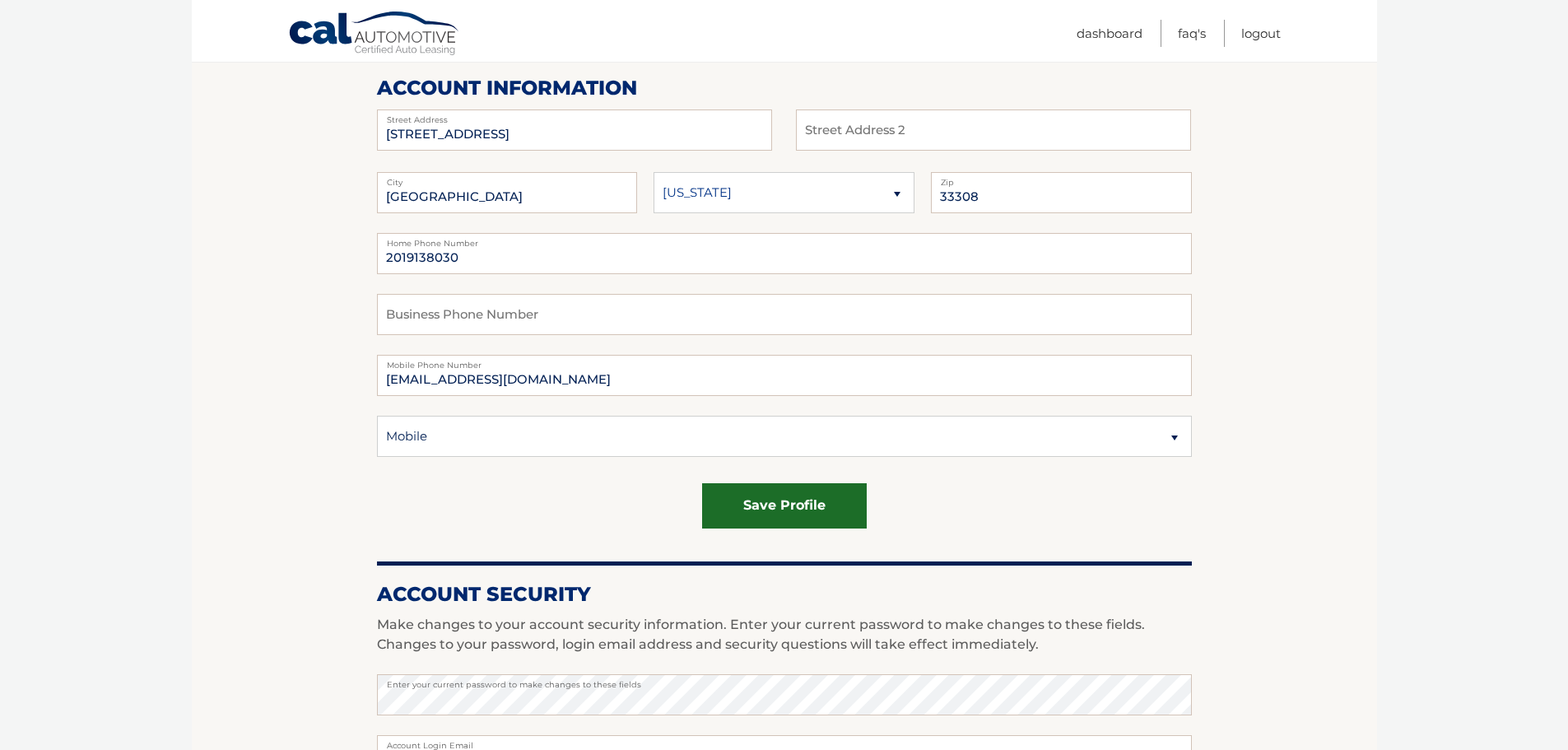
click at [769, 497] on button "save profile" at bounding box center [785, 506] width 165 height 45
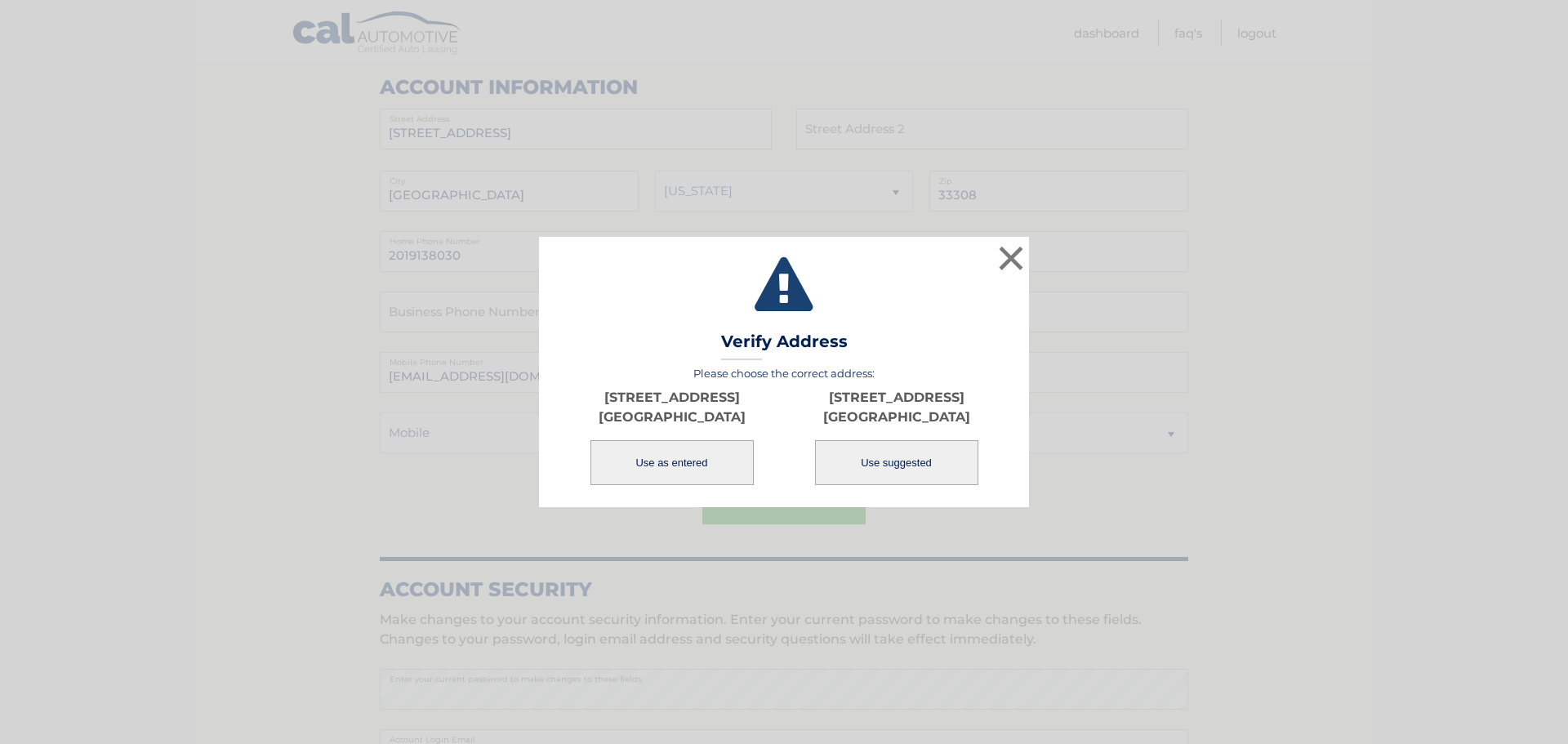
click at [899, 469] on button "Use suggested" at bounding box center [897, 462] width 163 height 45
type input "2841 NE 55TH ST"
type input "FORT LAUDERDALE"
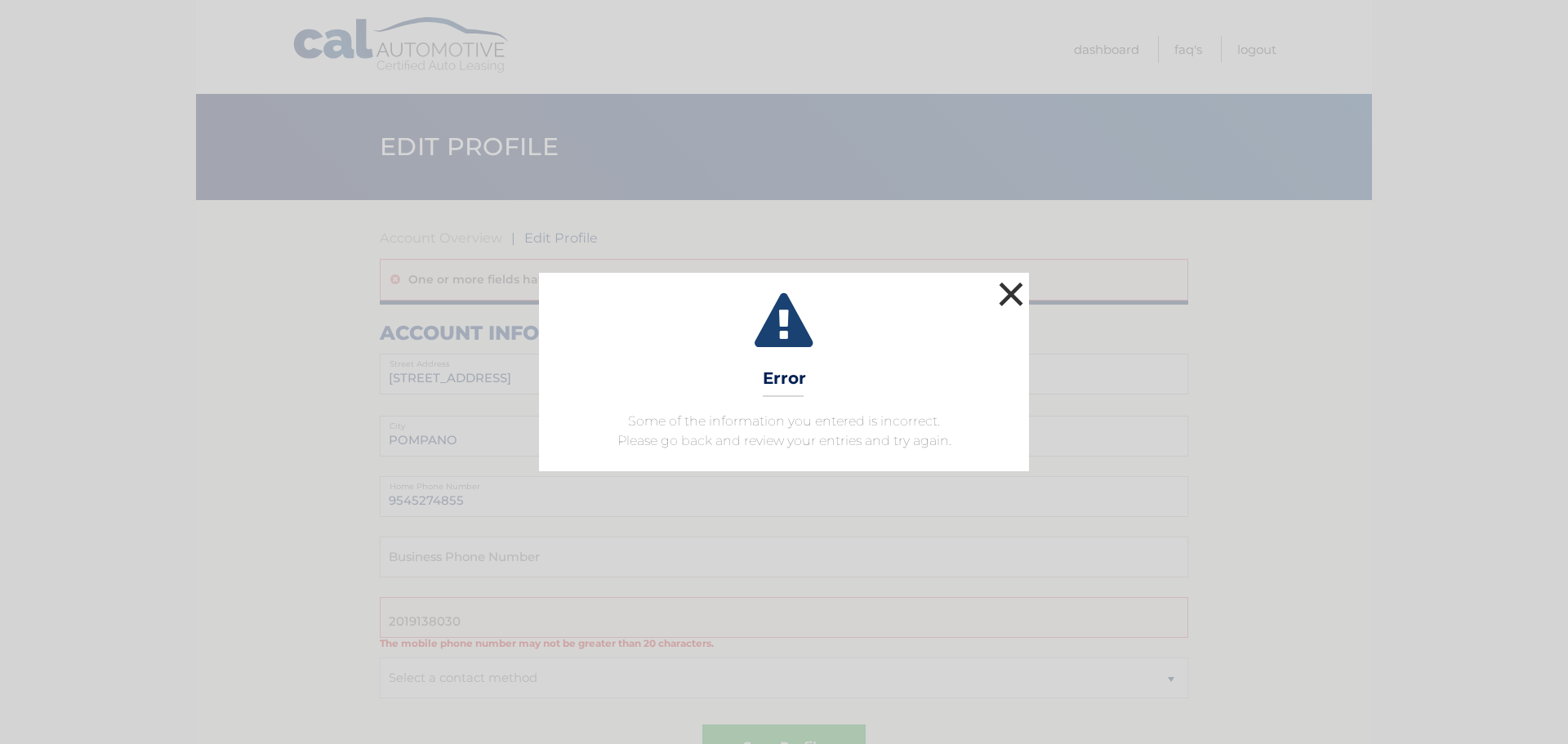
click at [1005, 293] on button "×" at bounding box center [1011, 293] width 33 height 33
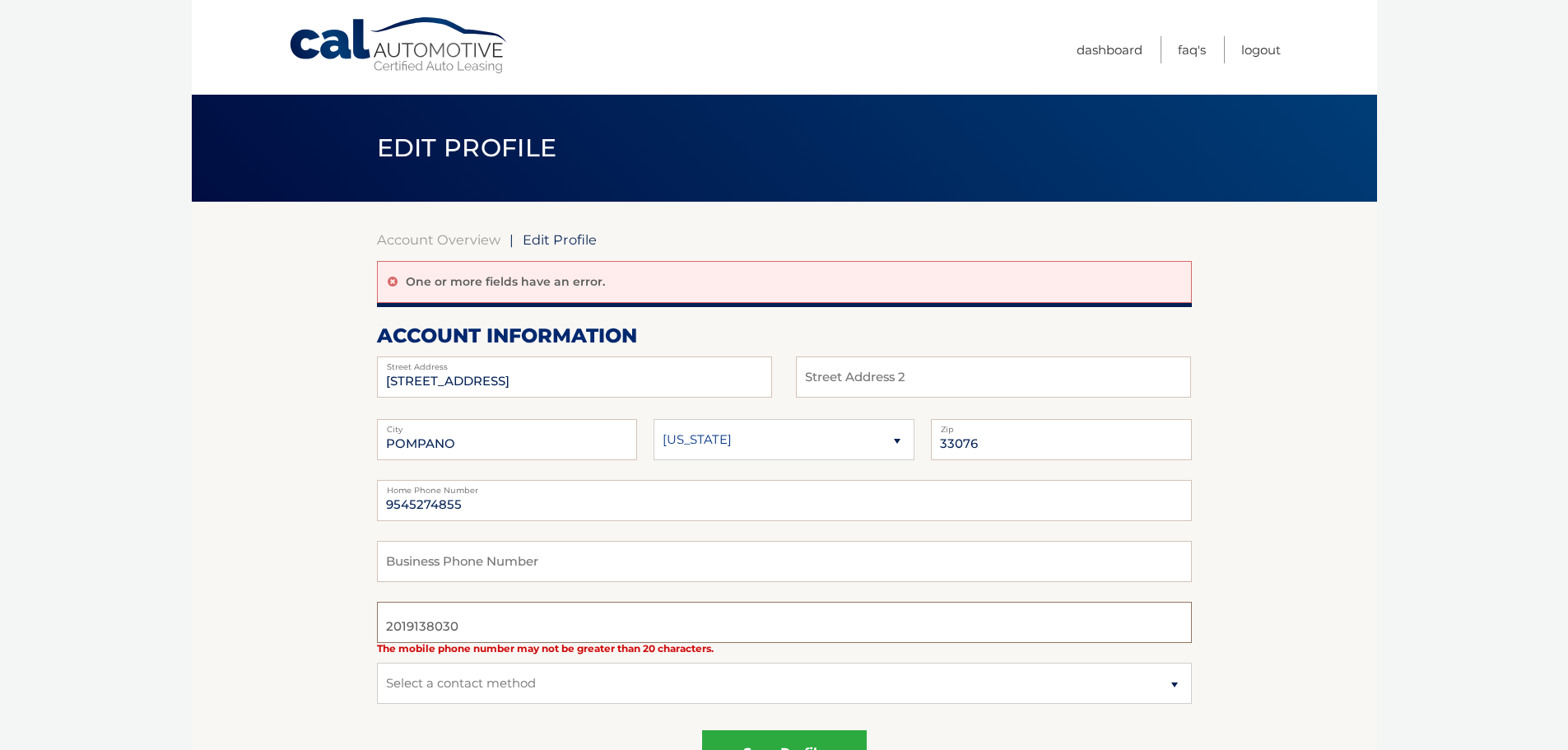
drag, startPoint x: 474, startPoint y: 613, endPoint x: 390, endPoint y: 622, distance: 84.5
click at [390, 622] on input "2019138030" at bounding box center [785, 622] width 815 height 41
type input "2"
type input "2019138030"
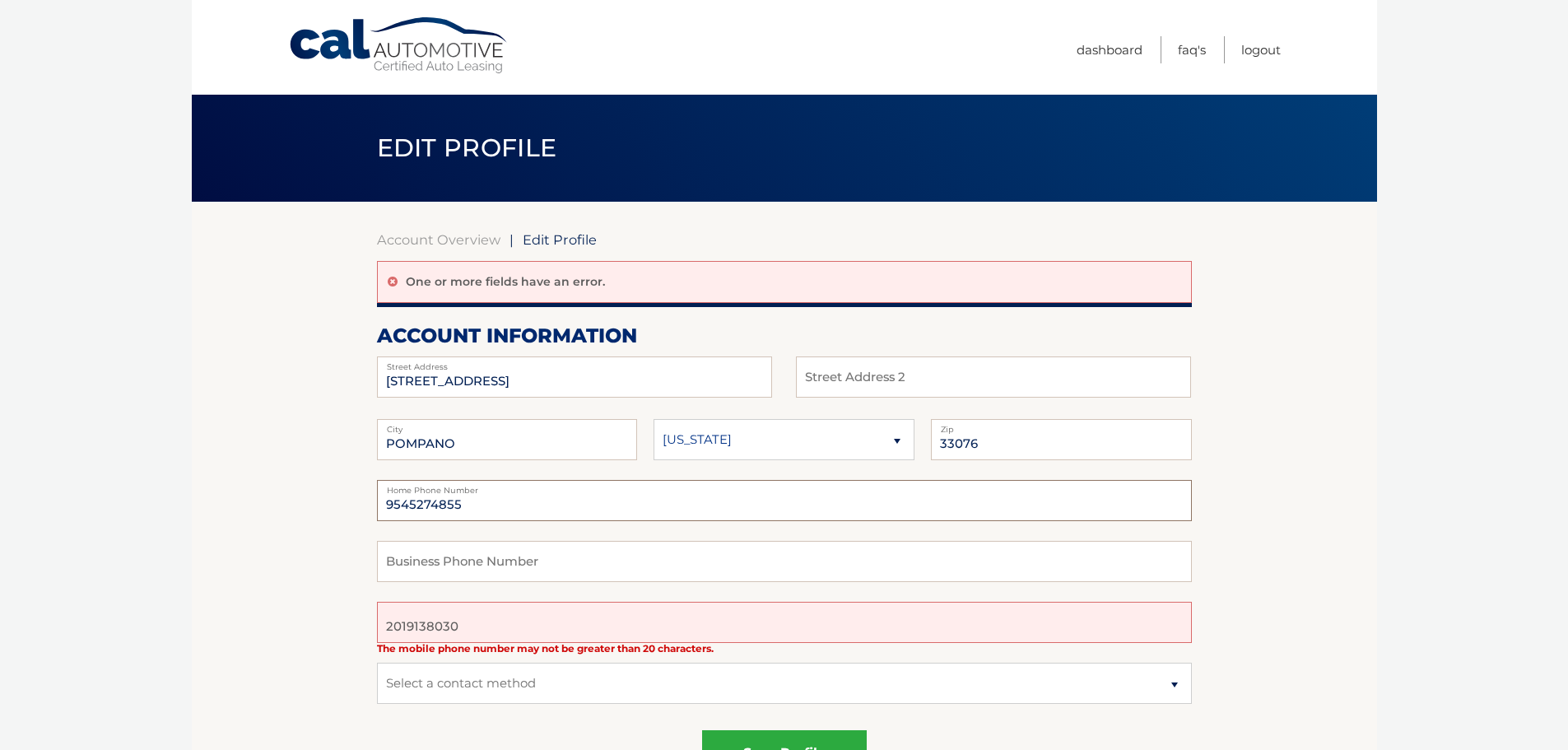
click at [477, 496] on input "9545274855" at bounding box center [785, 500] width 815 height 41
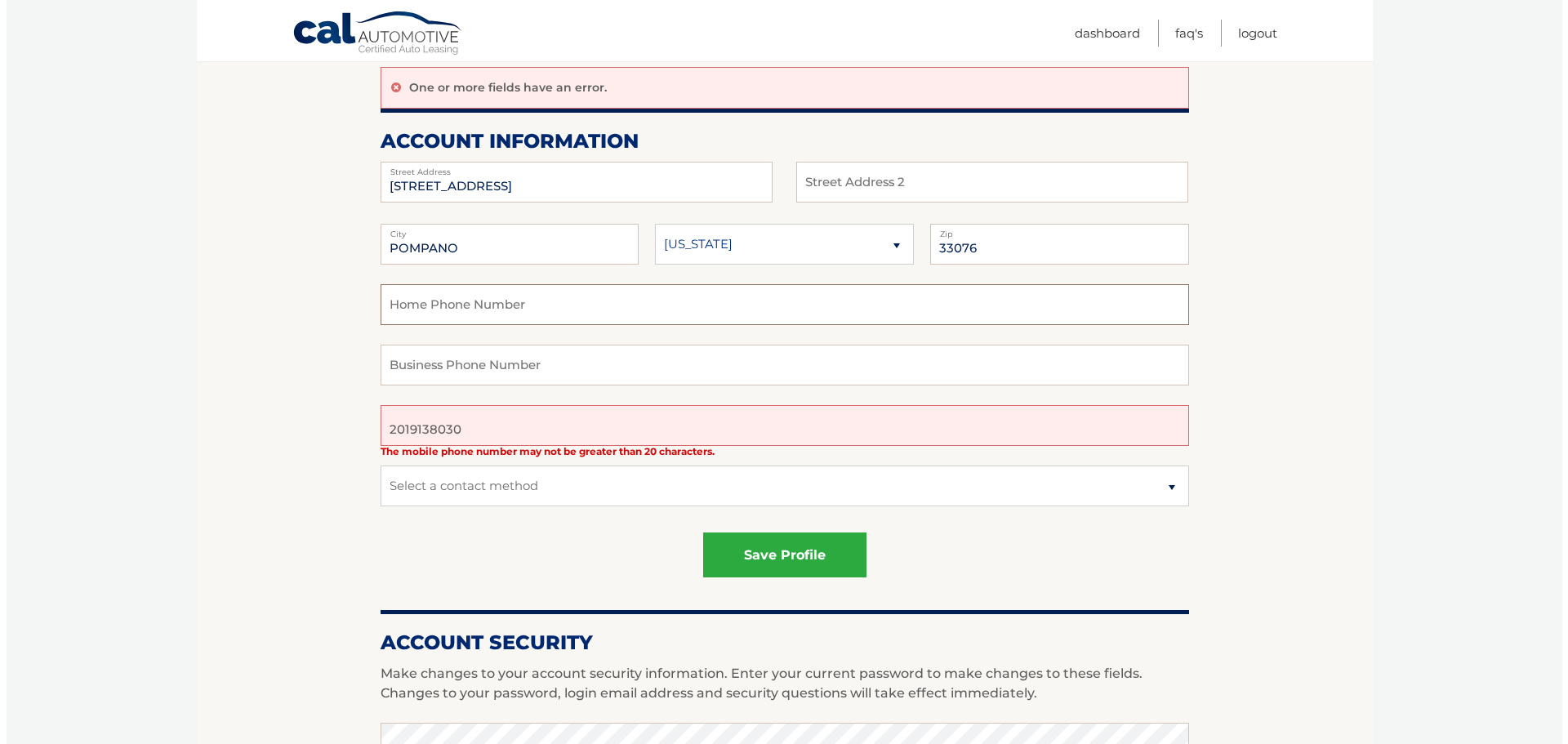
scroll to position [204, 0]
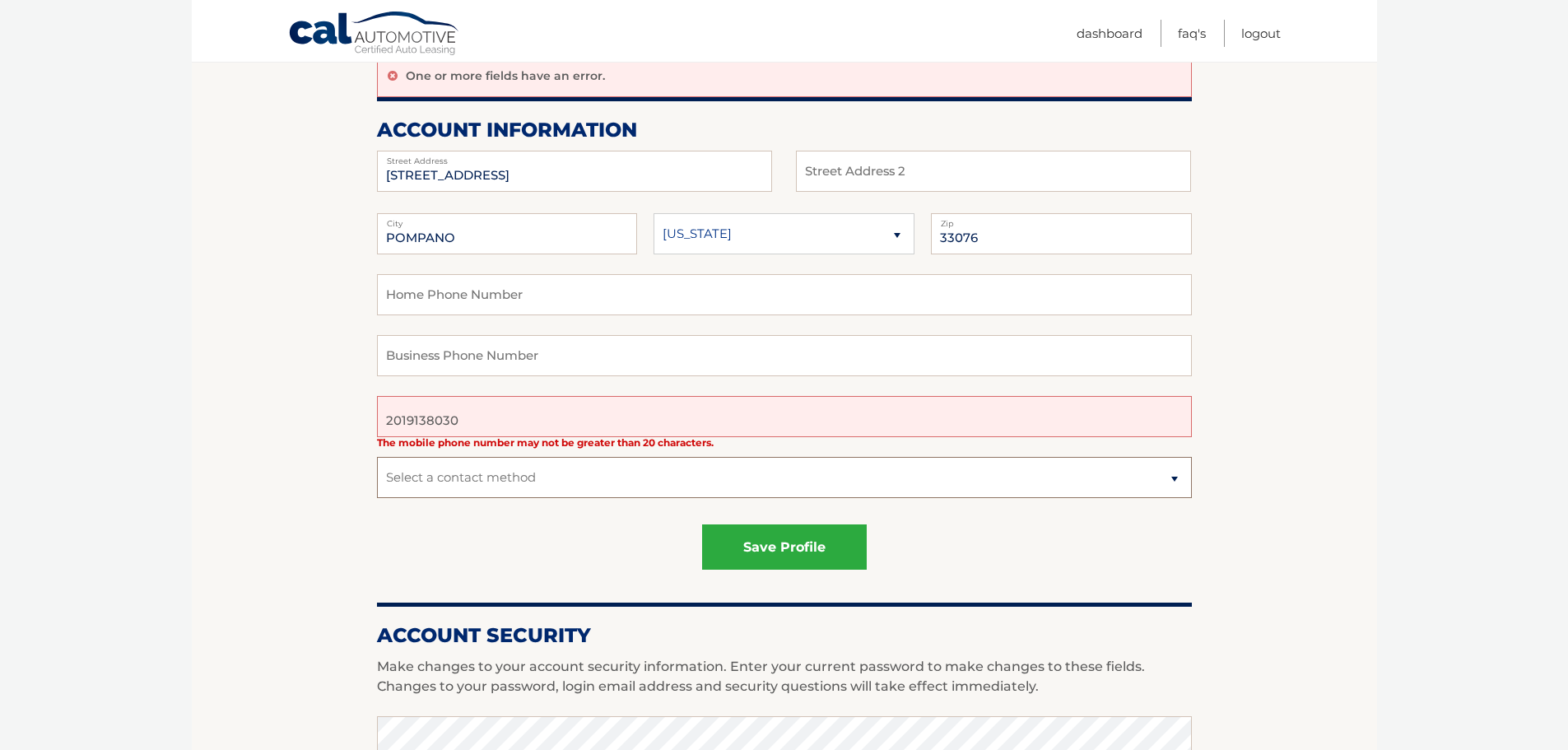
click at [537, 474] on select "Select a contact method Mobile Home" at bounding box center [785, 477] width 815 height 41
select select "1"
click at [377, 457] on select "Select a contact method Mobile Home" at bounding box center [785, 477] width 815 height 41
click at [758, 546] on button "save profile" at bounding box center [785, 546] width 165 height 45
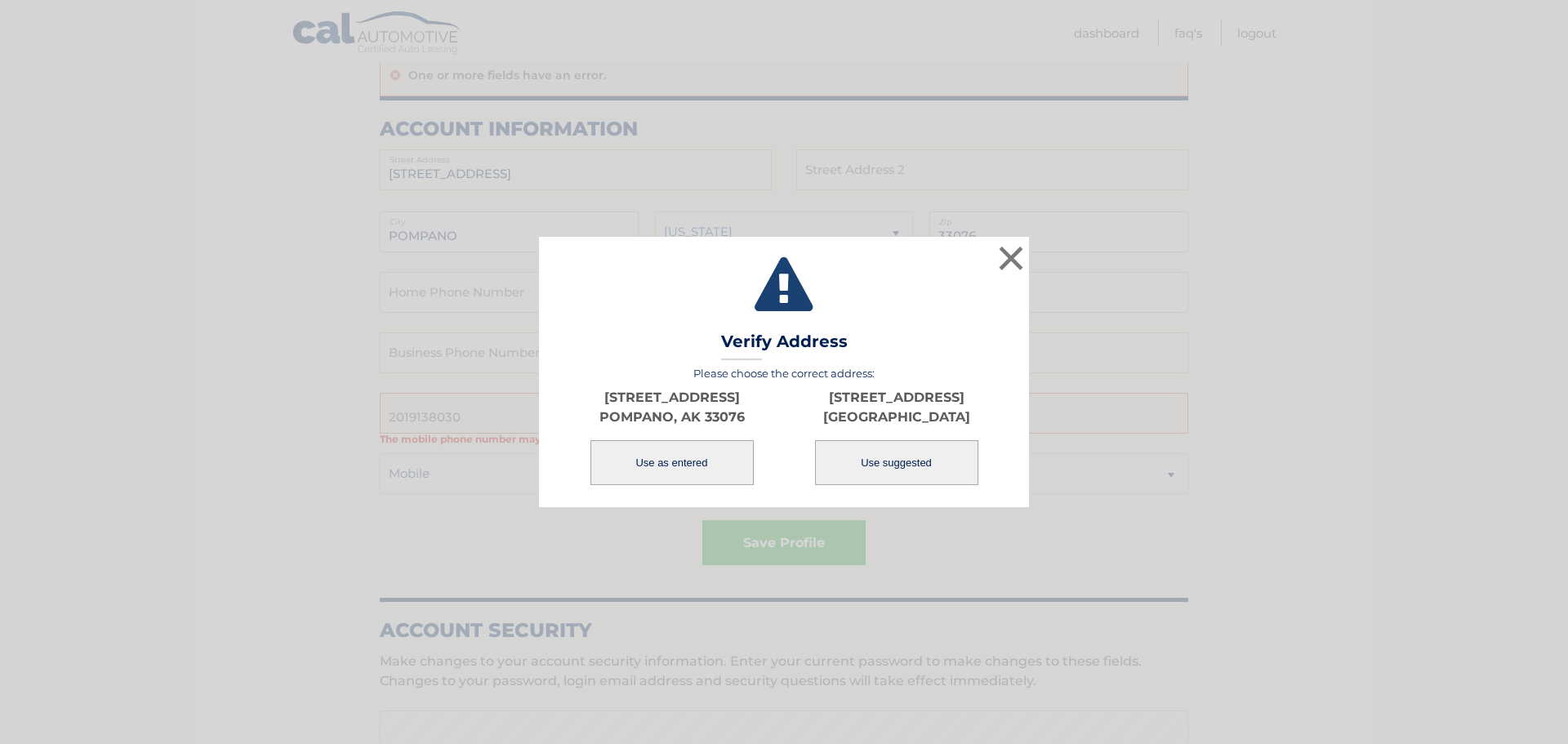
click at [897, 471] on button "Use suggested" at bounding box center [897, 462] width 163 height 45
type input "[GEOGRAPHIC_DATA]"
select select "FL"
type input "33062"
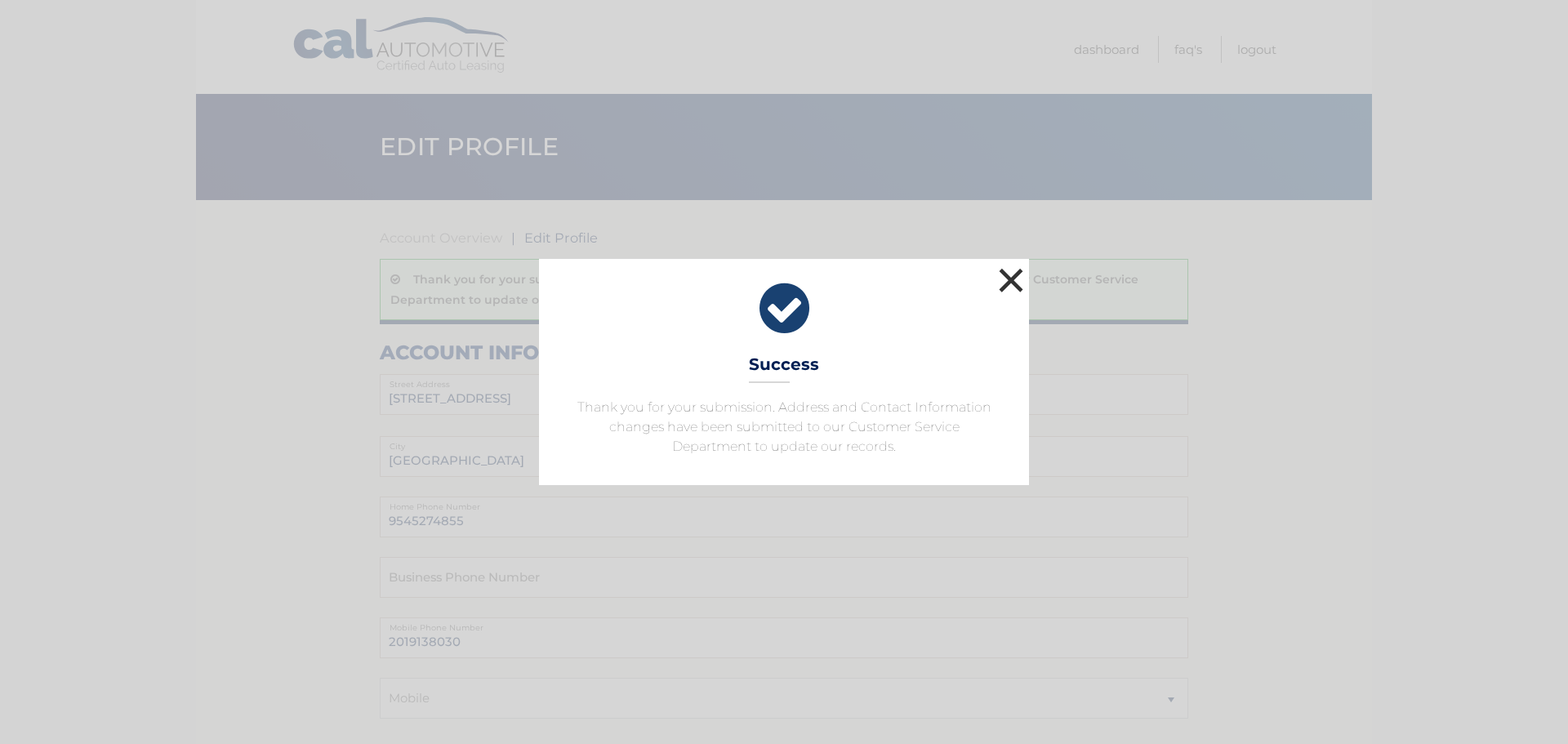
click at [1008, 278] on button "×" at bounding box center [1011, 279] width 33 height 33
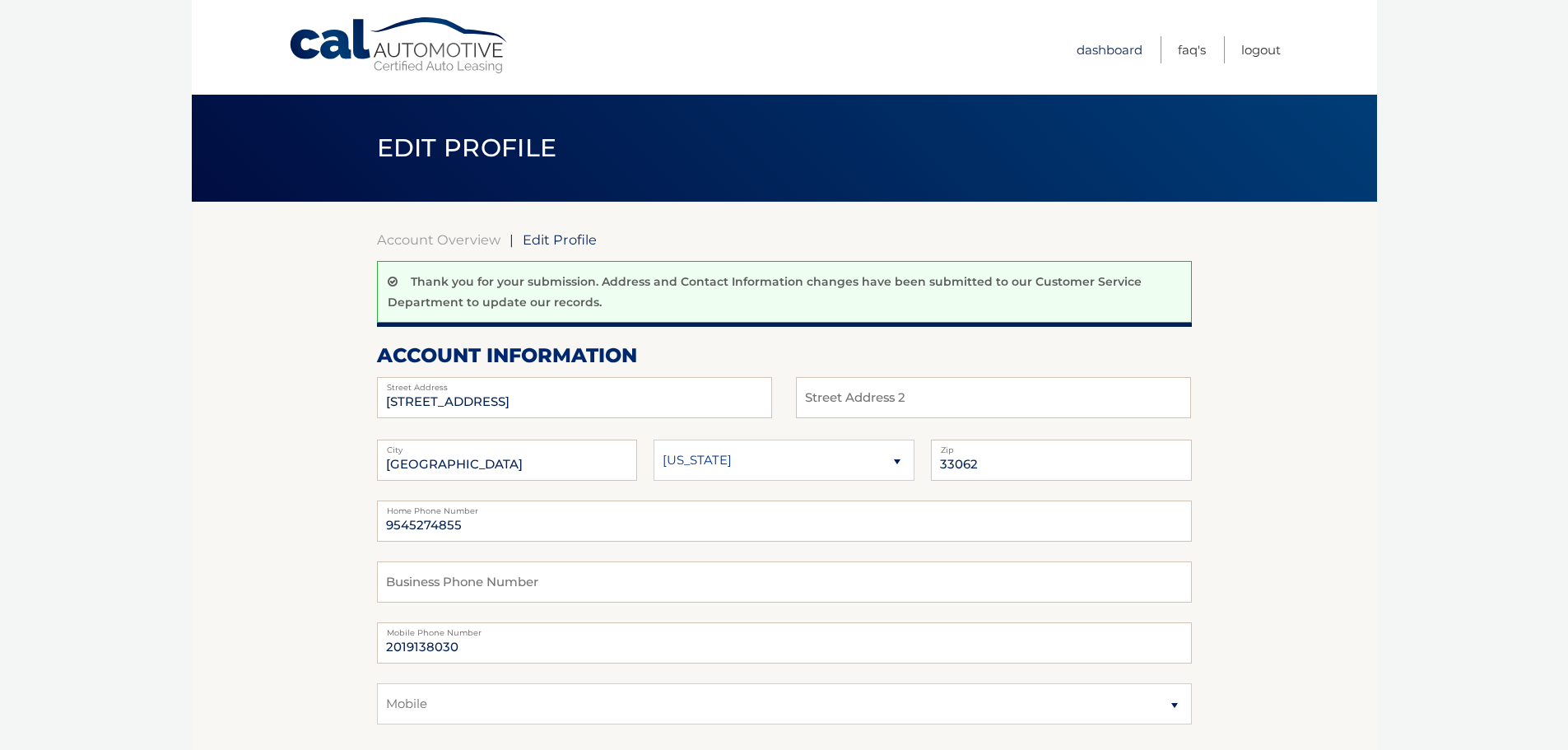
click at [1099, 44] on link "Dashboard" at bounding box center [1110, 50] width 66 height 27
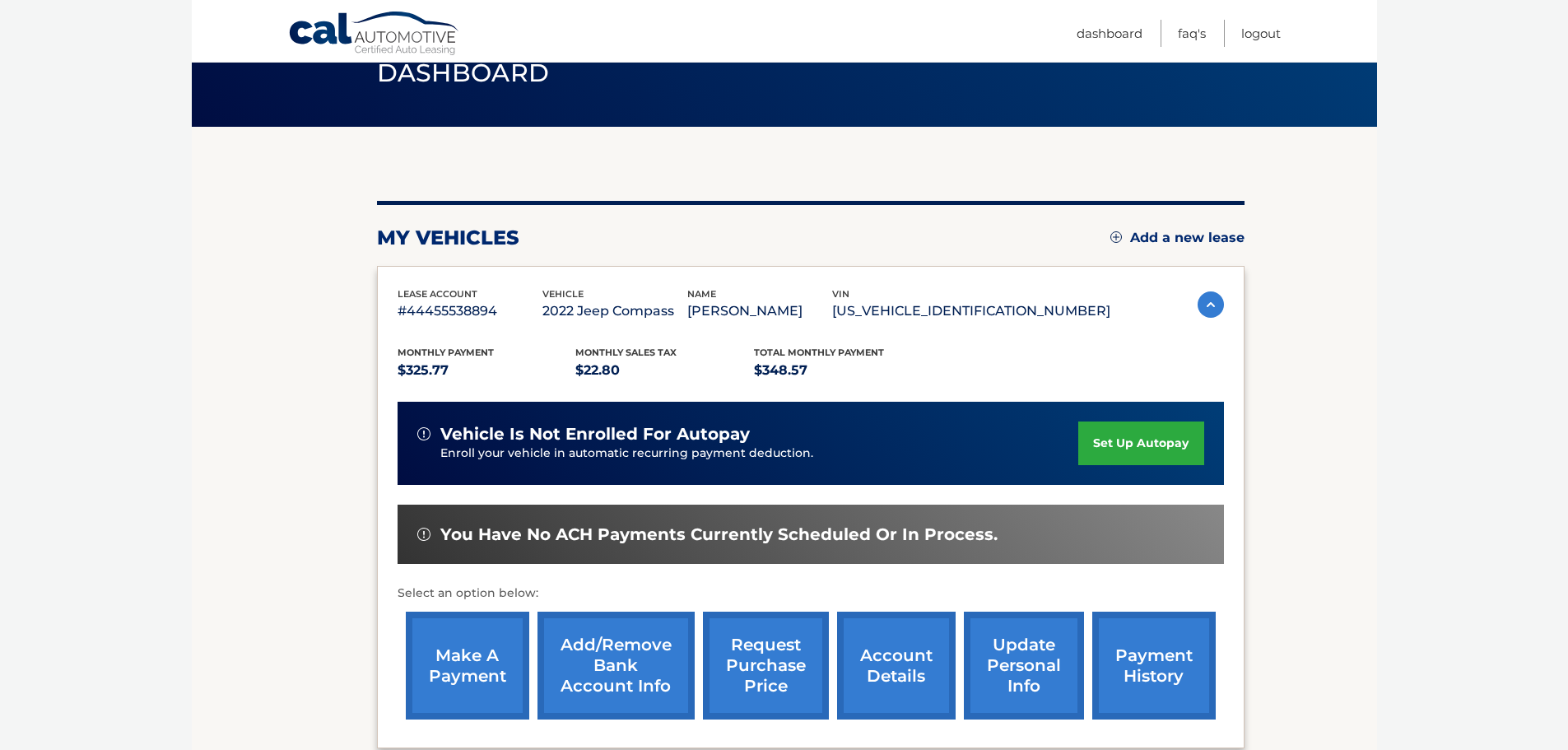
scroll to position [248, 0]
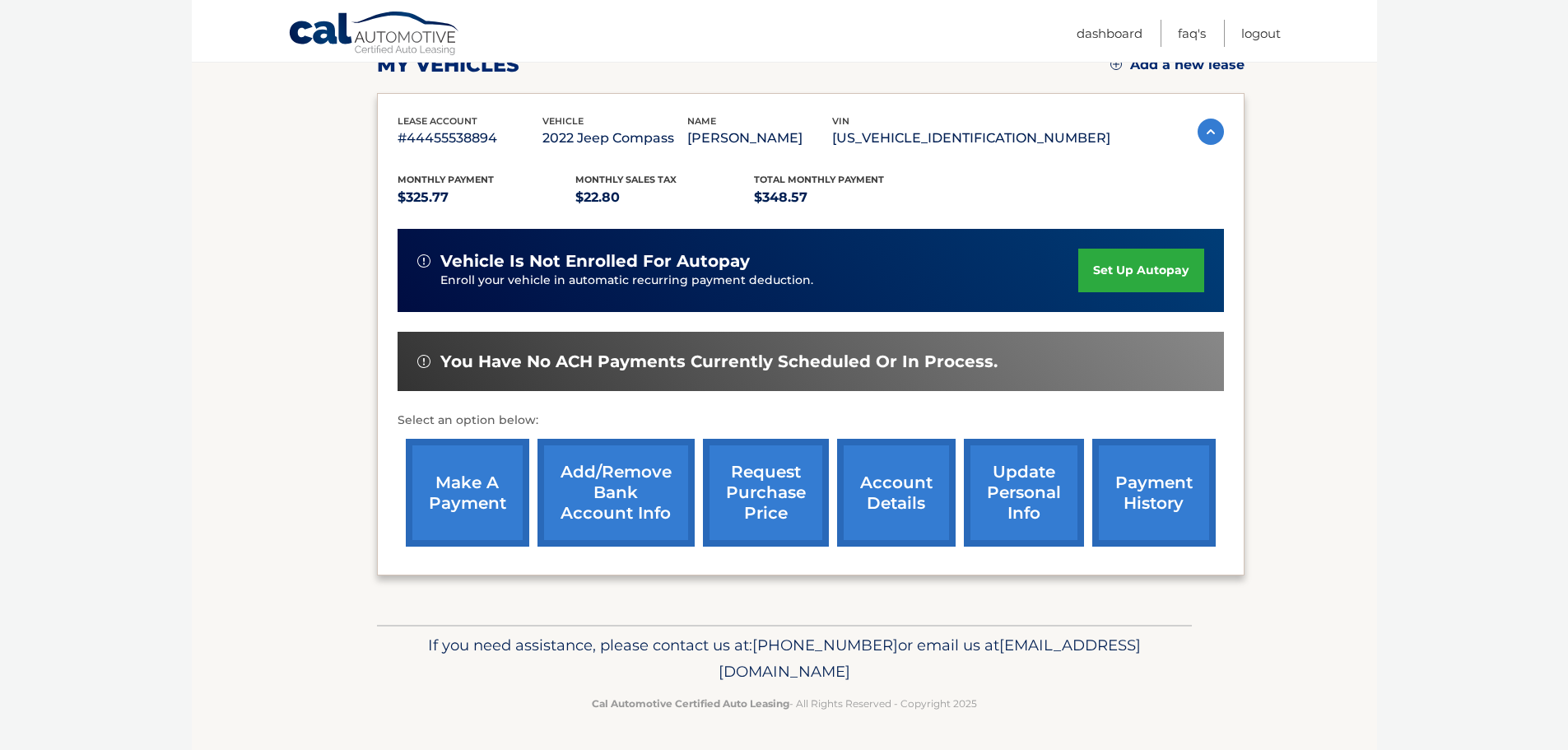
click at [891, 489] on link "account details" at bounding box center [897, 492] width 119 height 108
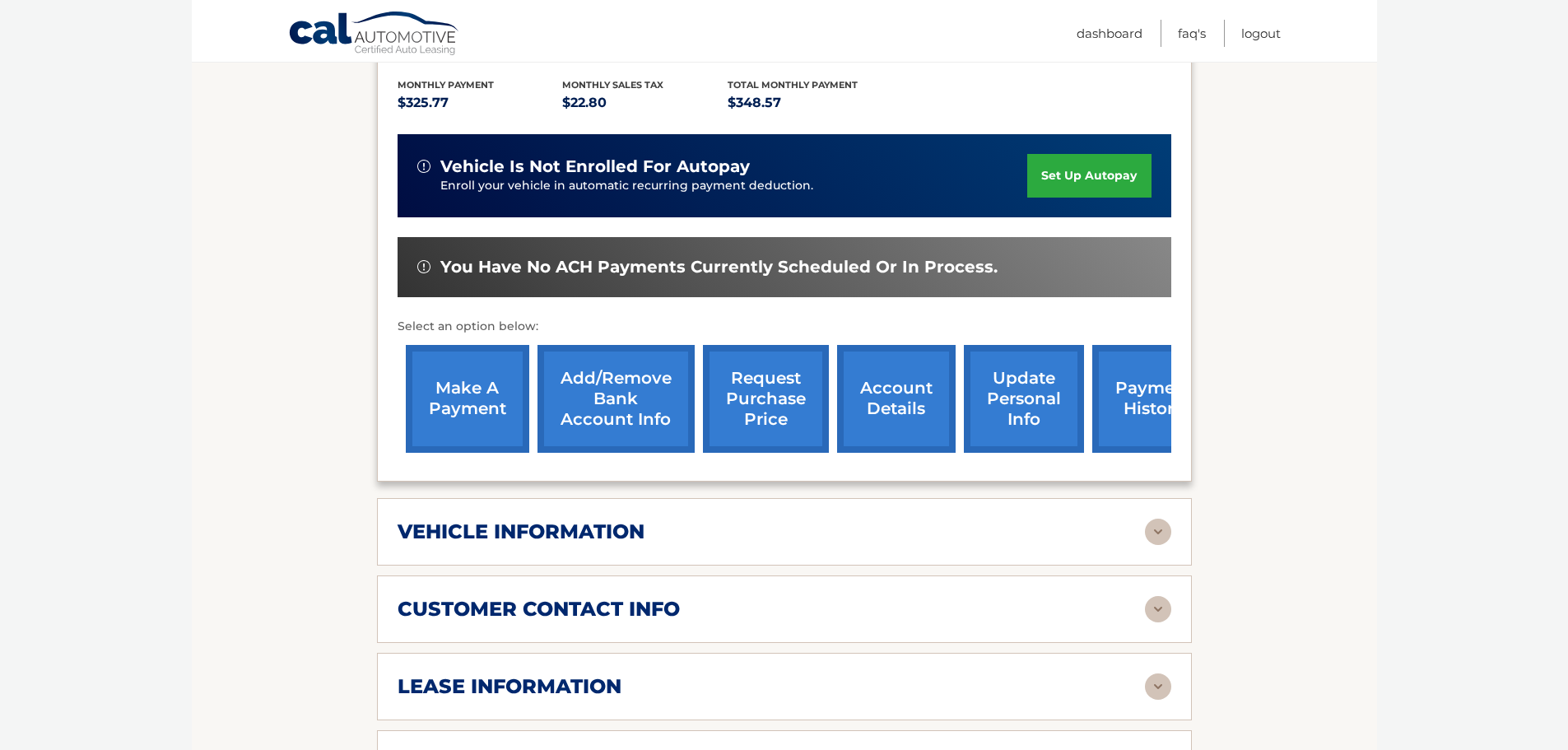
scroll to position [390, 0]
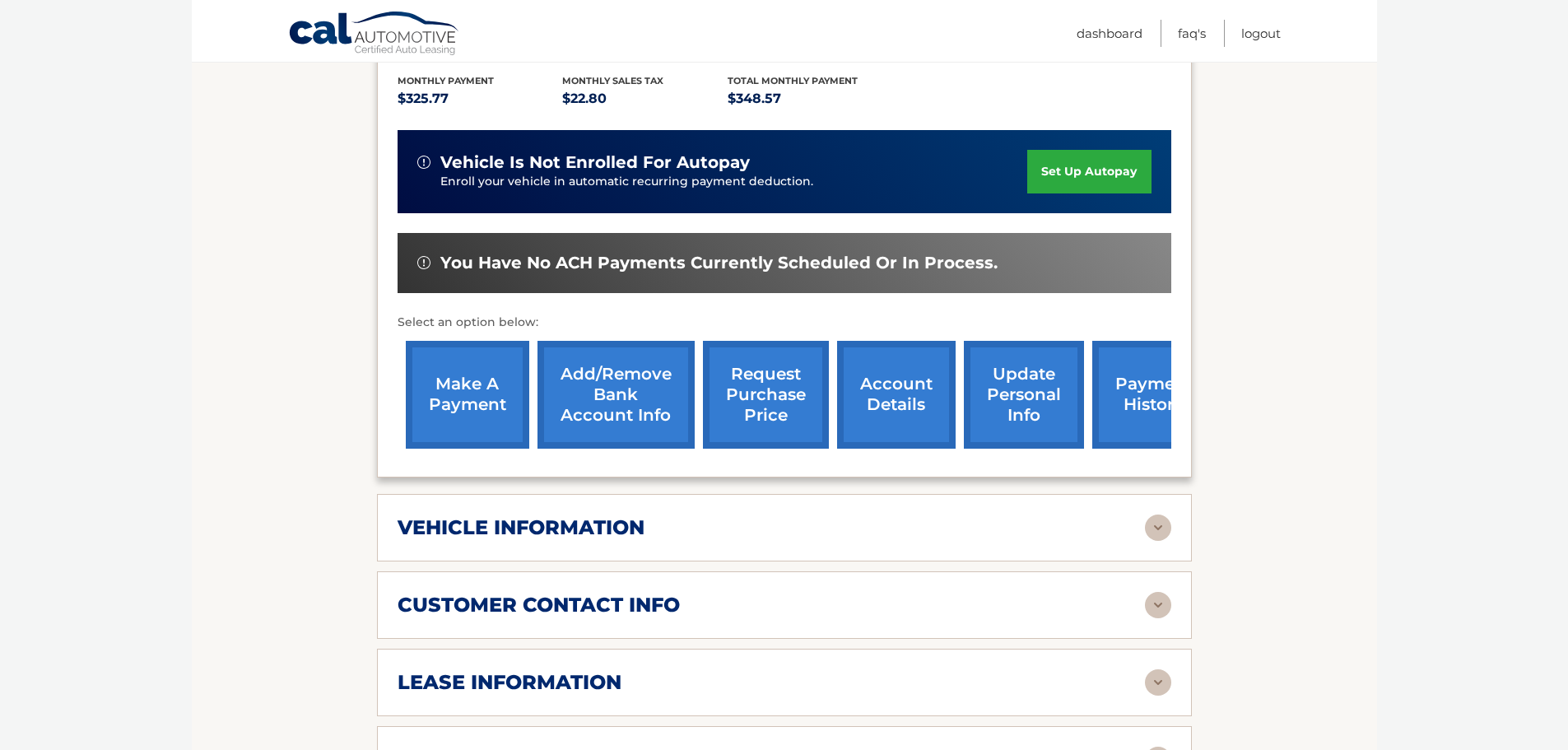
click at [805, 592] on div "customer contact info" at bounding box center [772, 605] width 748 height 25
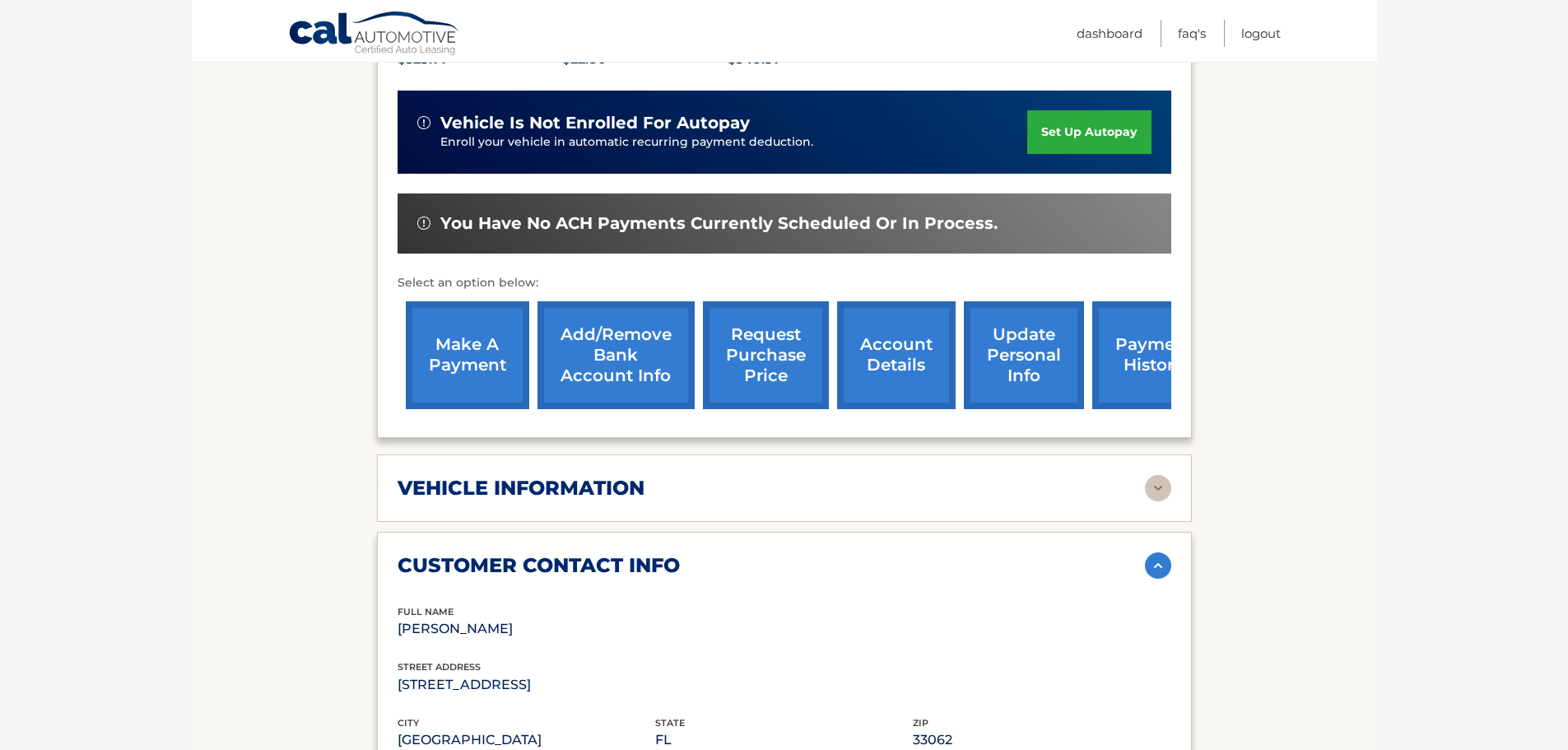
scroll to position [638, 0]
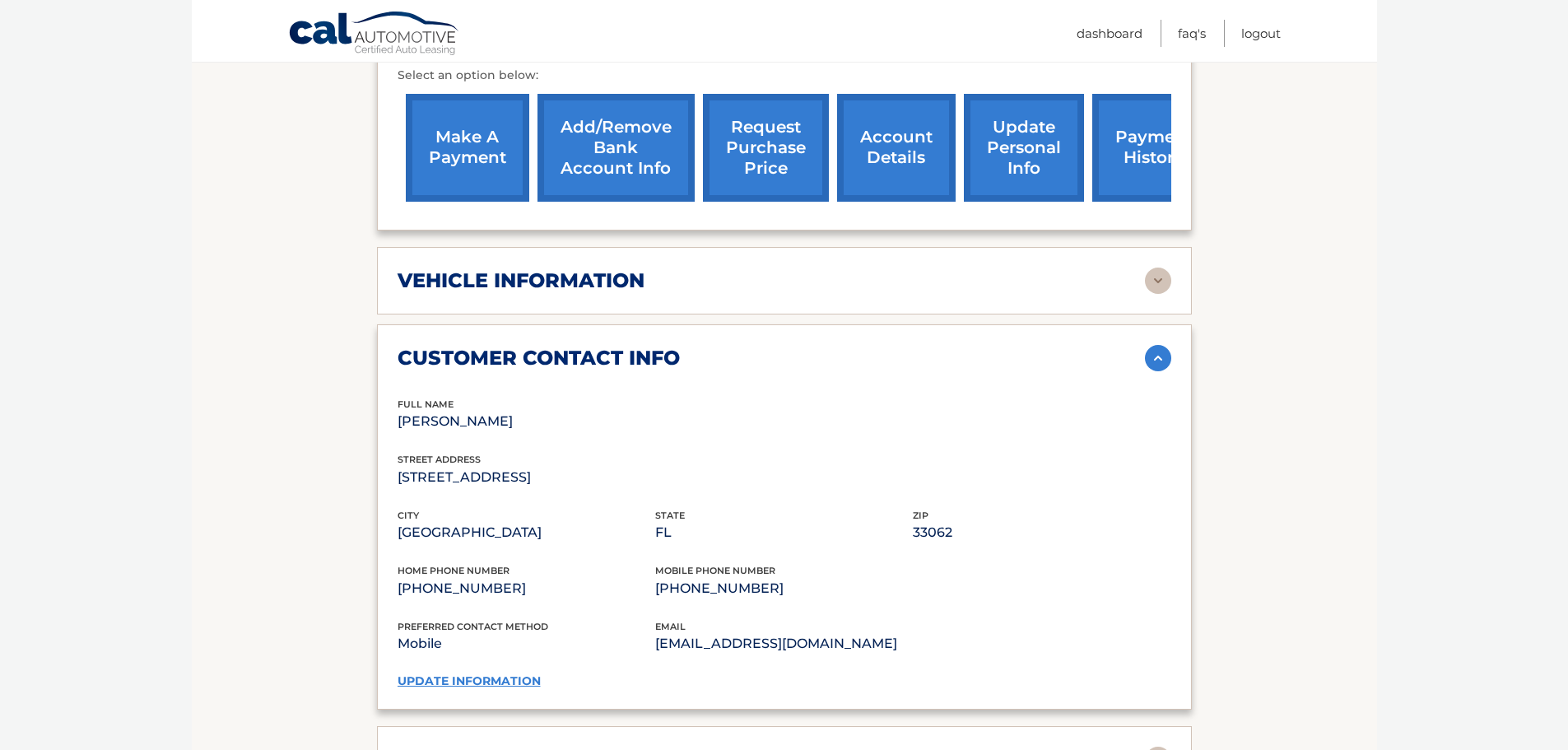
click at [463, 673] on link "update information" at bounding box center [470, 680] width 144 height 15
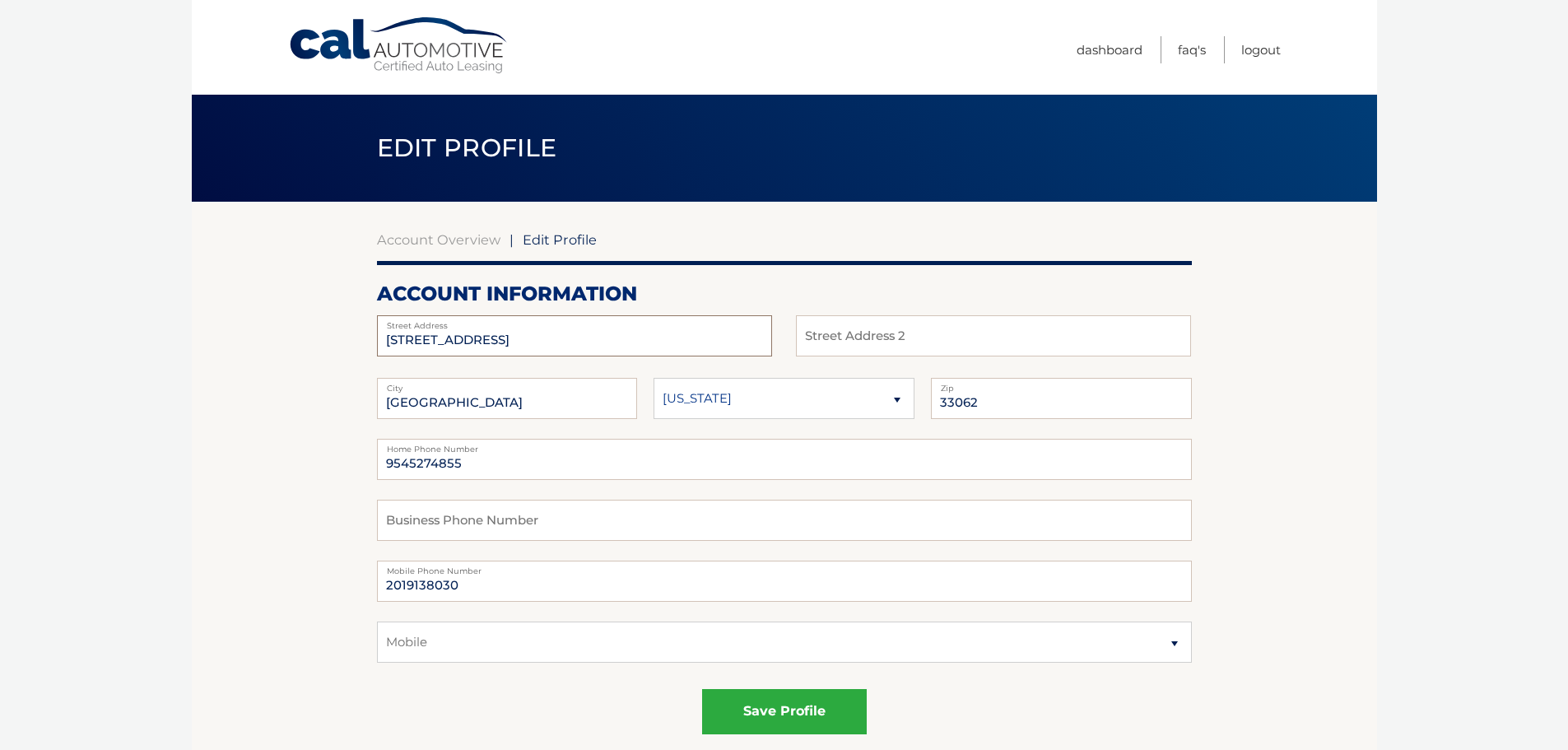
type input "2841 NE 55th Street"
type input "Fort Lauderdale"
type input "33308"
type input "9549034277"
drag, startPoint x: 479, startPoint y: 461, endPoint x: 371, endPoint y: 468, distance: 108.2
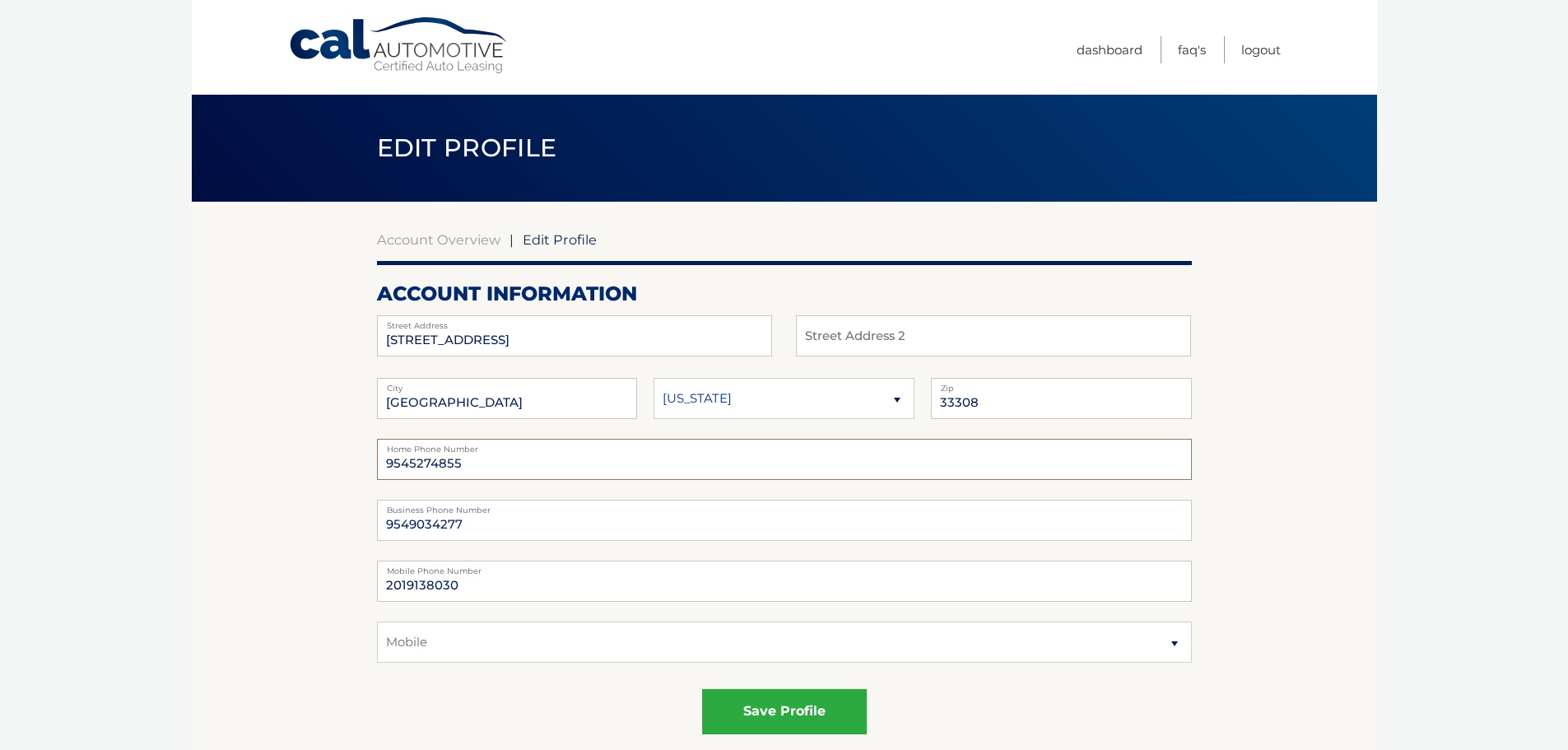
click at [776, 701] on button "save profile" at bounding box center [785, 711] width 165 height 45
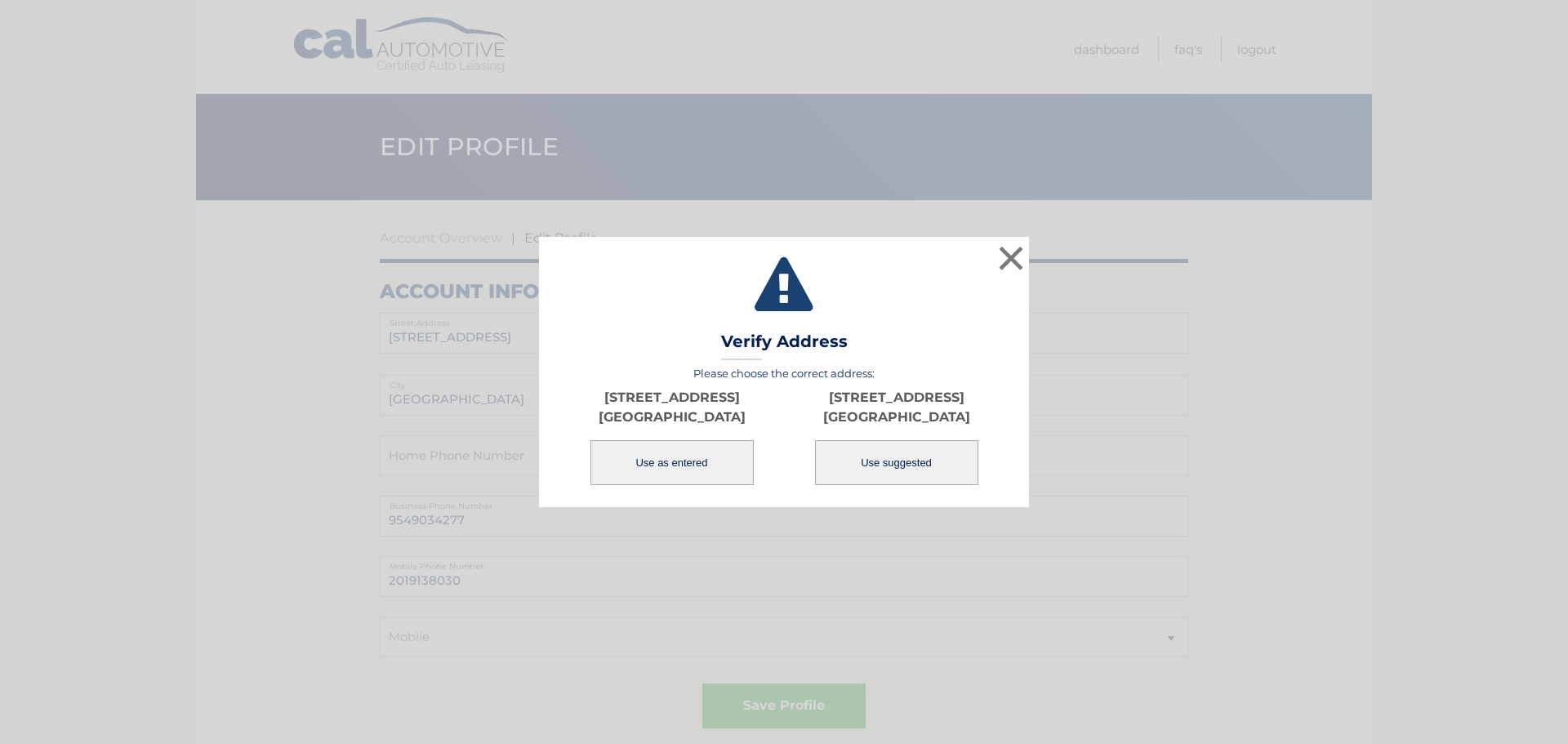
click at [903, 468] on button "Use suggested" at bounding box center [897, 462] width 163 height 45
type input "2841 NE 55TH ST"
type input "FORT LAUDERDALE"
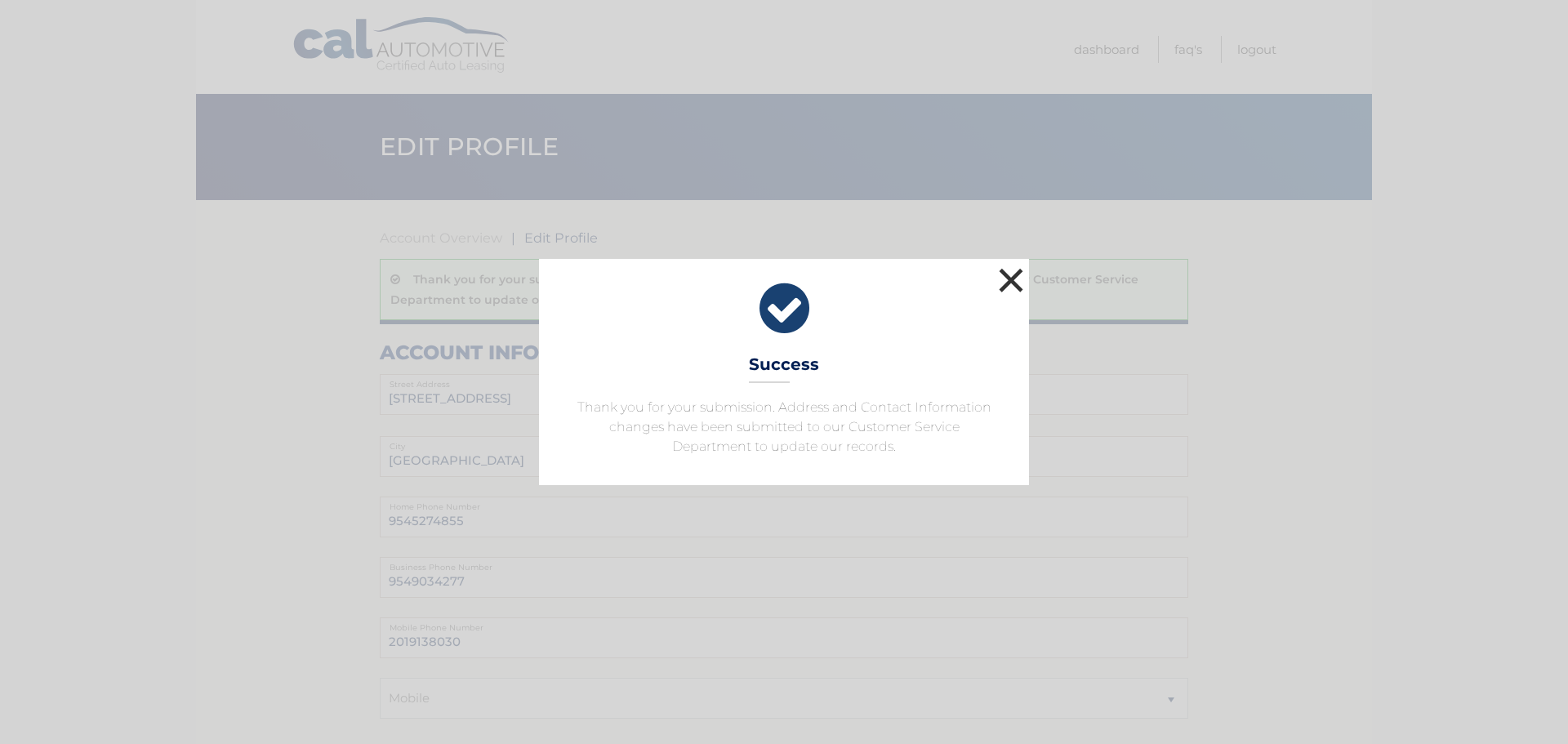
click at [1009, 278] on button "×" at bounding box center [1011, 279] width 33 height 33
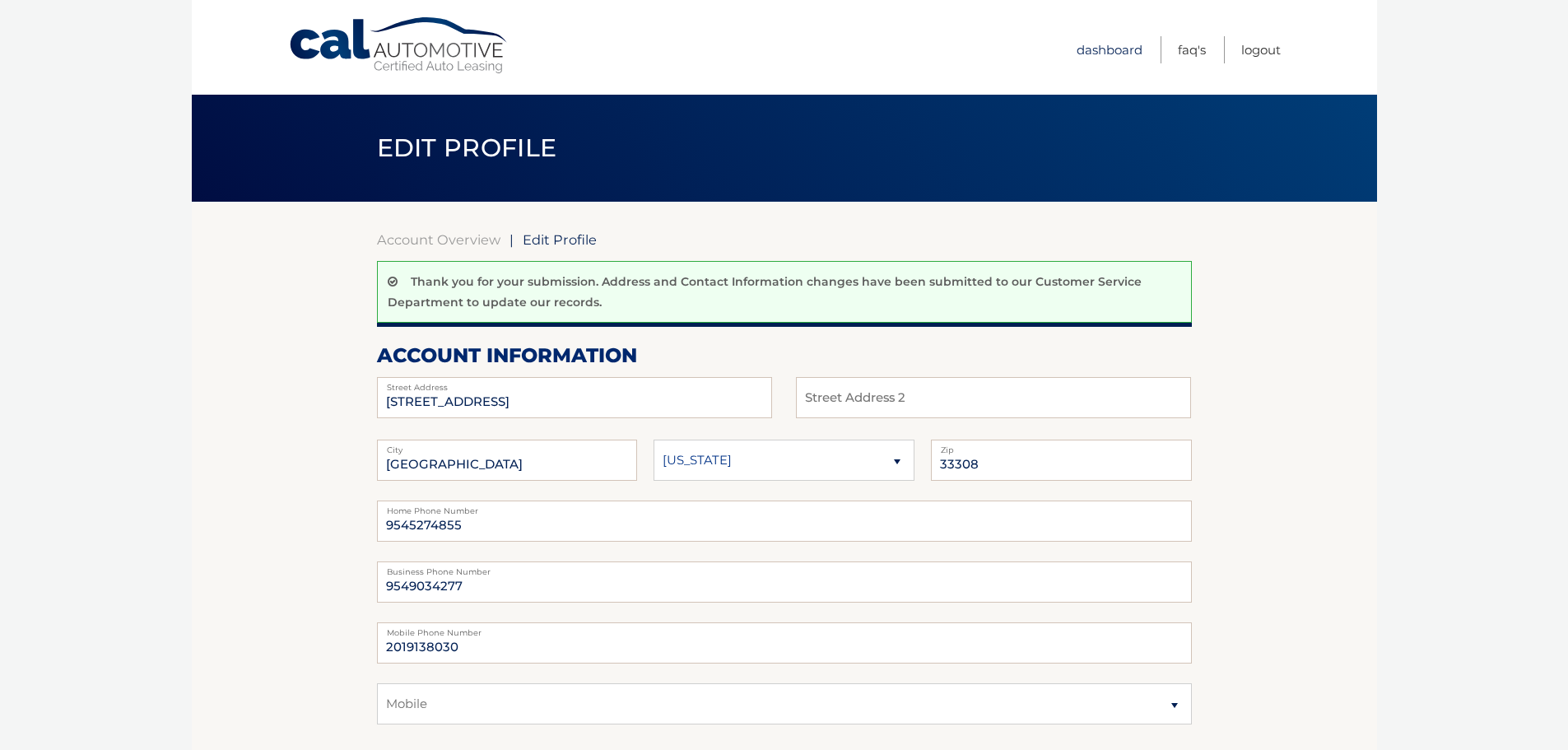
click at [1090, 47] on link "Dashboard" at bounding box center [1110, 50] width 66 height 27
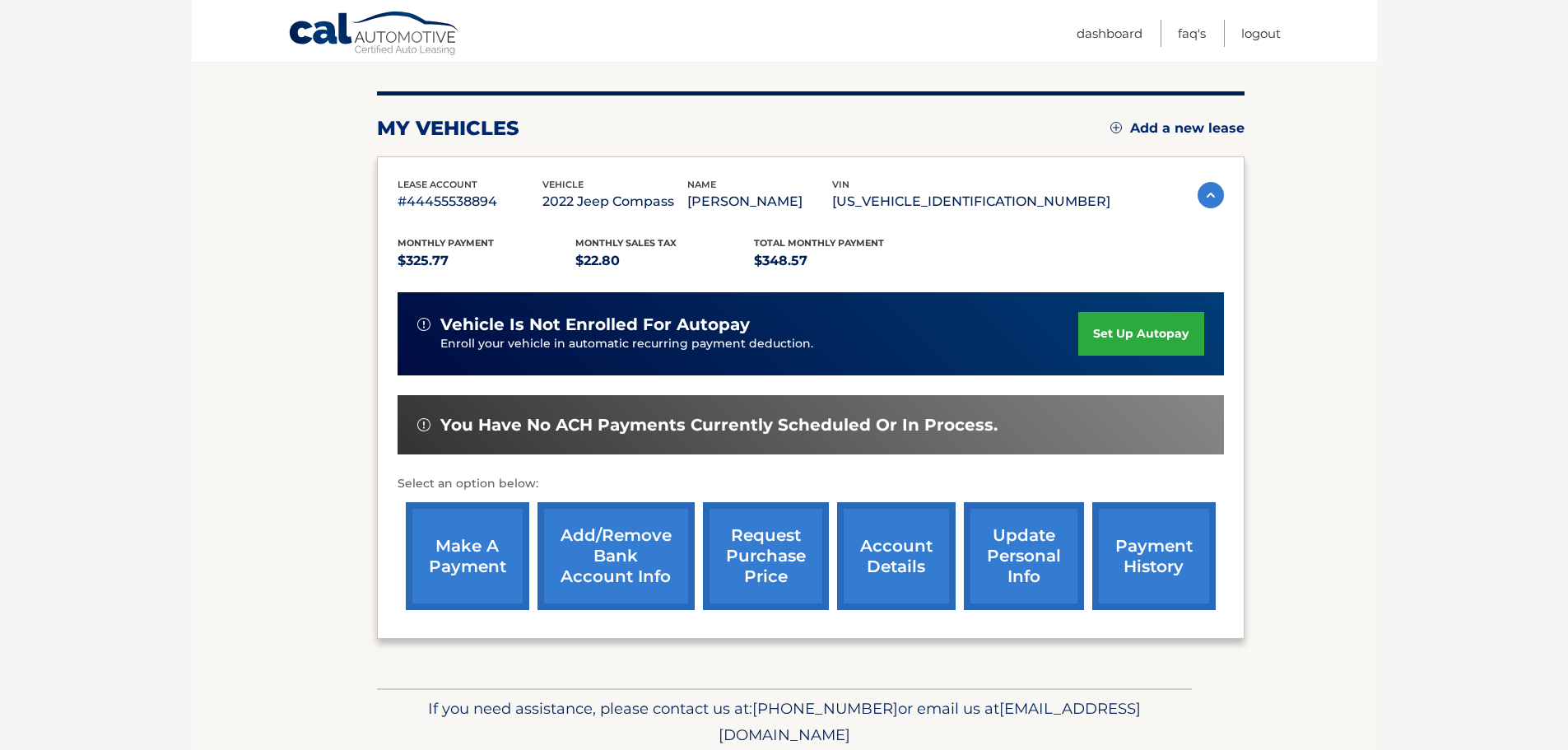
scroll to position [248, 0]
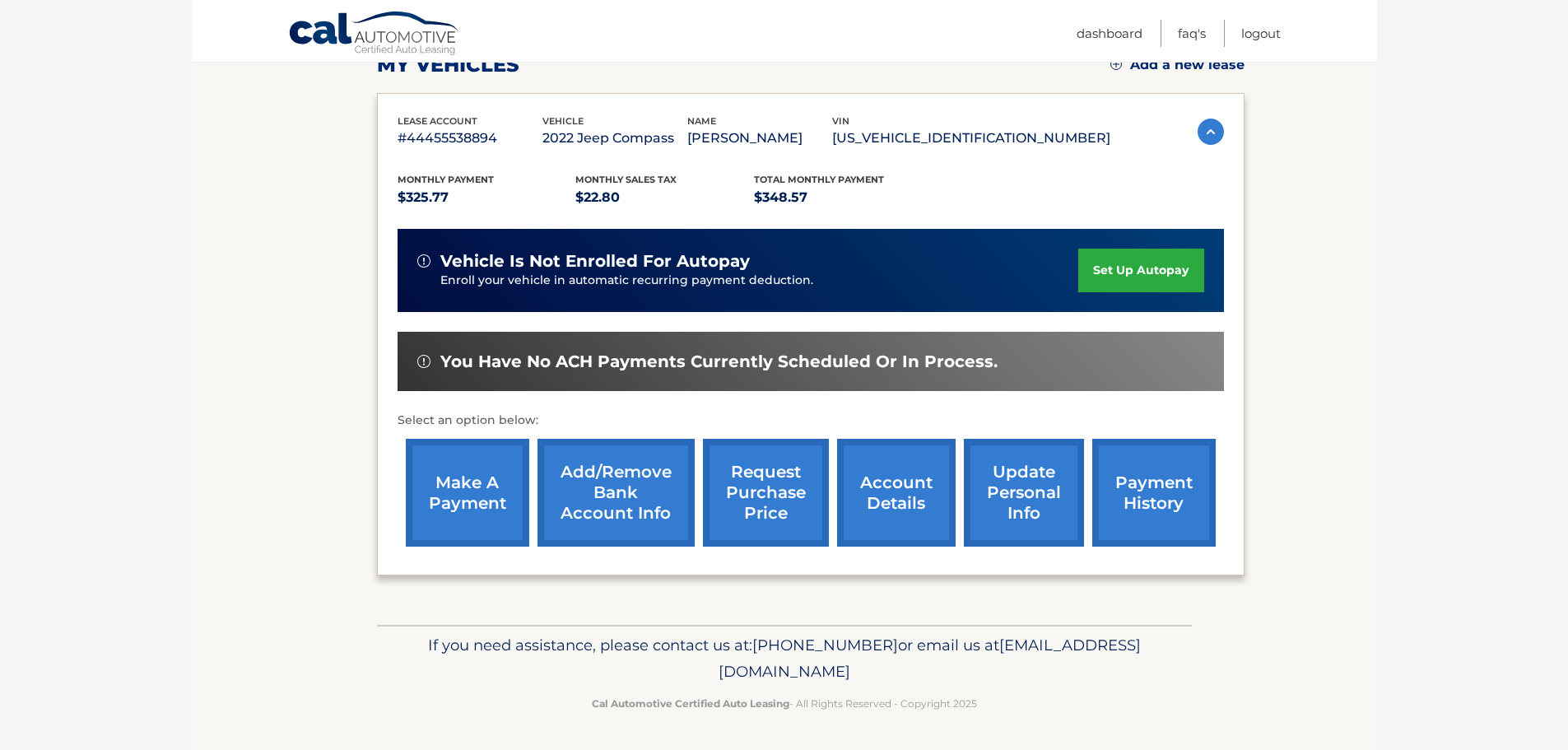
click at [911, 491] on link "account details" at bounding box center [897, 492] width 119 height 108
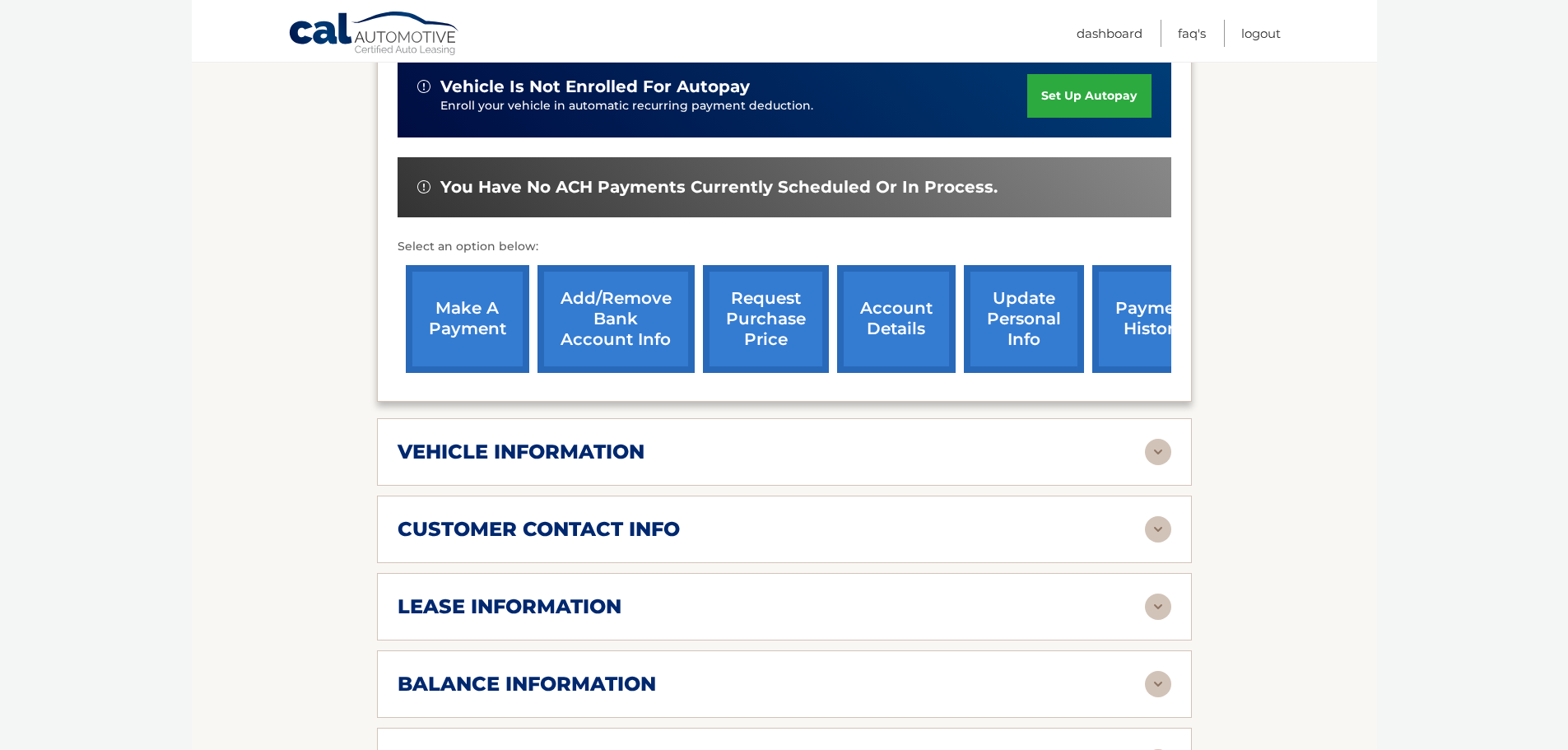
scroll to position [494, 0]
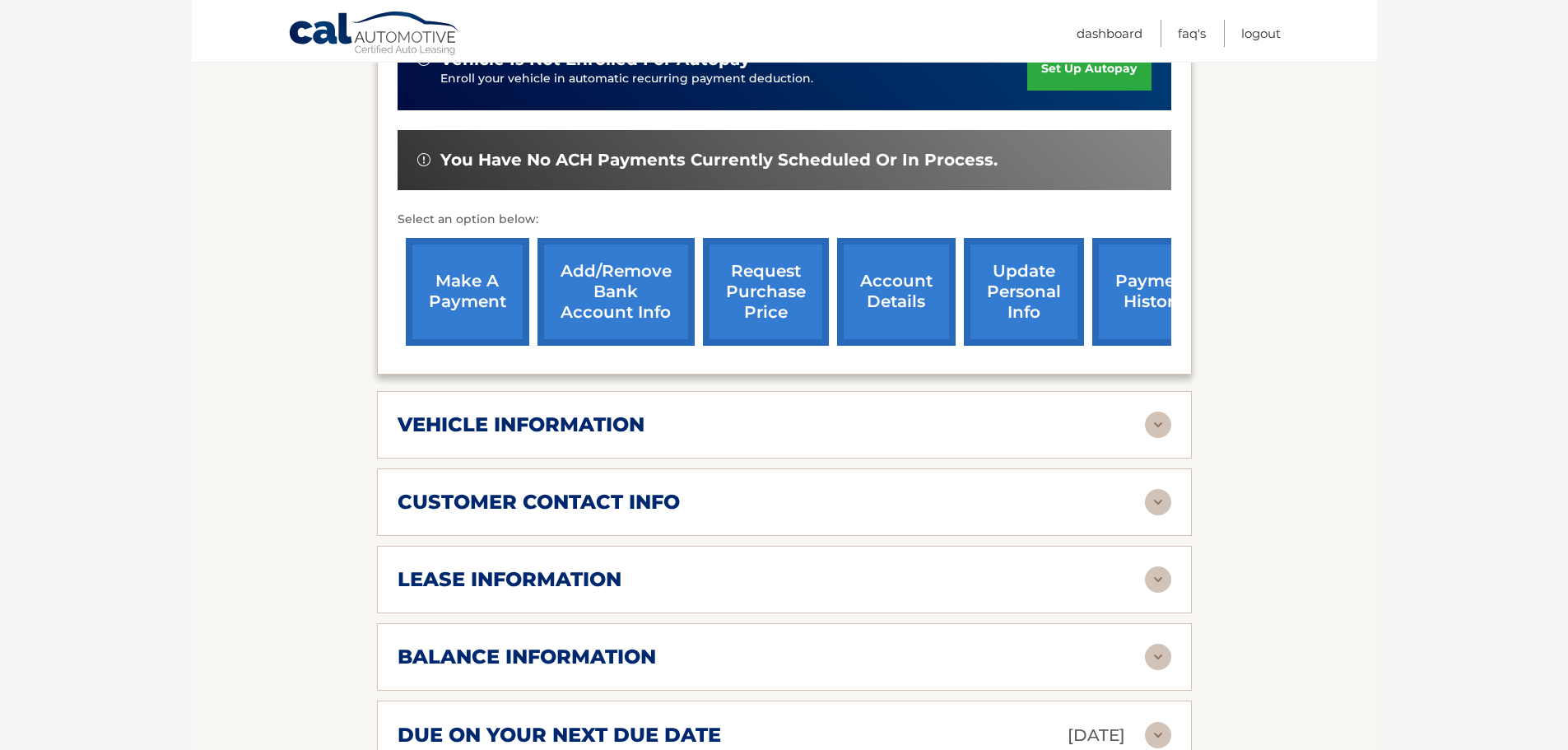
click at [940, 490] on div "customer contact info" at bounding box center [772, 502] width 748 height 25
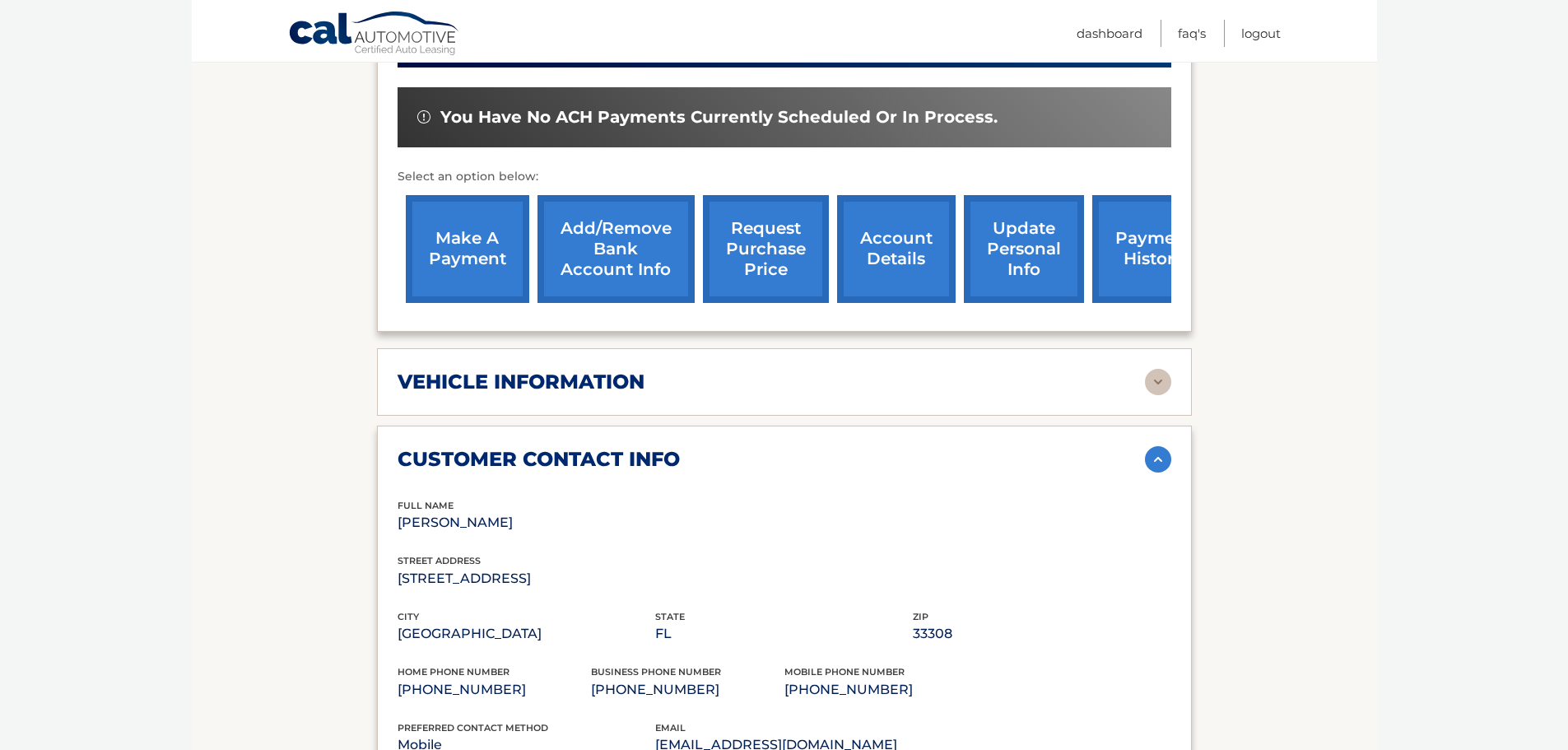
scroll to position [535, 0]
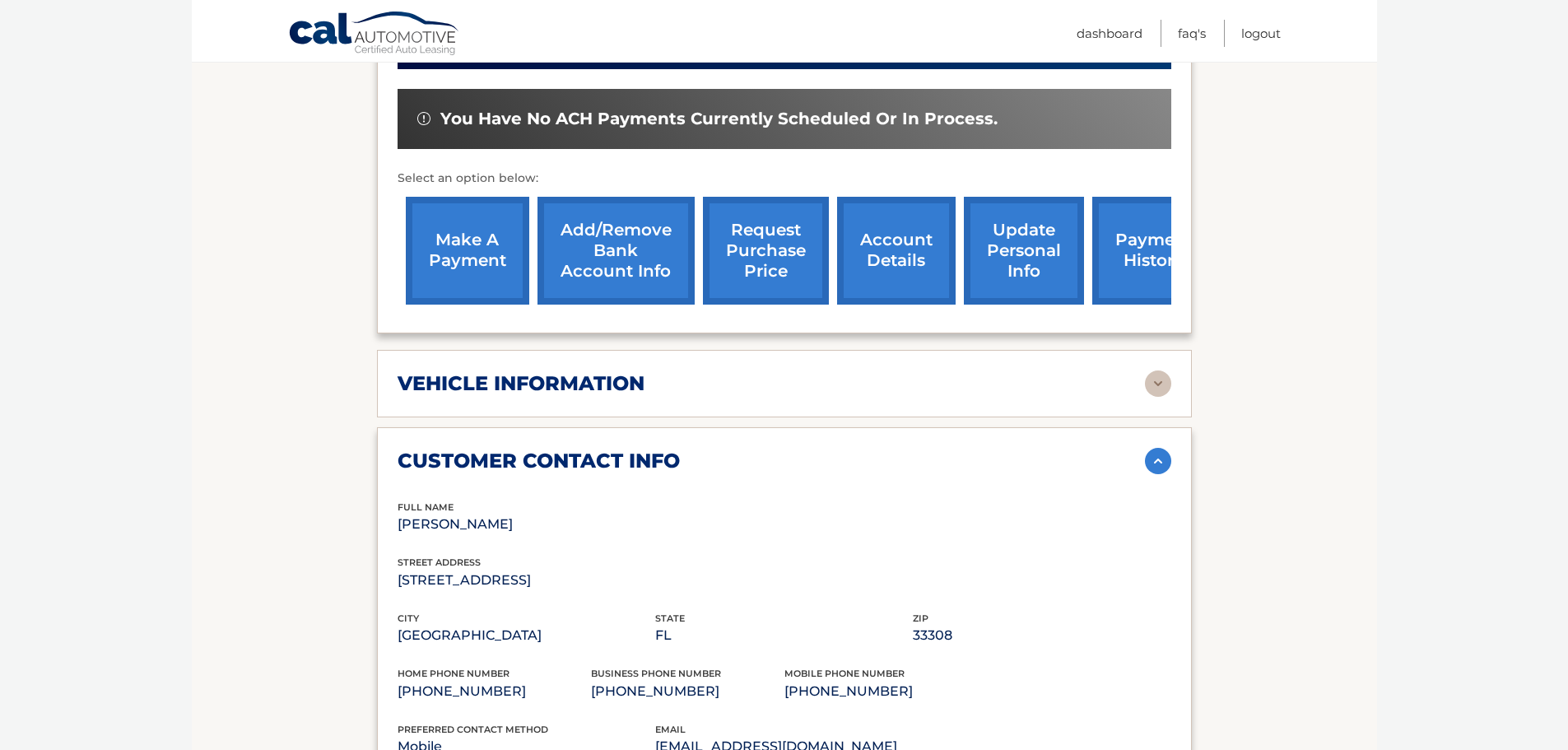
click at [893, 217] on link "account details" at bounding box center [897, 251] width 119 height 108
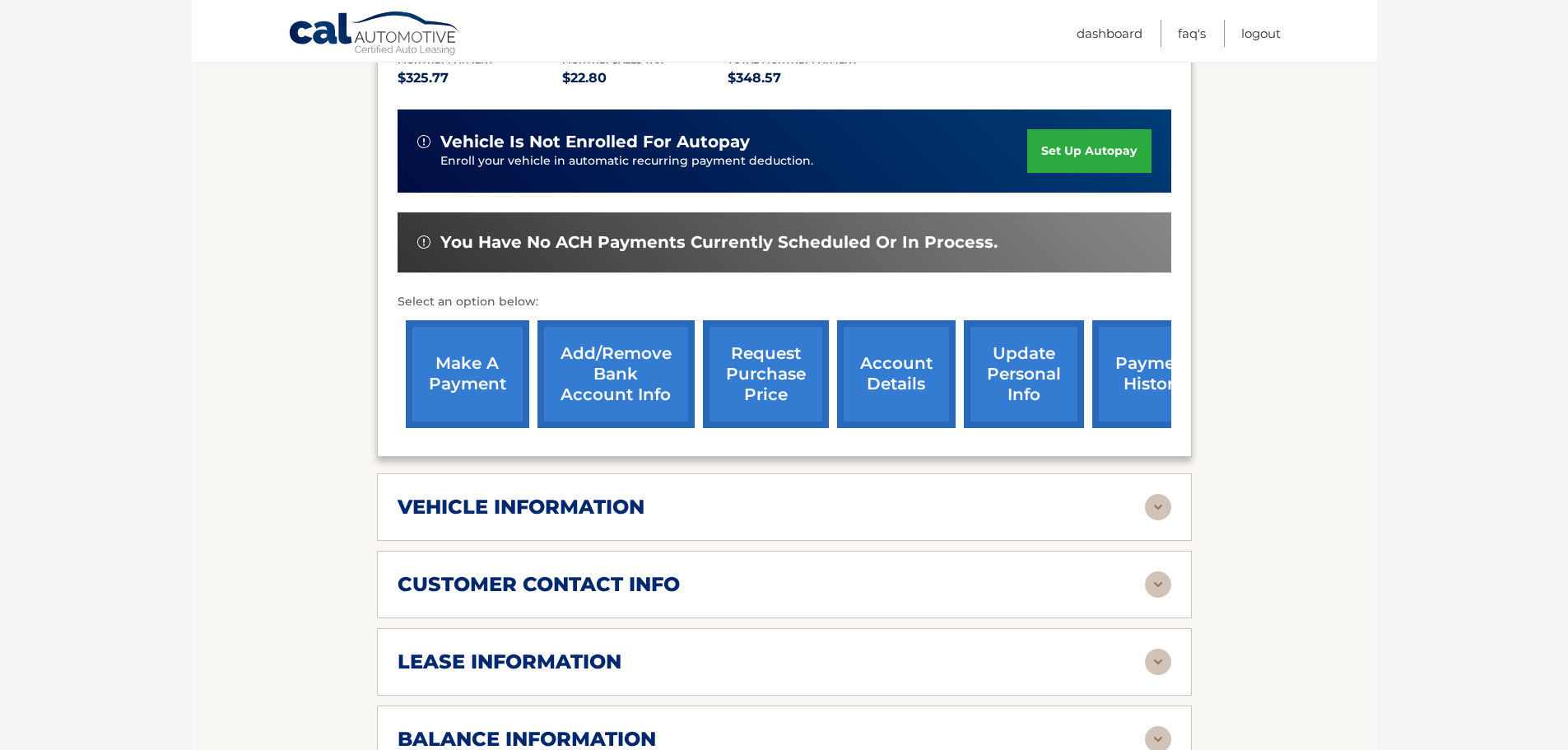
scroll to position [473, 0]
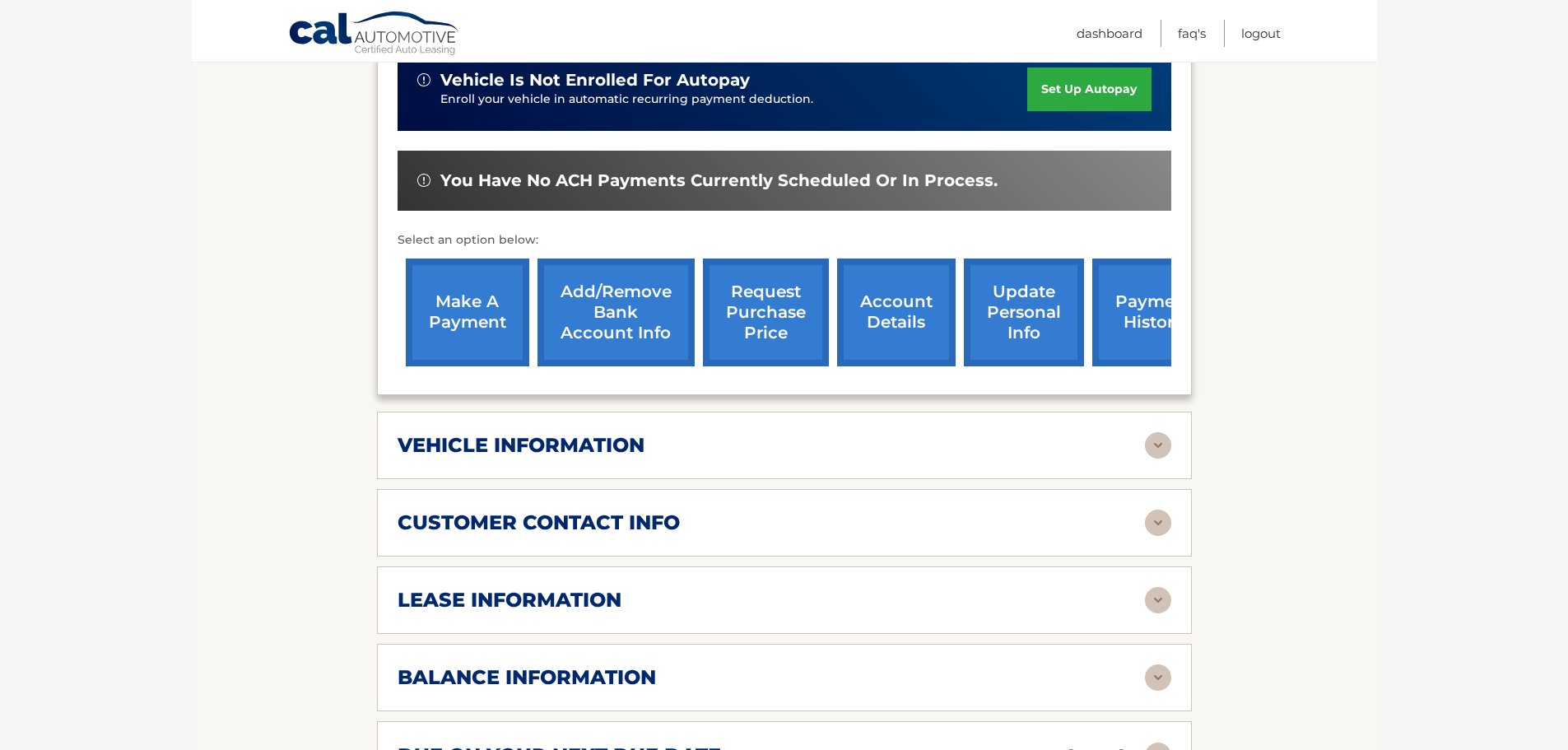
click at [745, 433] on div "vehicle information" at bounding box center [772, 445] width 748 height 25
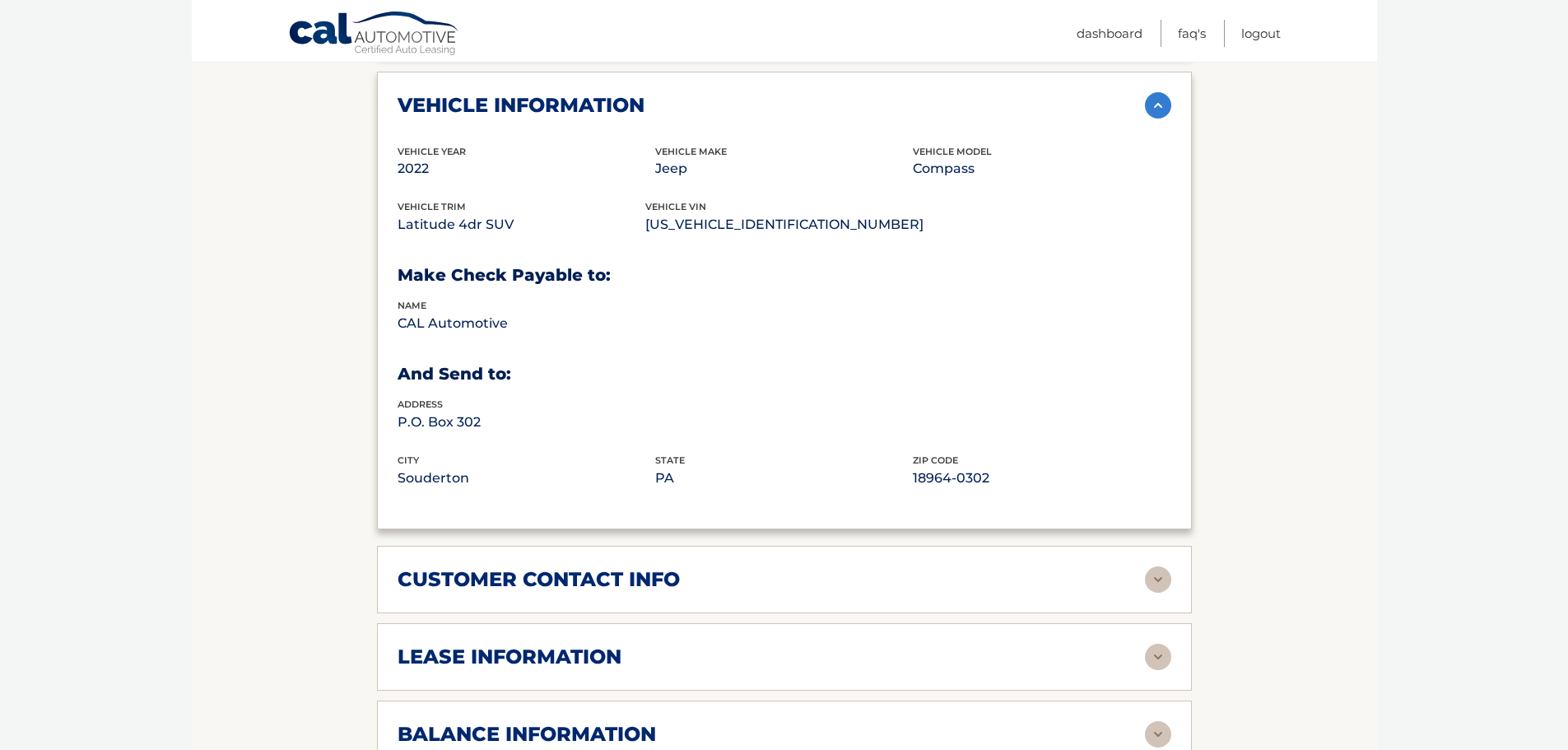
scroll to position [885, 0]
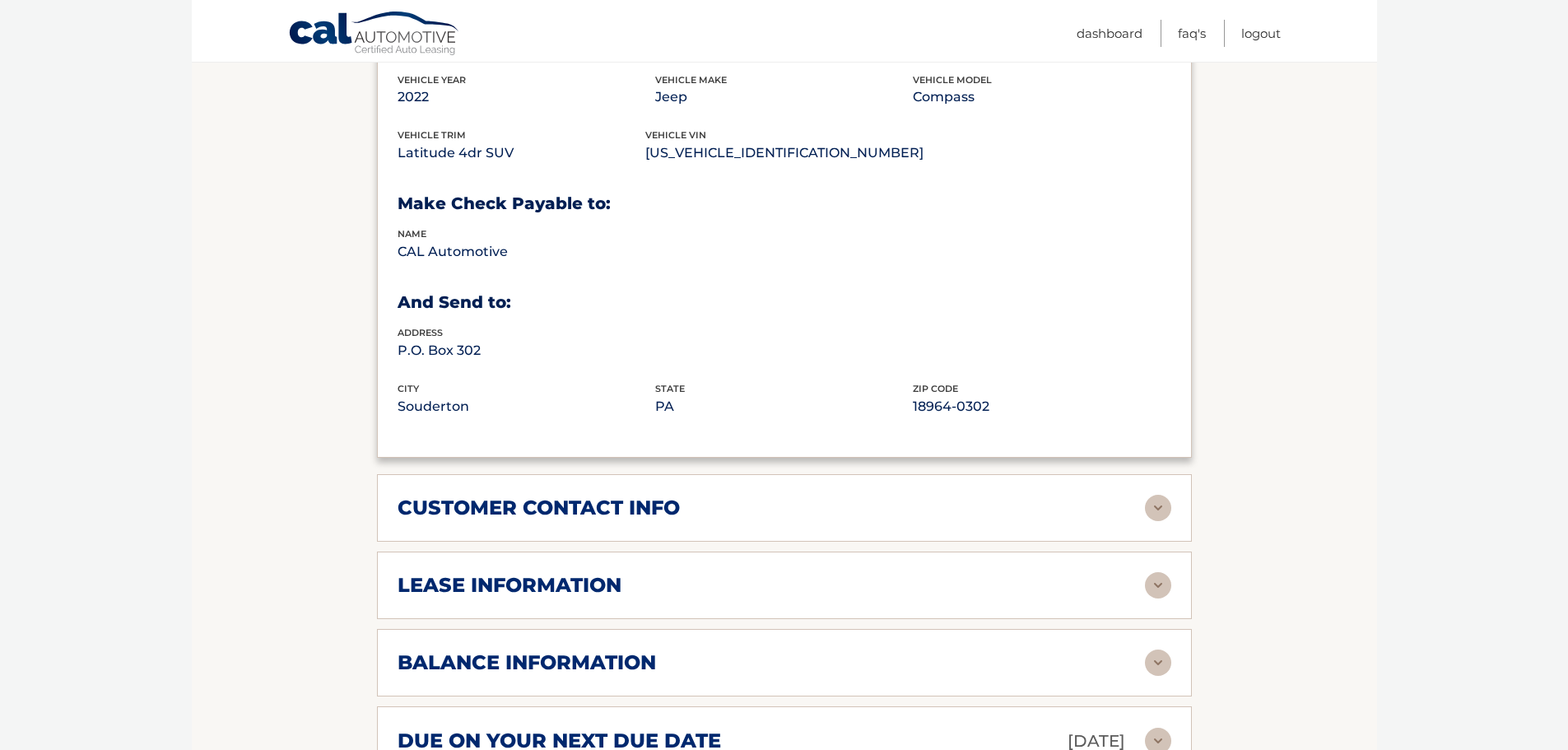
click at [1016, 495] on div "customer contact info" at bounding box center [772, 507] width 748 height 25
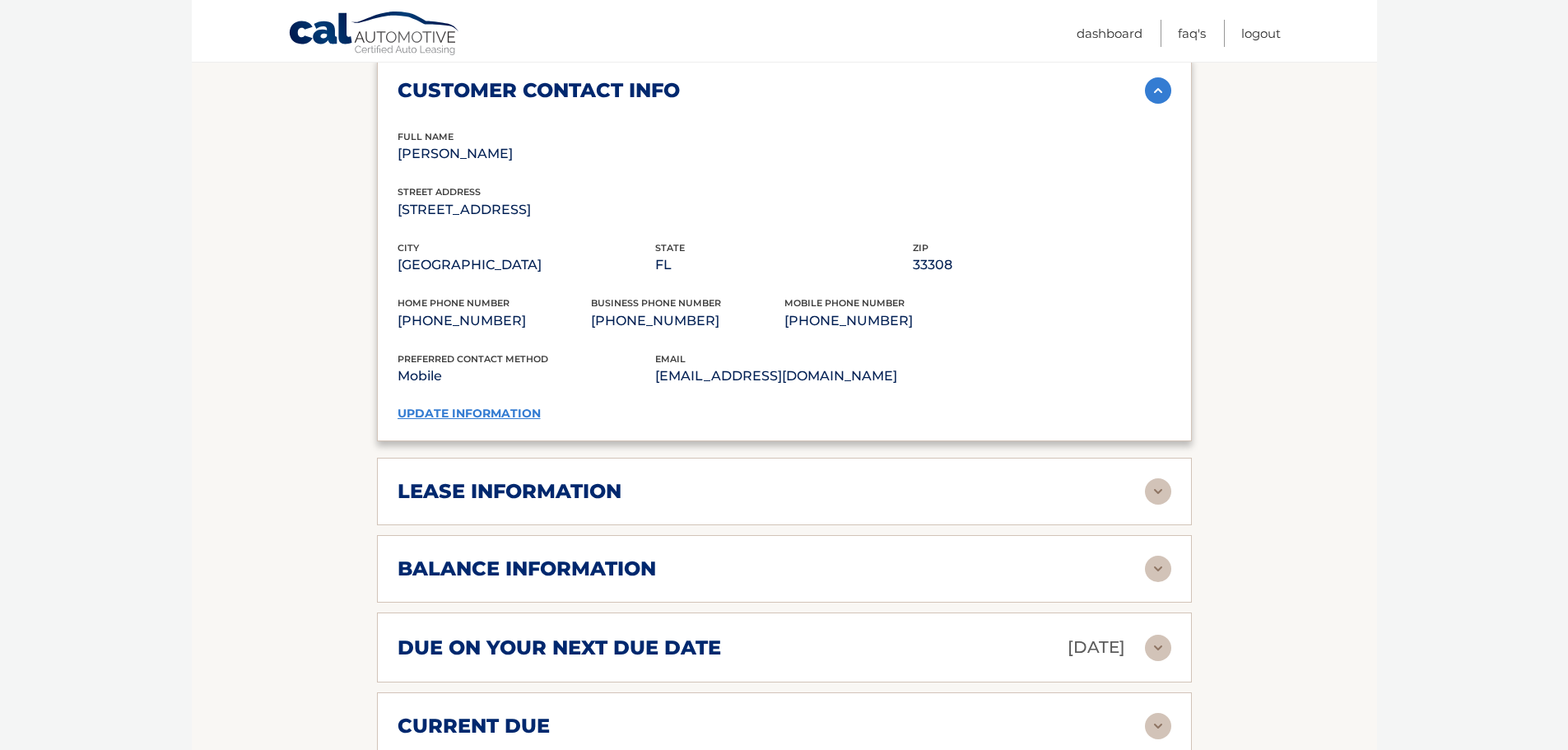
scroll to position [1337, 0]
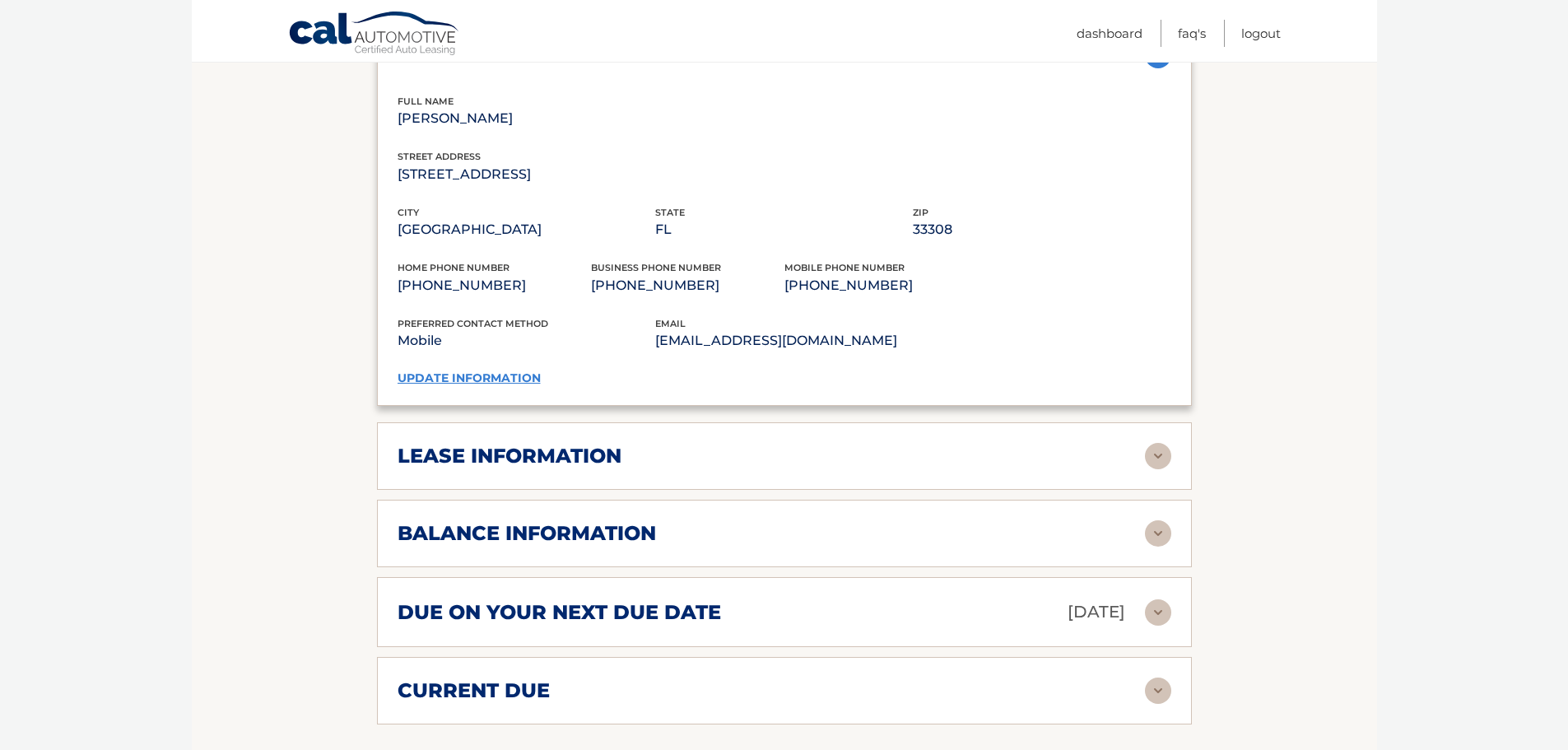
click at [729, 444] on div "lease information" at bounding box center [772, 456] width 748 height 25
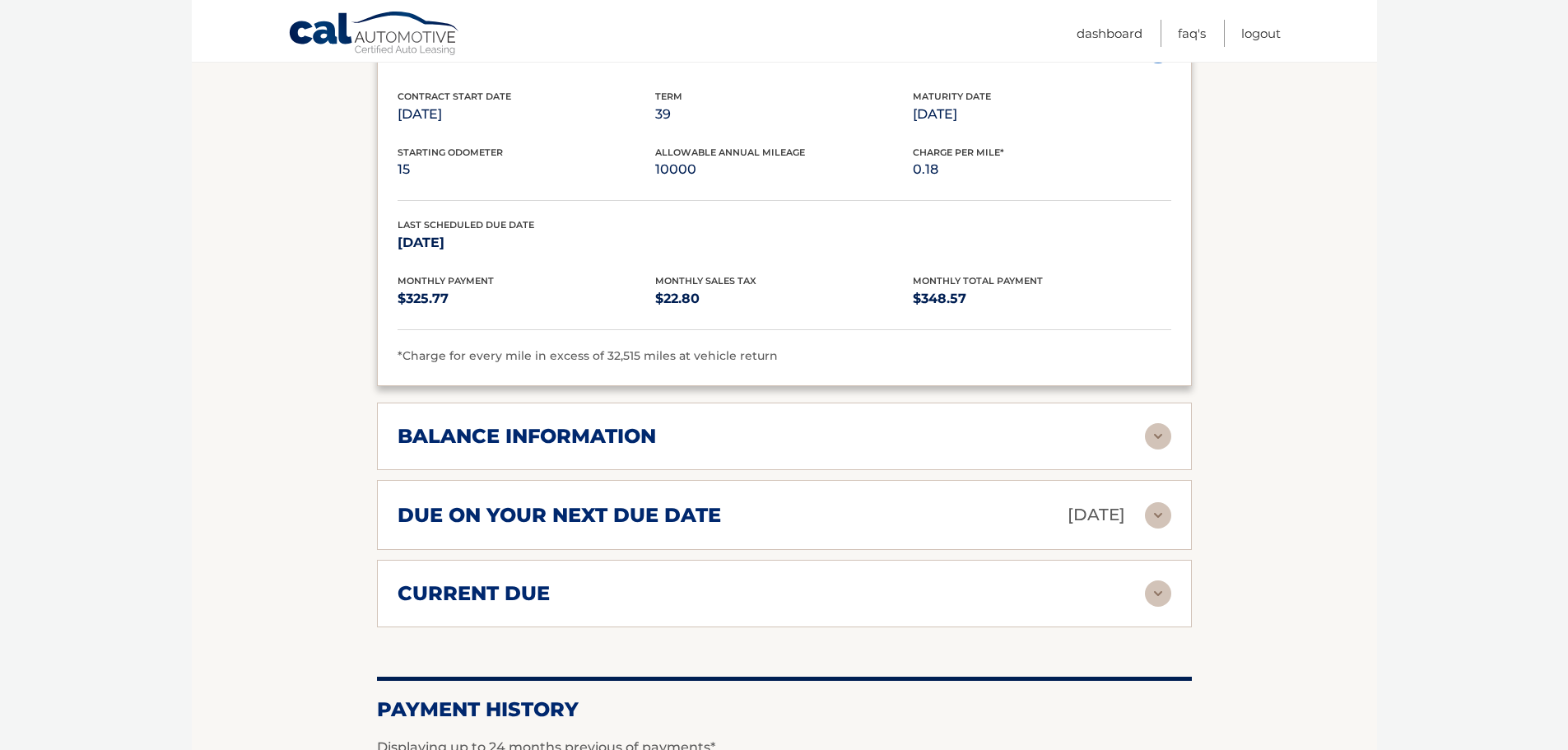
scroll to position [1769, 0]
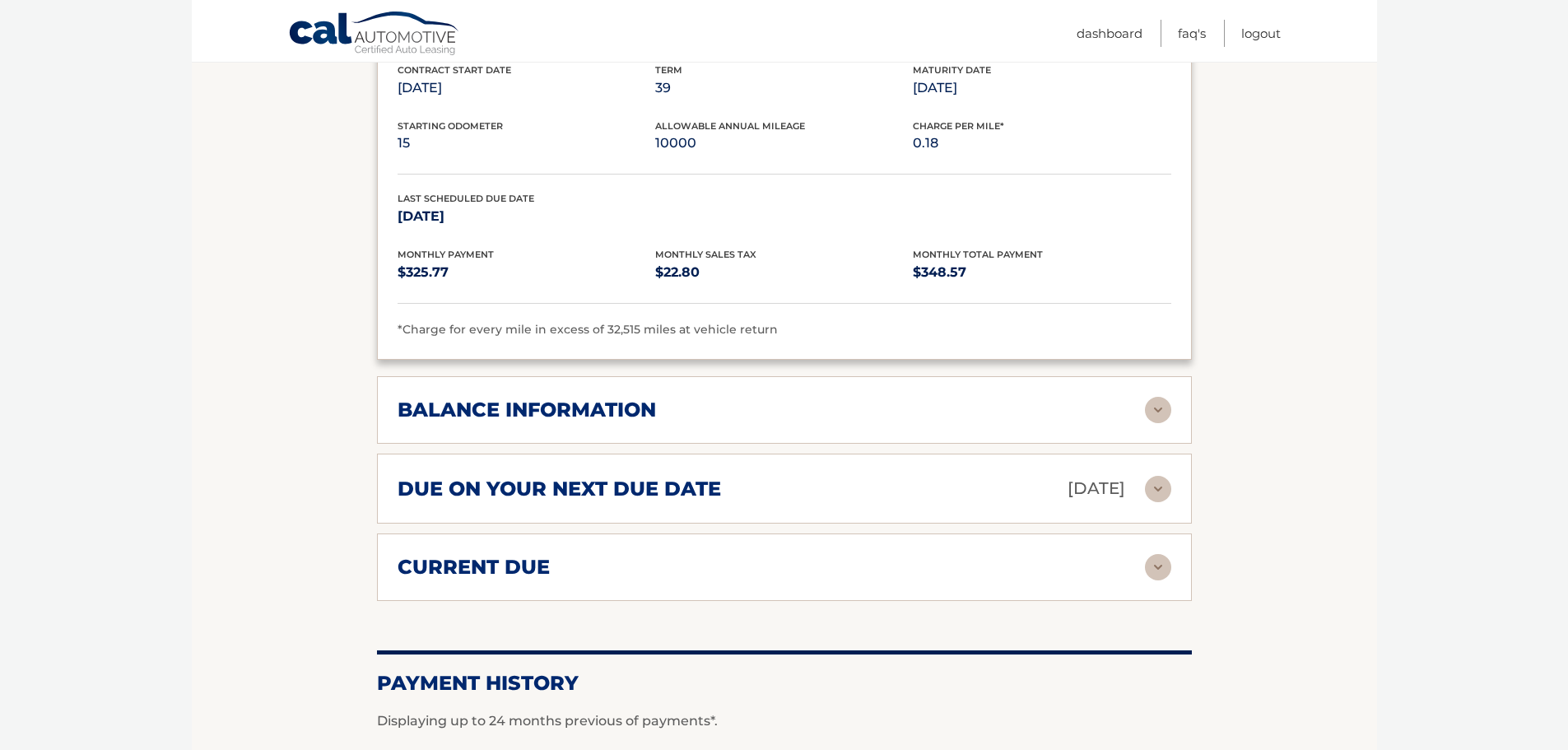
click at [835, 398] on div "balance information" at bounding box center [772, 410] width 748 height 25
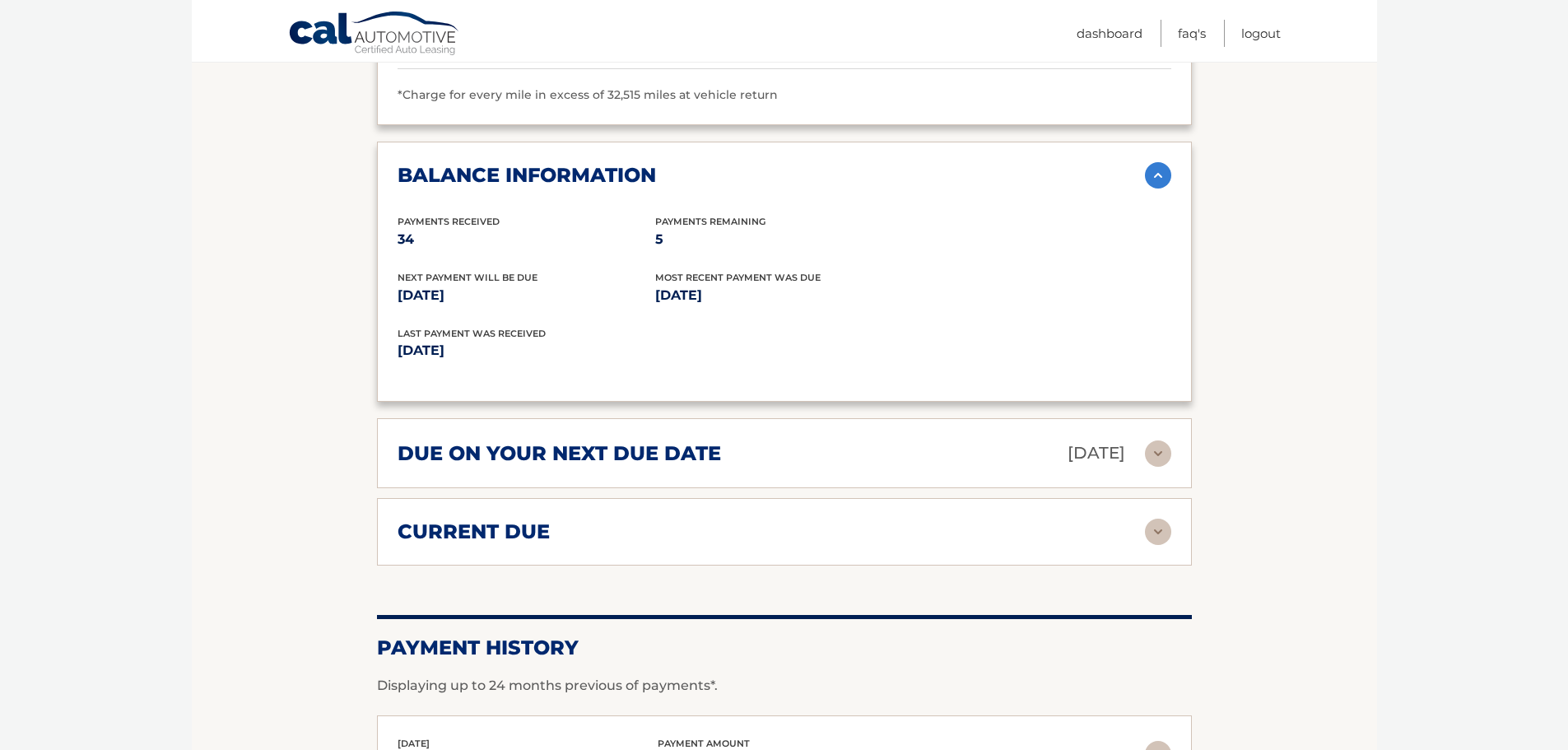
scroll to position [2037, 0]
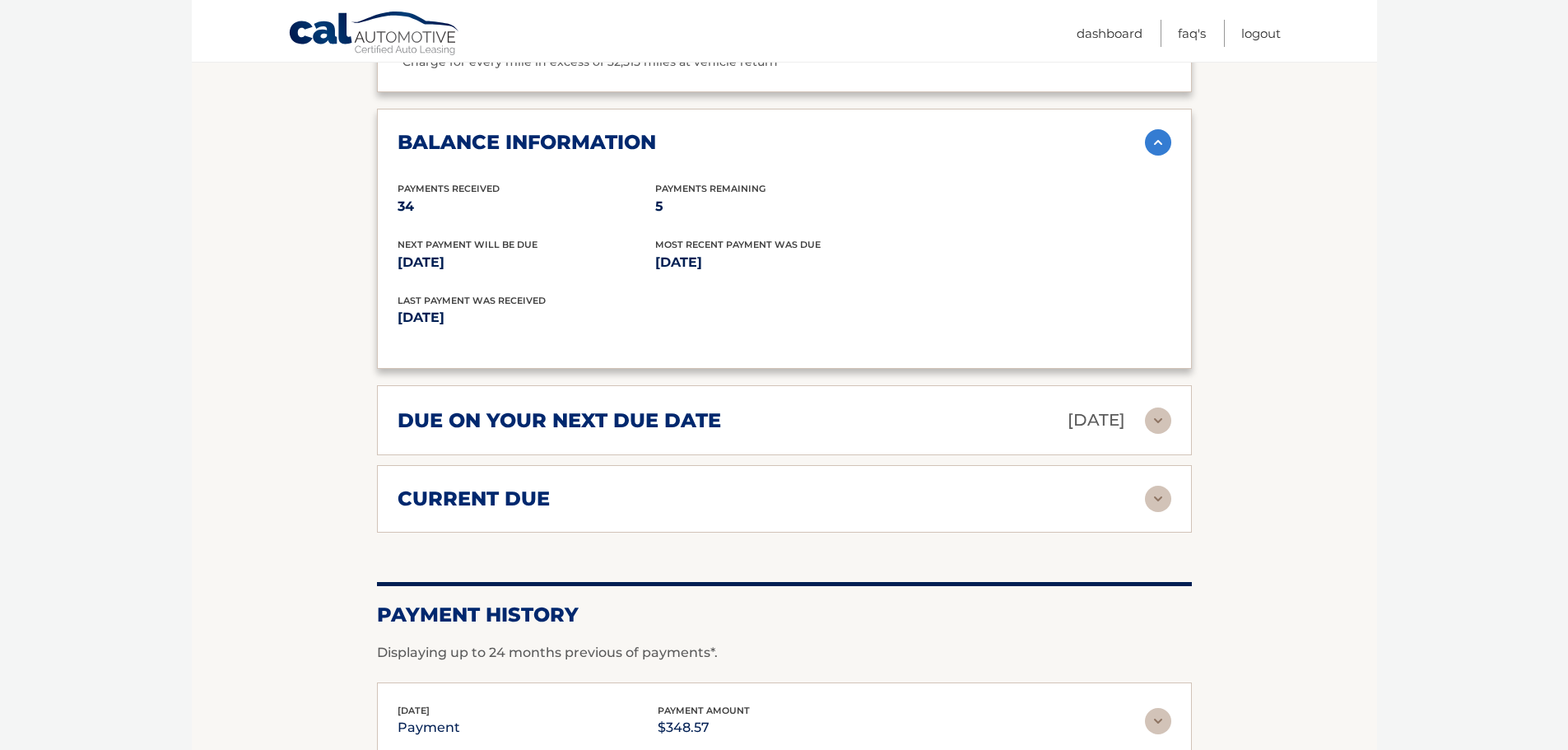
click at [838, 406] on div "due on your next due date [DATE]" at bounding box center [772, 420] width 748 height 29
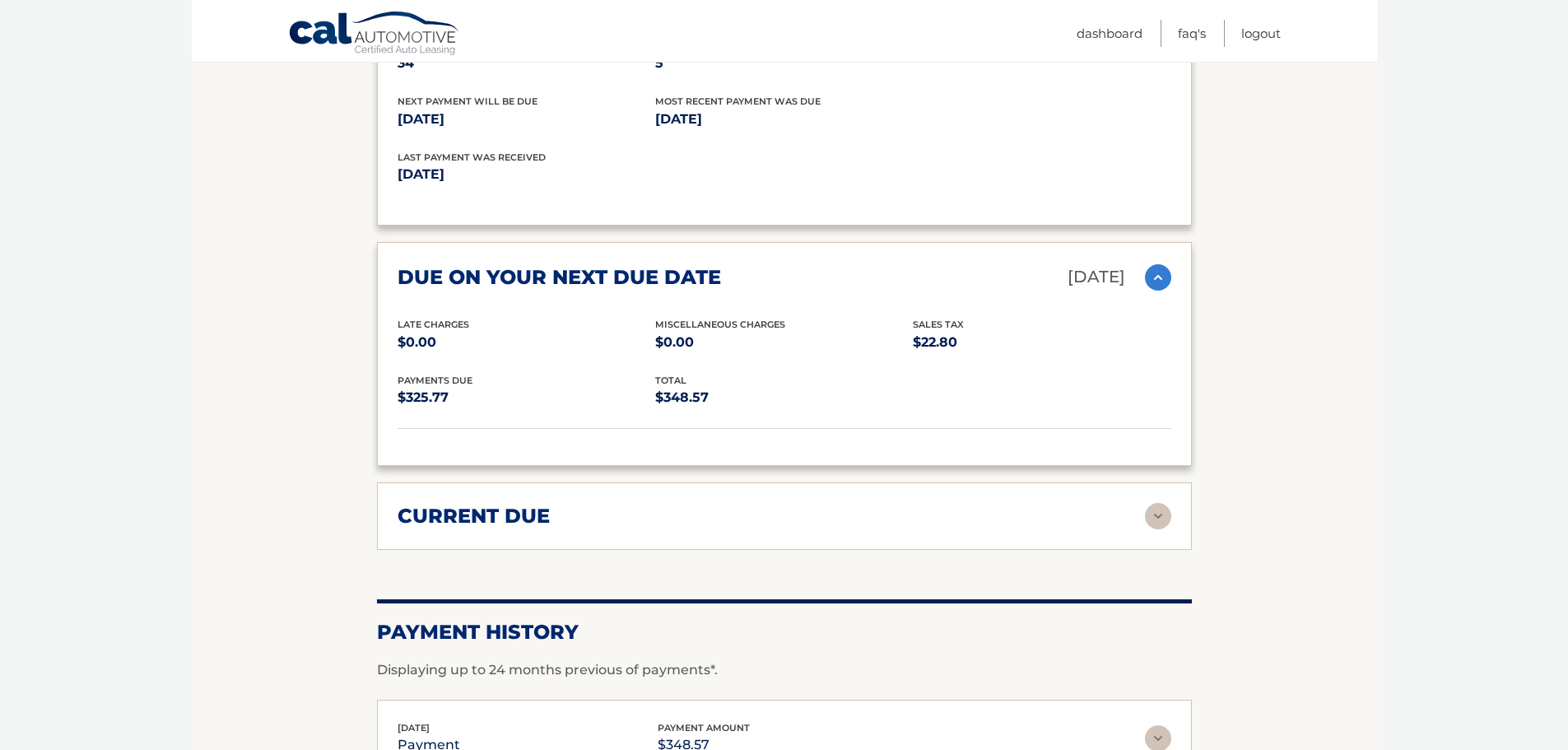
scroll to position [2181, 0]
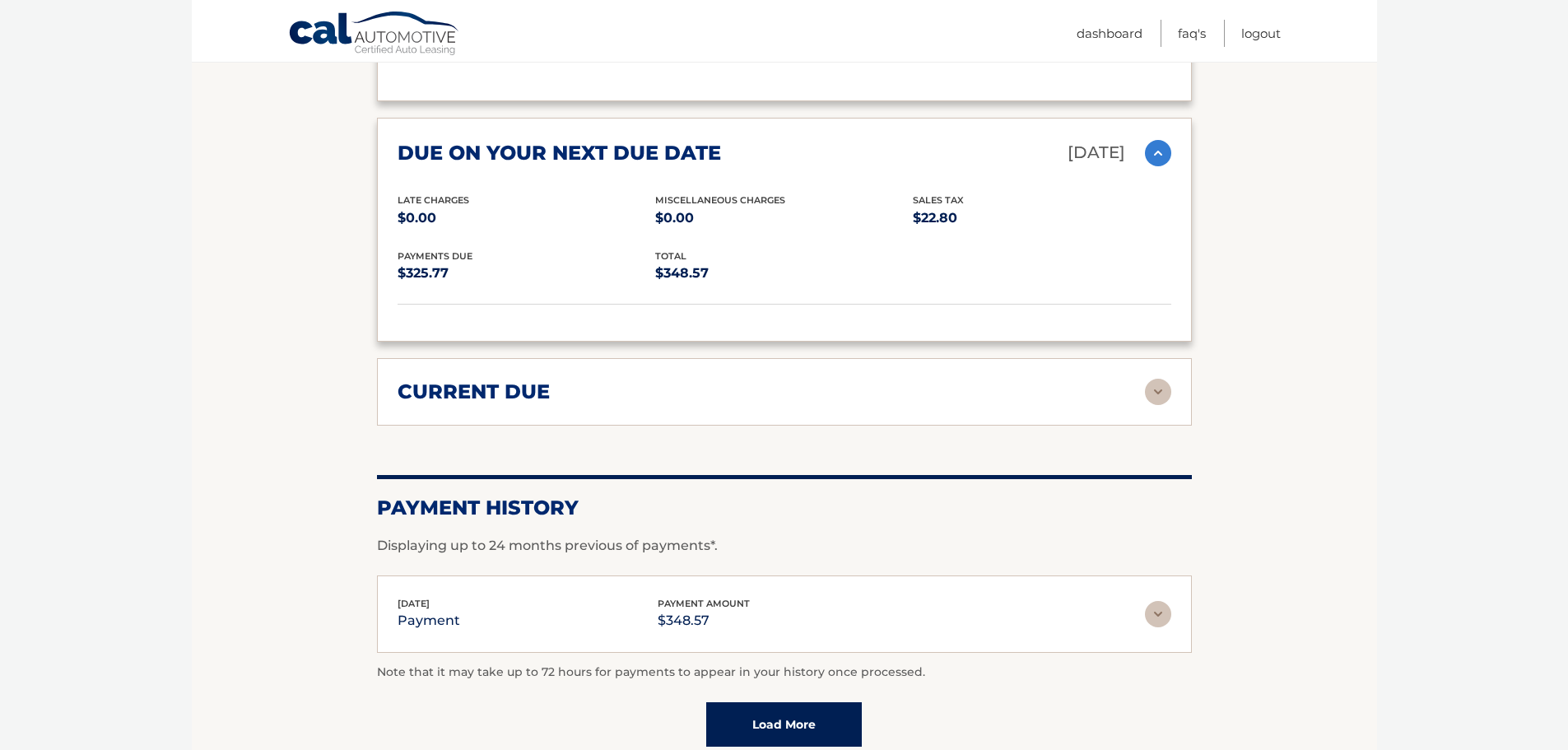
click at [833, 379] on div "current due" at bounding box center [772, 391] width 748 height 25
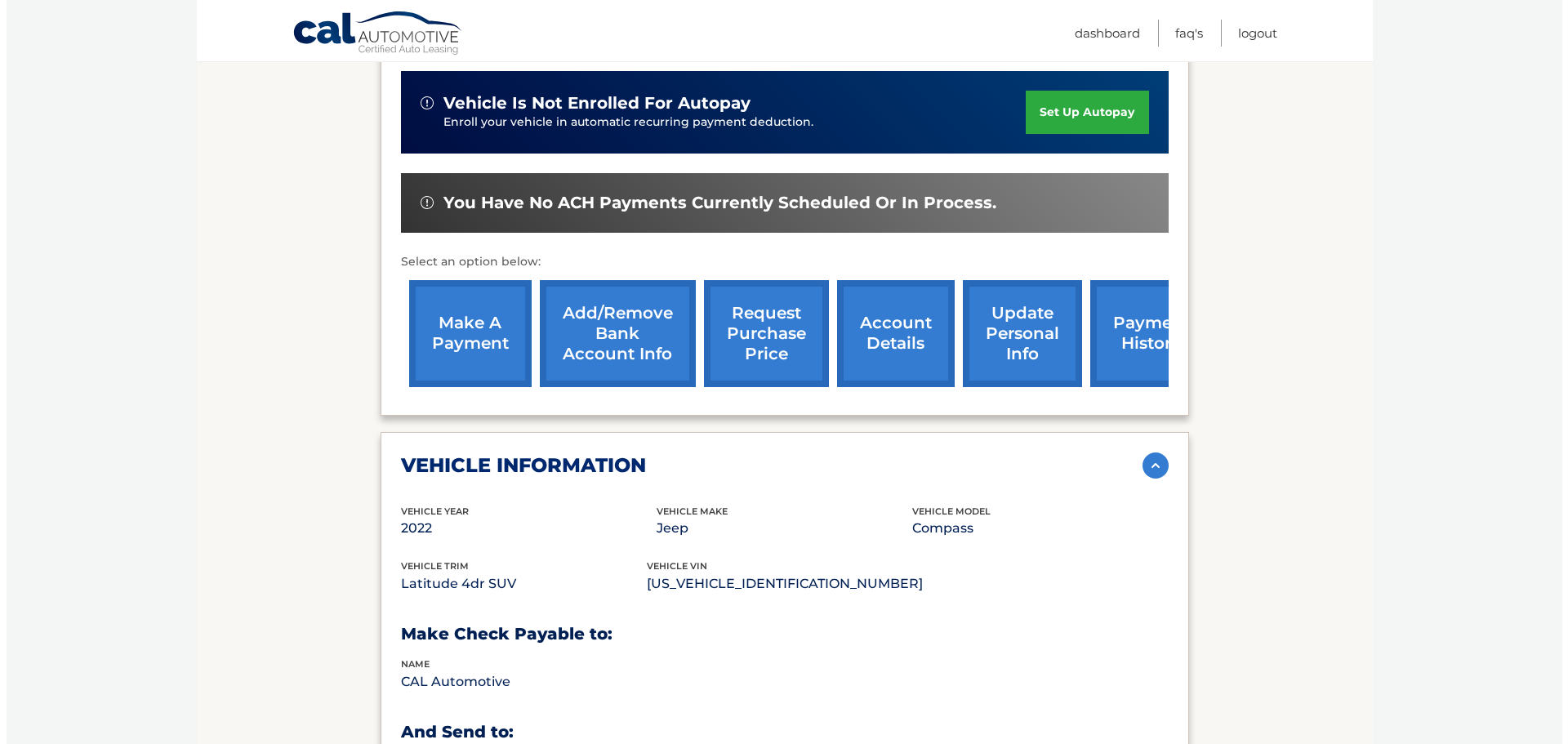
scroll to position [455, 0]
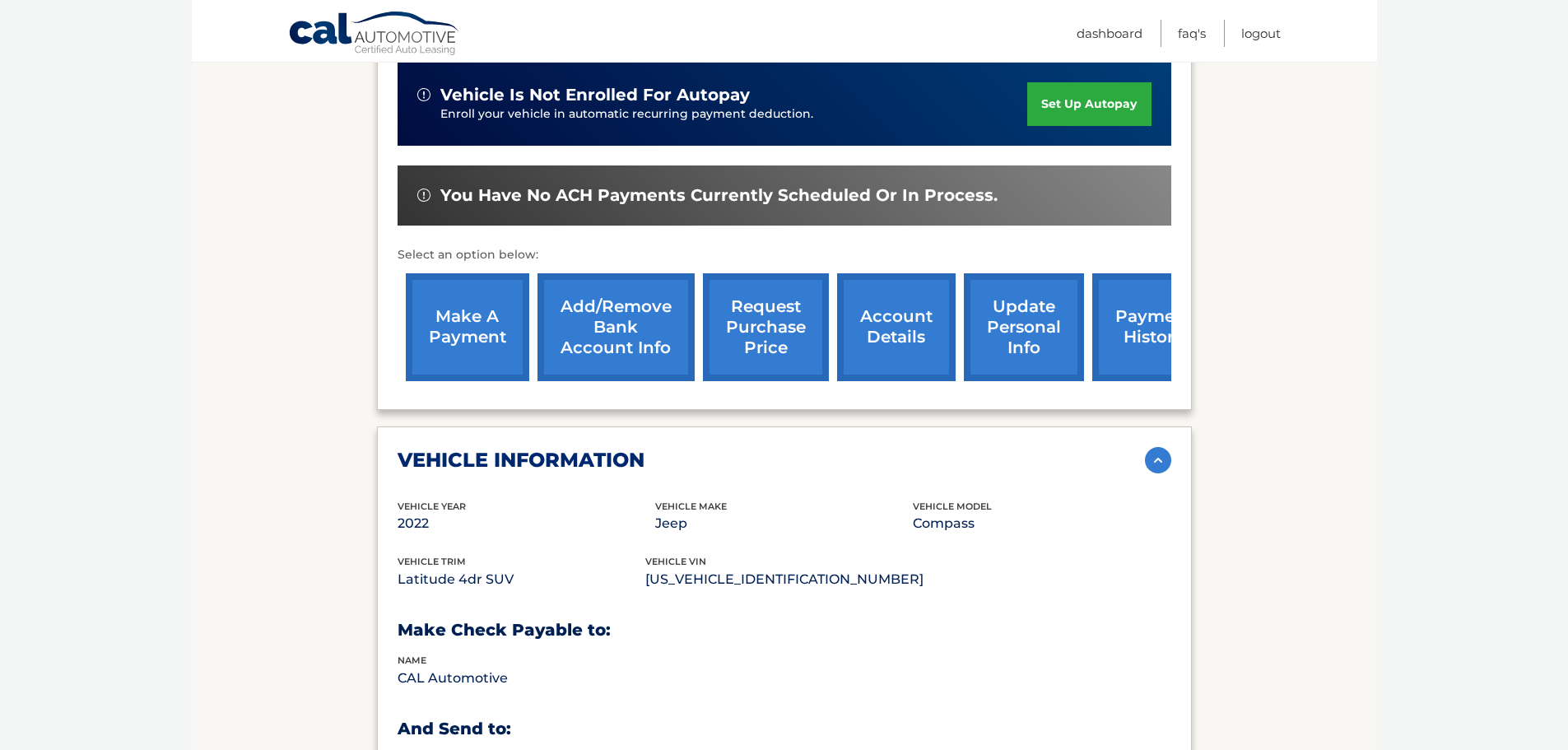
click at [780, 316] on link "request purchase price" at bounding box center [766, 328] width 126 height 108
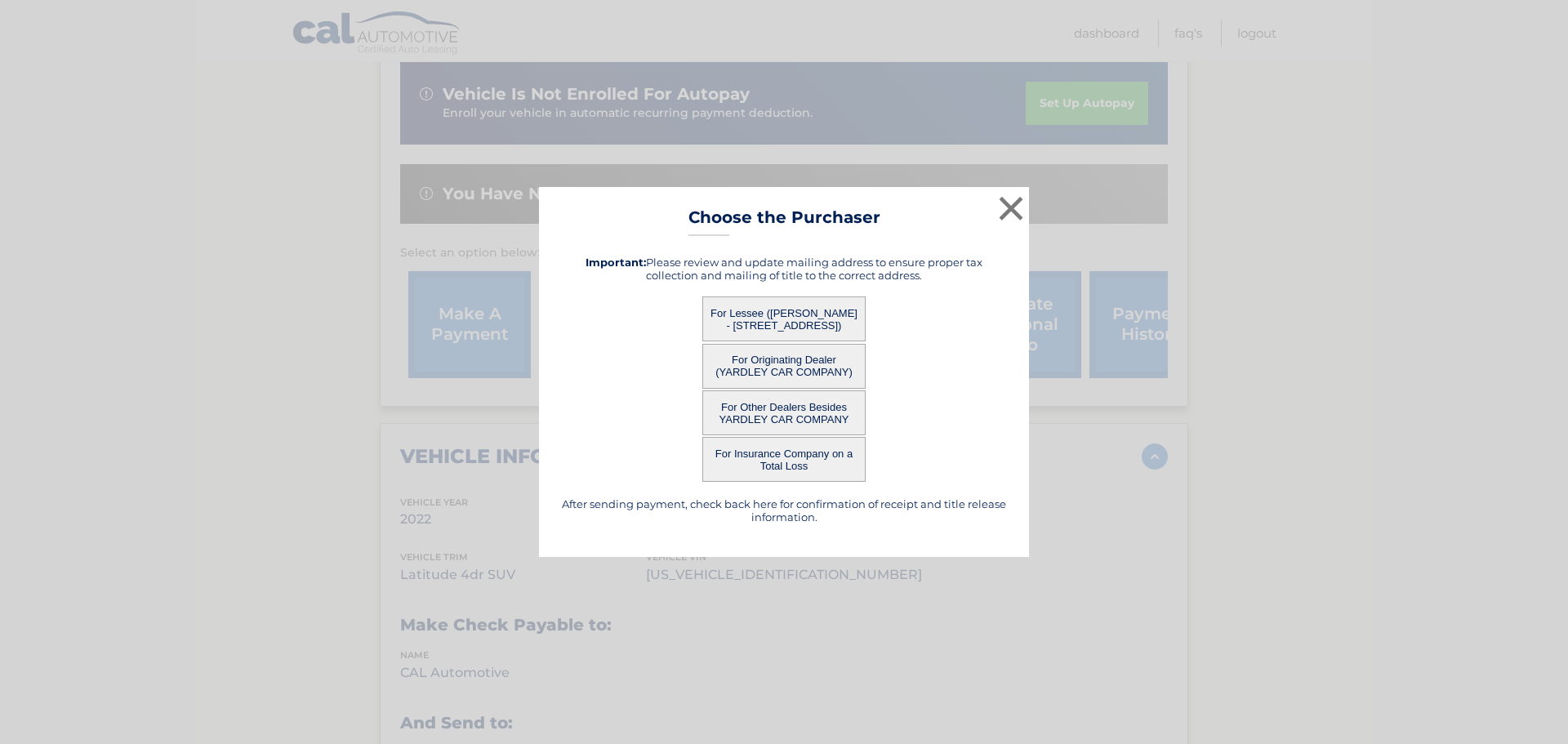
click at [796, 311] on button "For Lessee ([PERSON_NAME] - [STREET_ADDRESS])" at bounding box center [784, 318] width 163 height 45
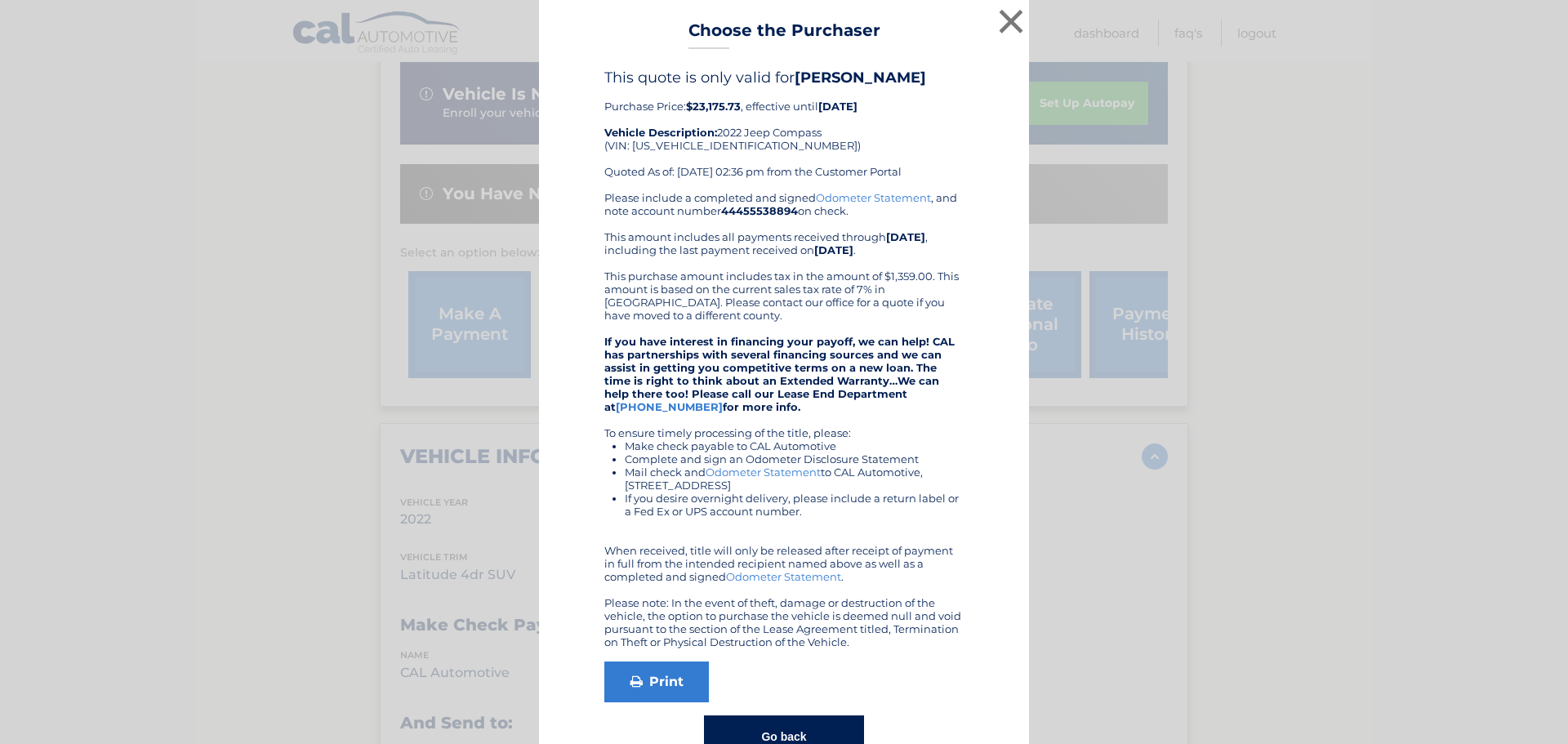
scroll to position [47, 0]
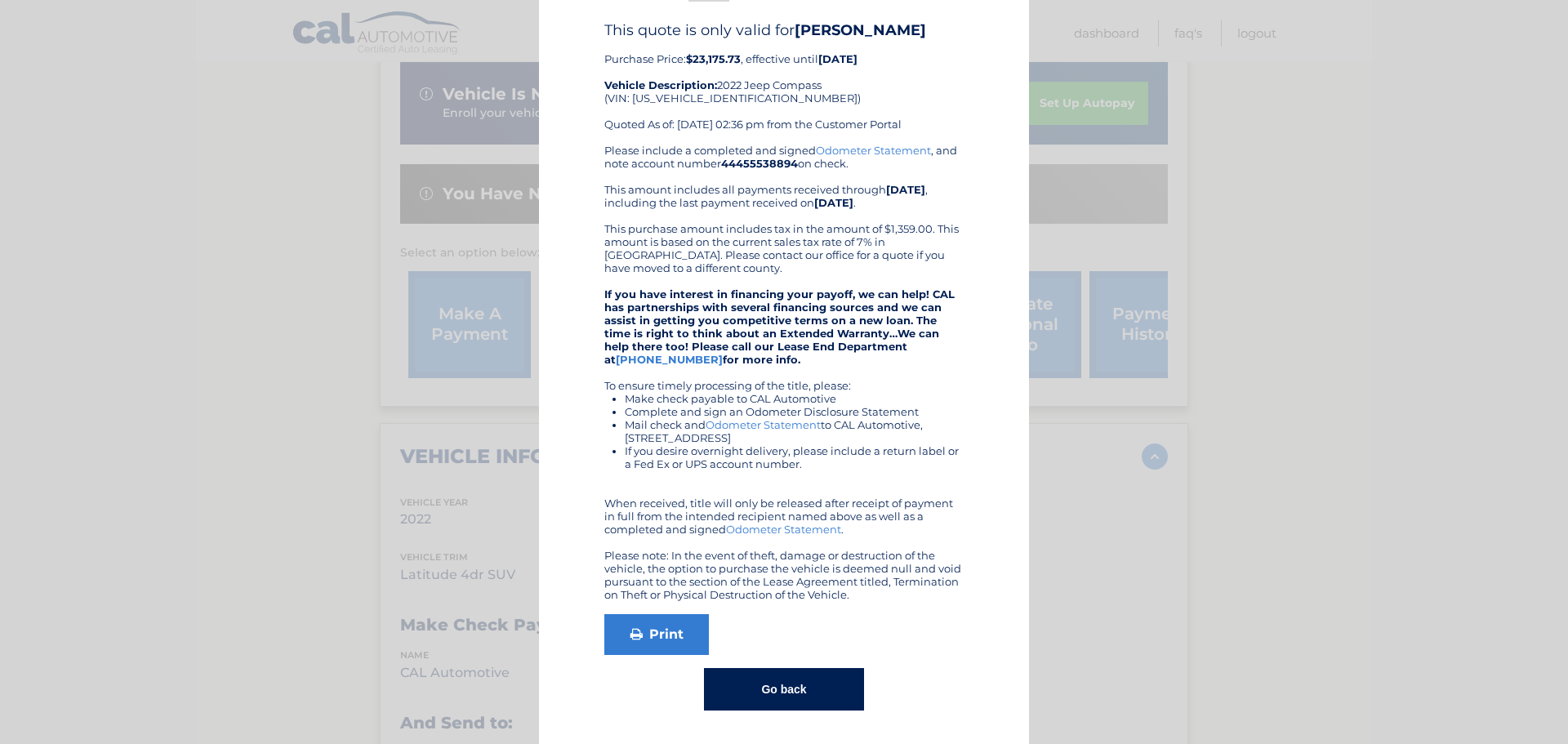
click at [768, 685] on button "Go back" at bounding box center [783, 689] width 159 height 42
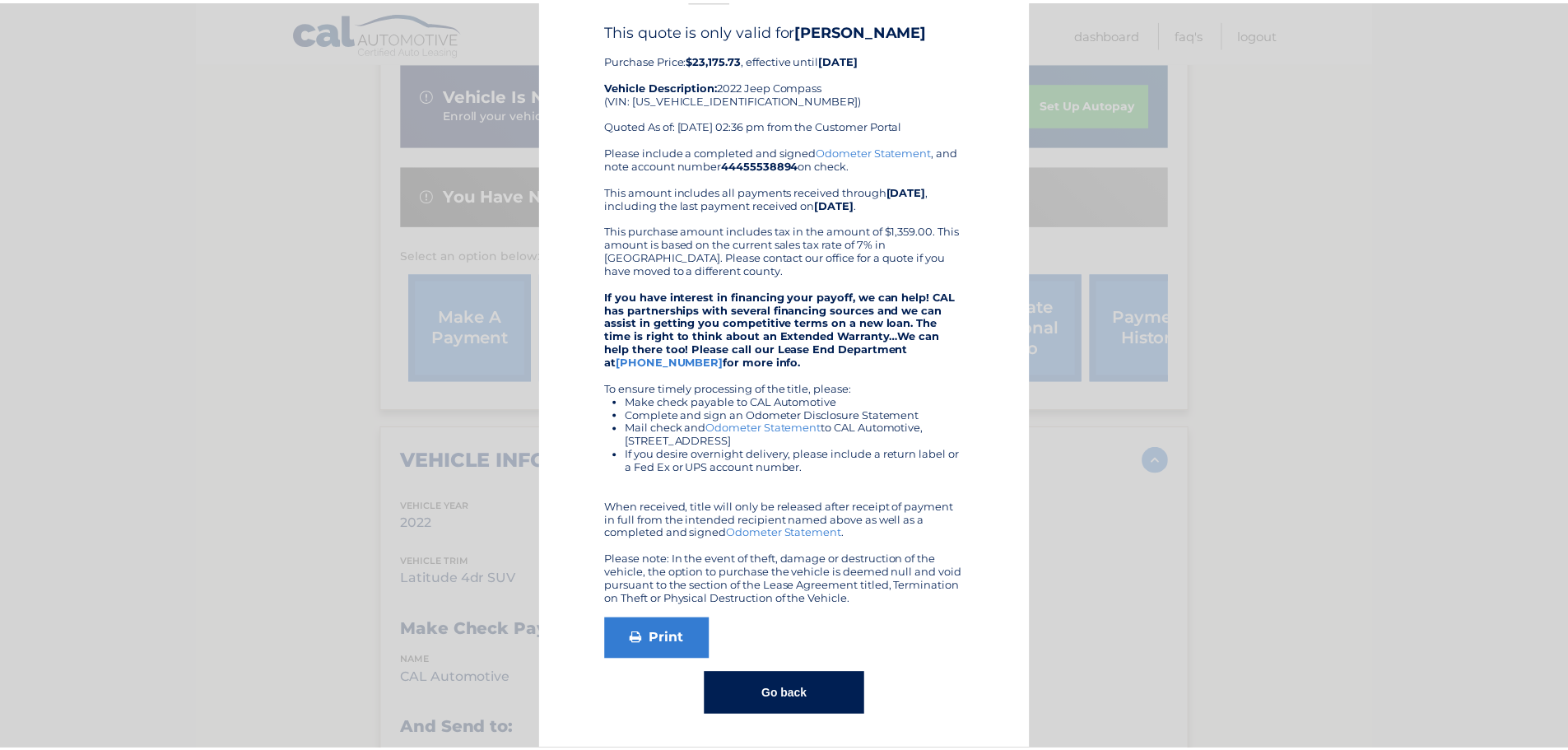
scroll to position [0, 0]
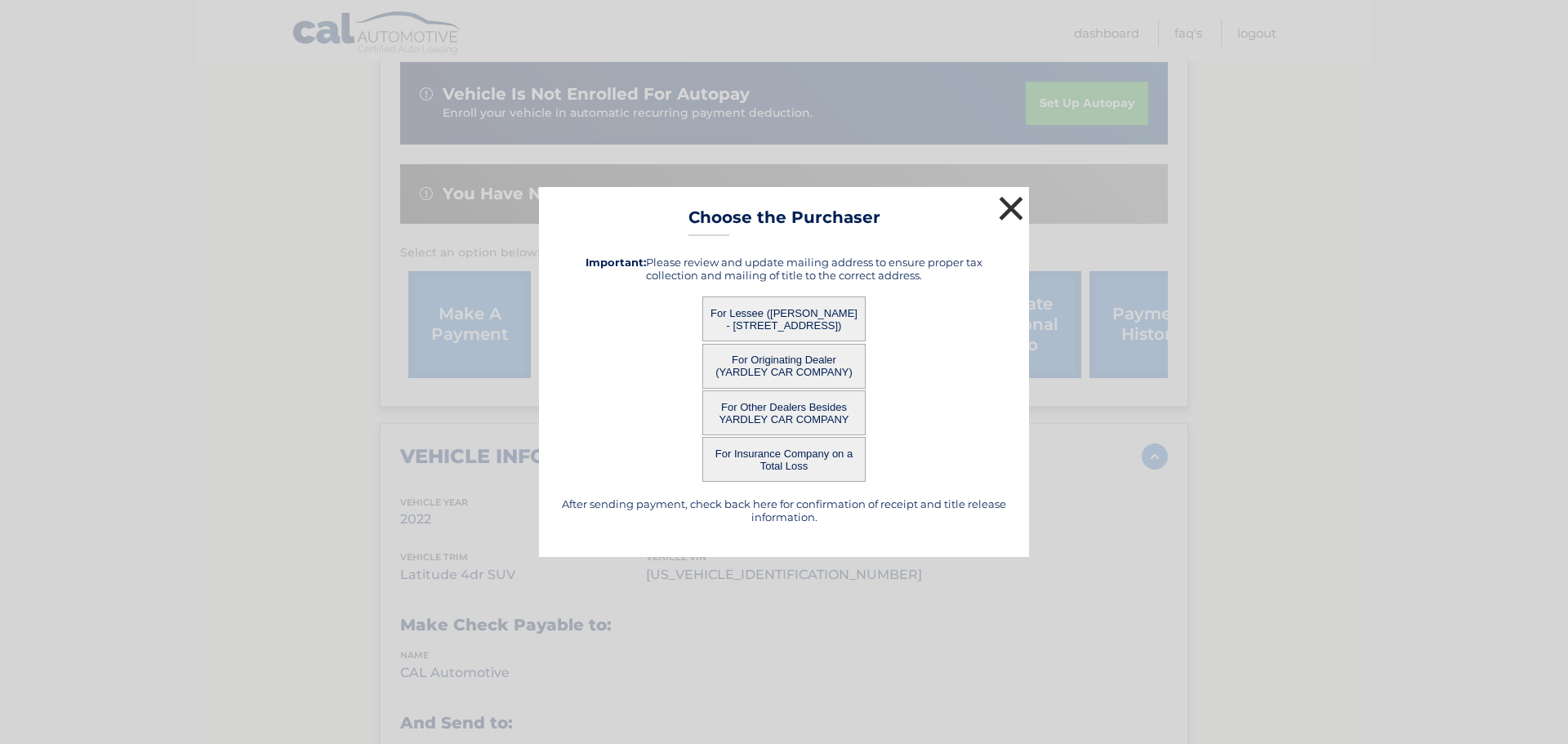
click at [1010, 206] on button "×" at bounding box center [1011, 207] width 33 height 33
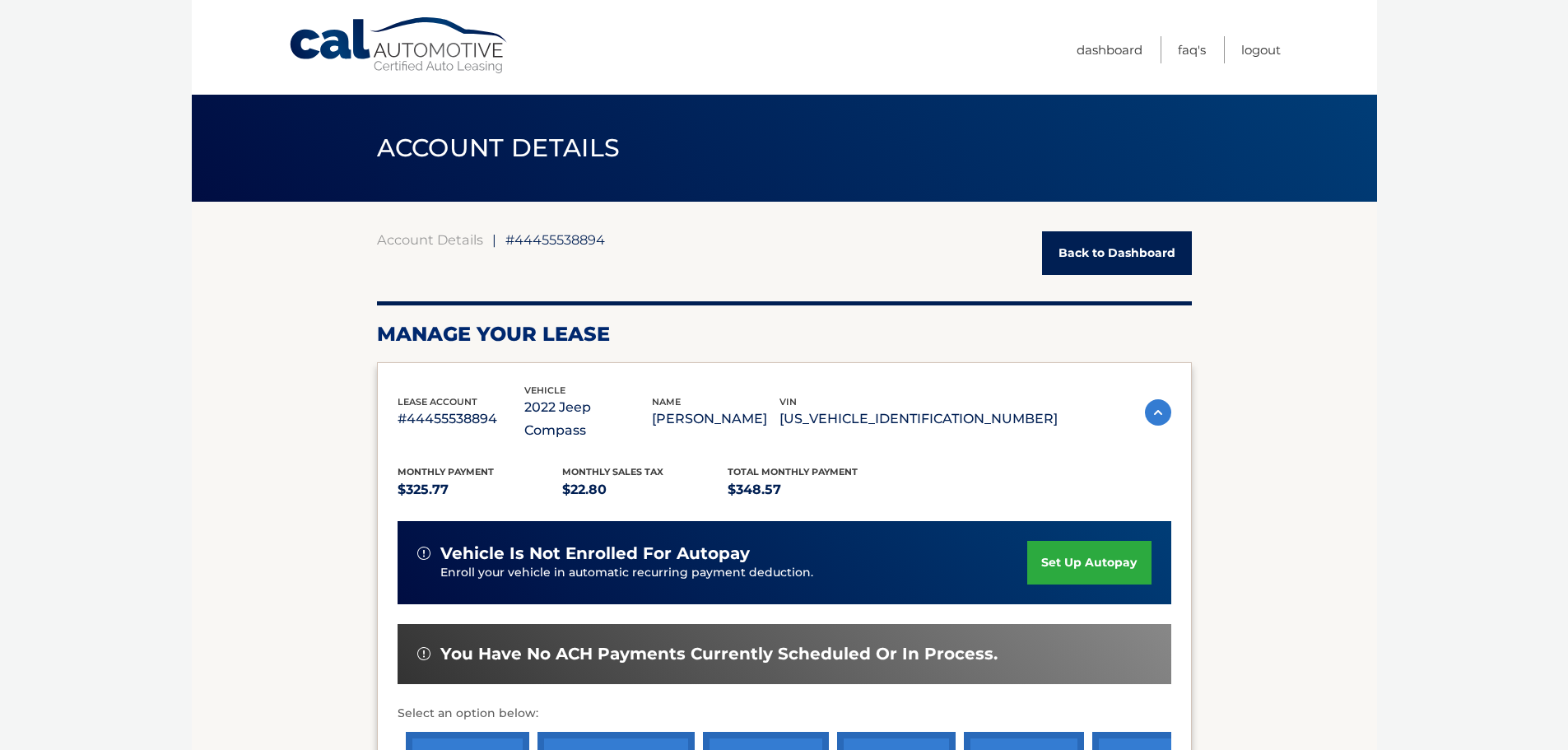
click at [383, 44] on link "Cal Automotive" at bounding box center [399, 46] width 222 height 58
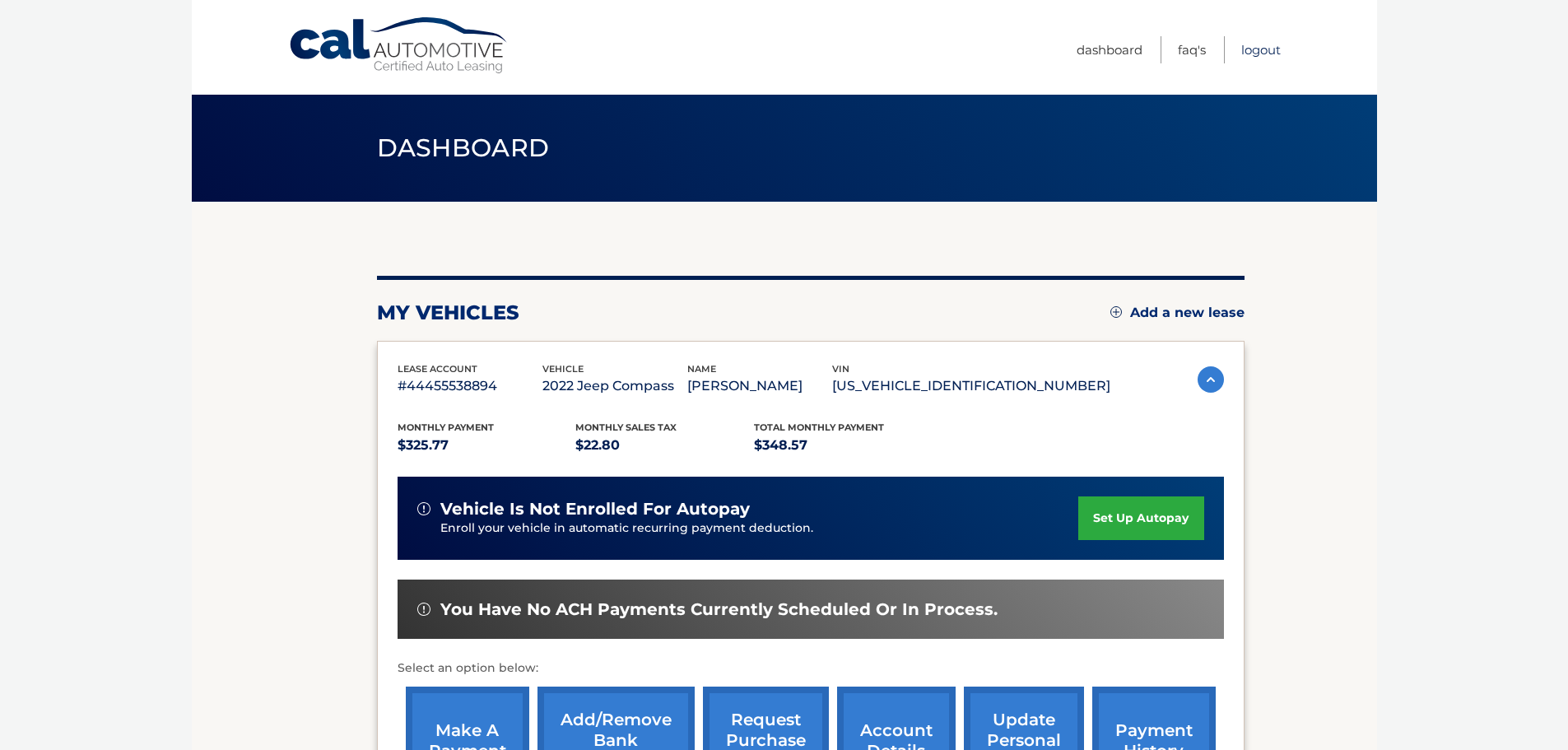
click at [1262, 50] on link "Logout" at bounding box center [1261, 50] width 40 height 27
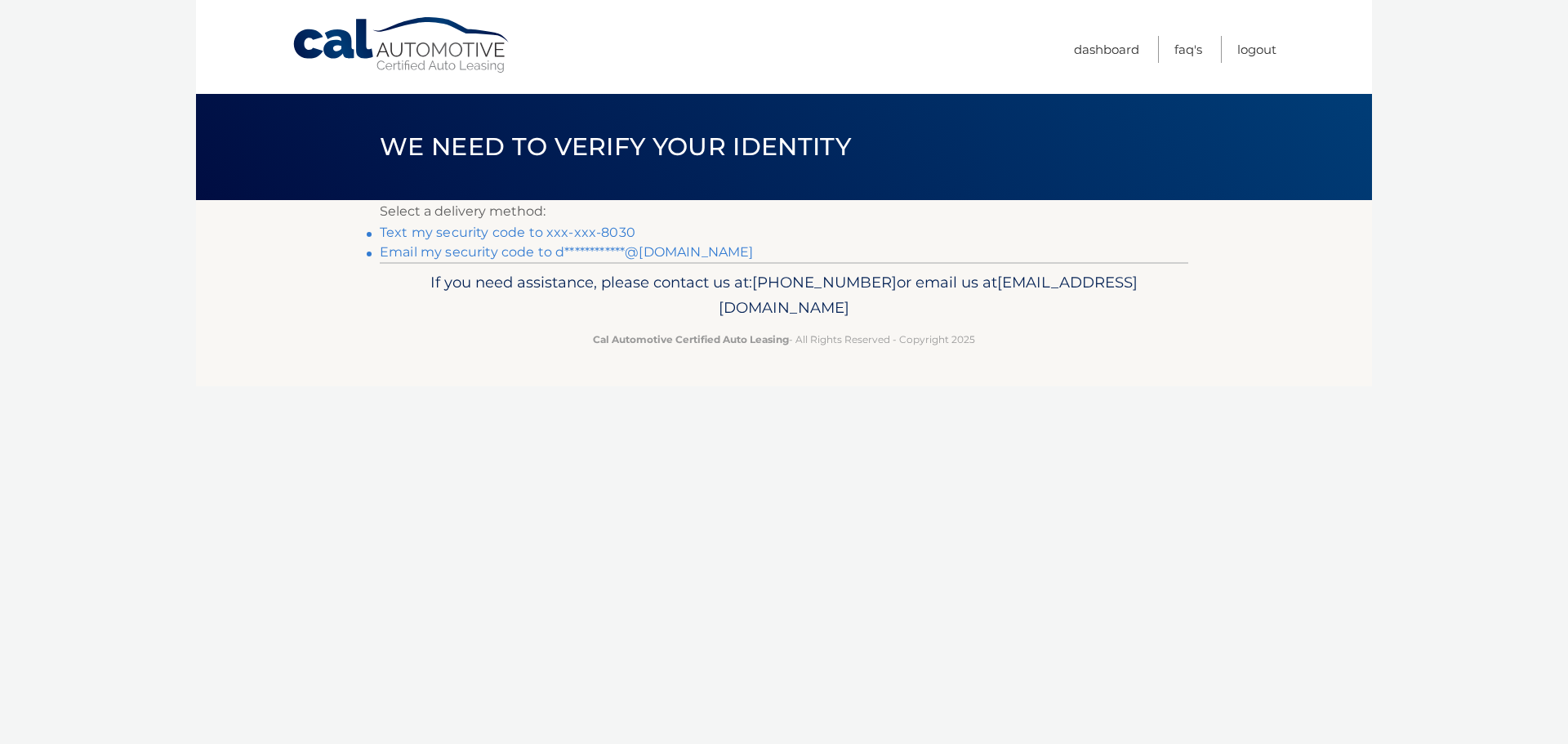
click at [494, 232] on link "Text my security code to xxx-xxx-8030" at bounding box center [507, 233] width 256 height 16
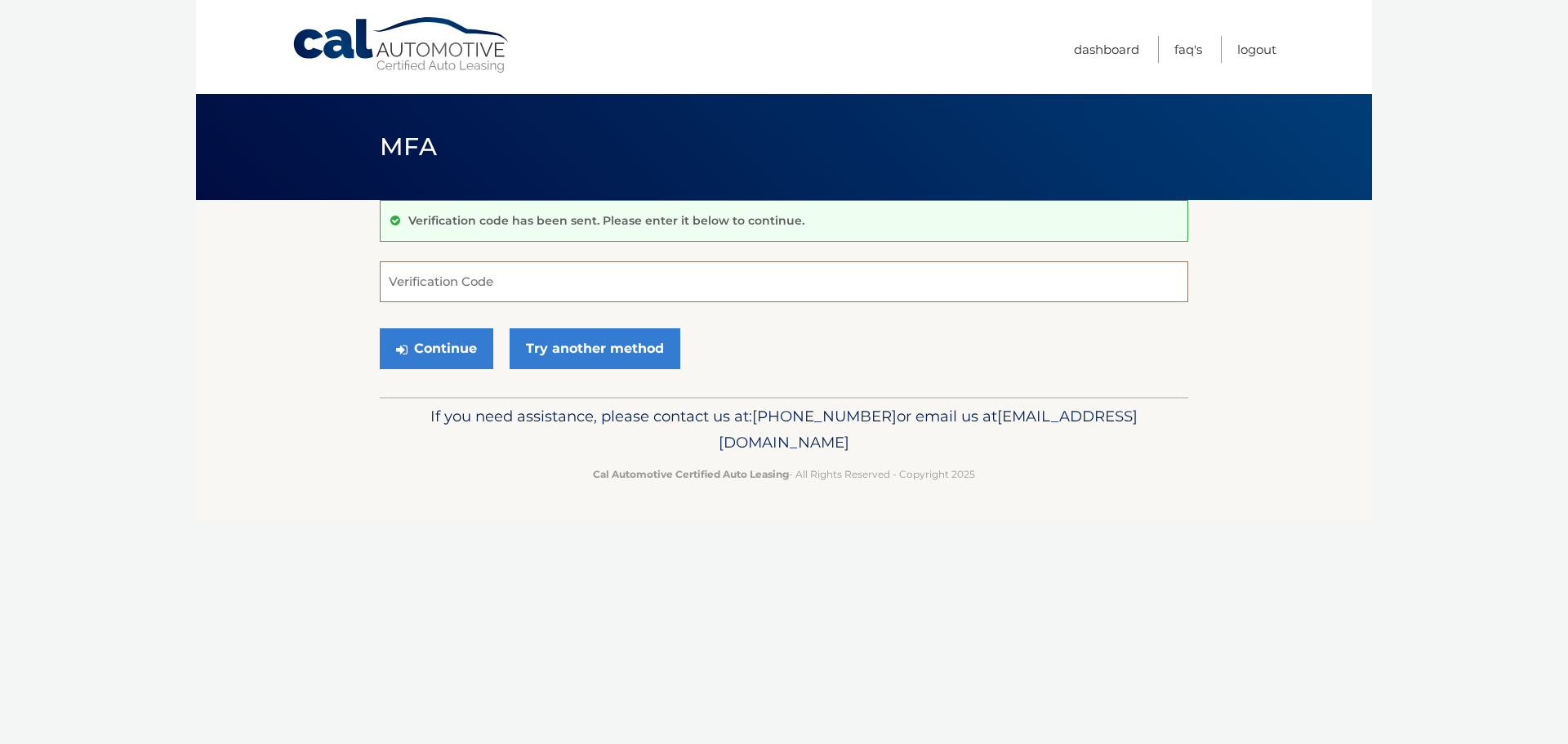
click at [445, 273] on input "Verification Code" at bounding box center [784, 281] width 809 height 40
type input "282416"
click at [595, 337] on link "Try another method" at bounding box center [595, 349] width 171 height 40
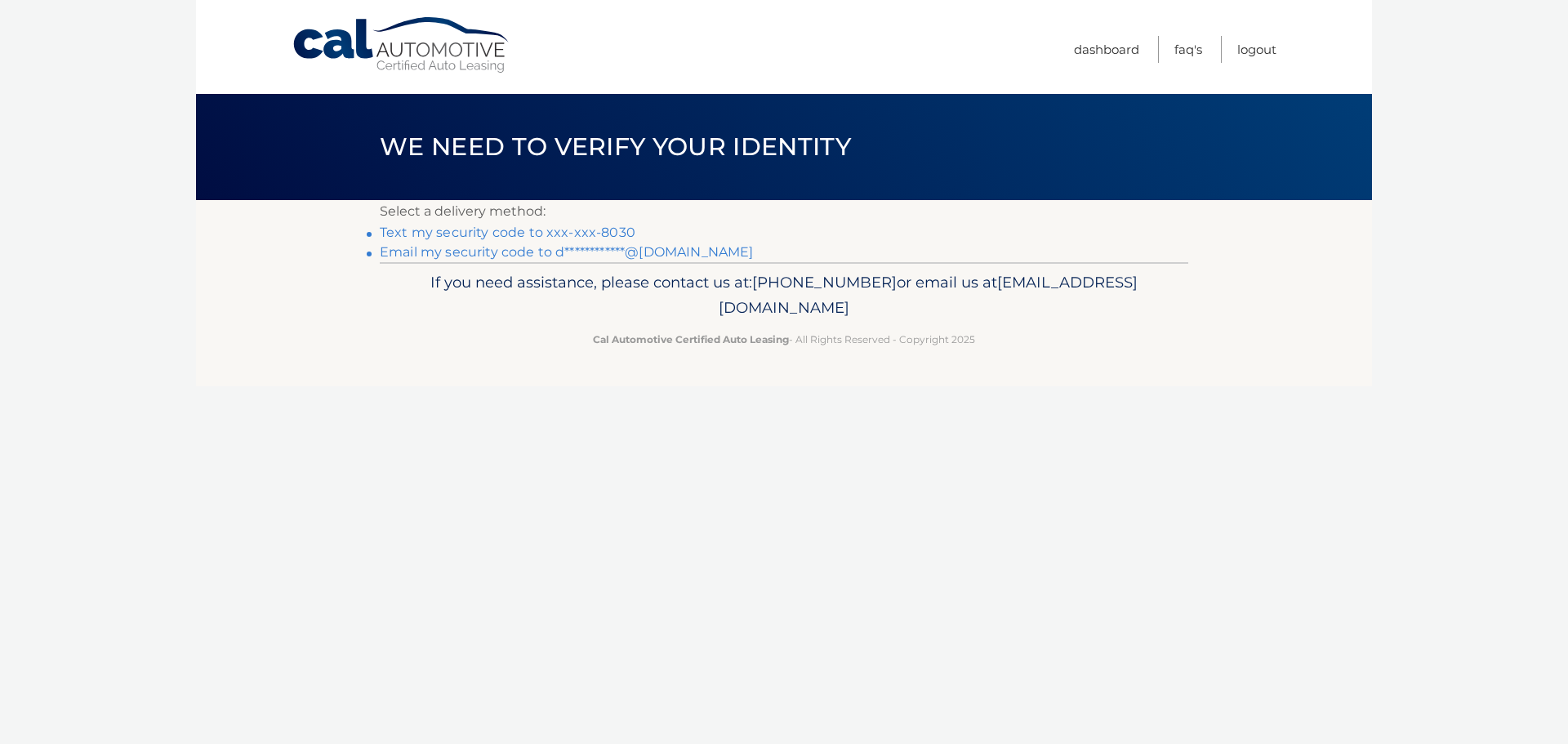
click at [536, 233] on link "Text my security code to xxx-xxx-8030" at bounding box center [507, 233] width 256 height 16
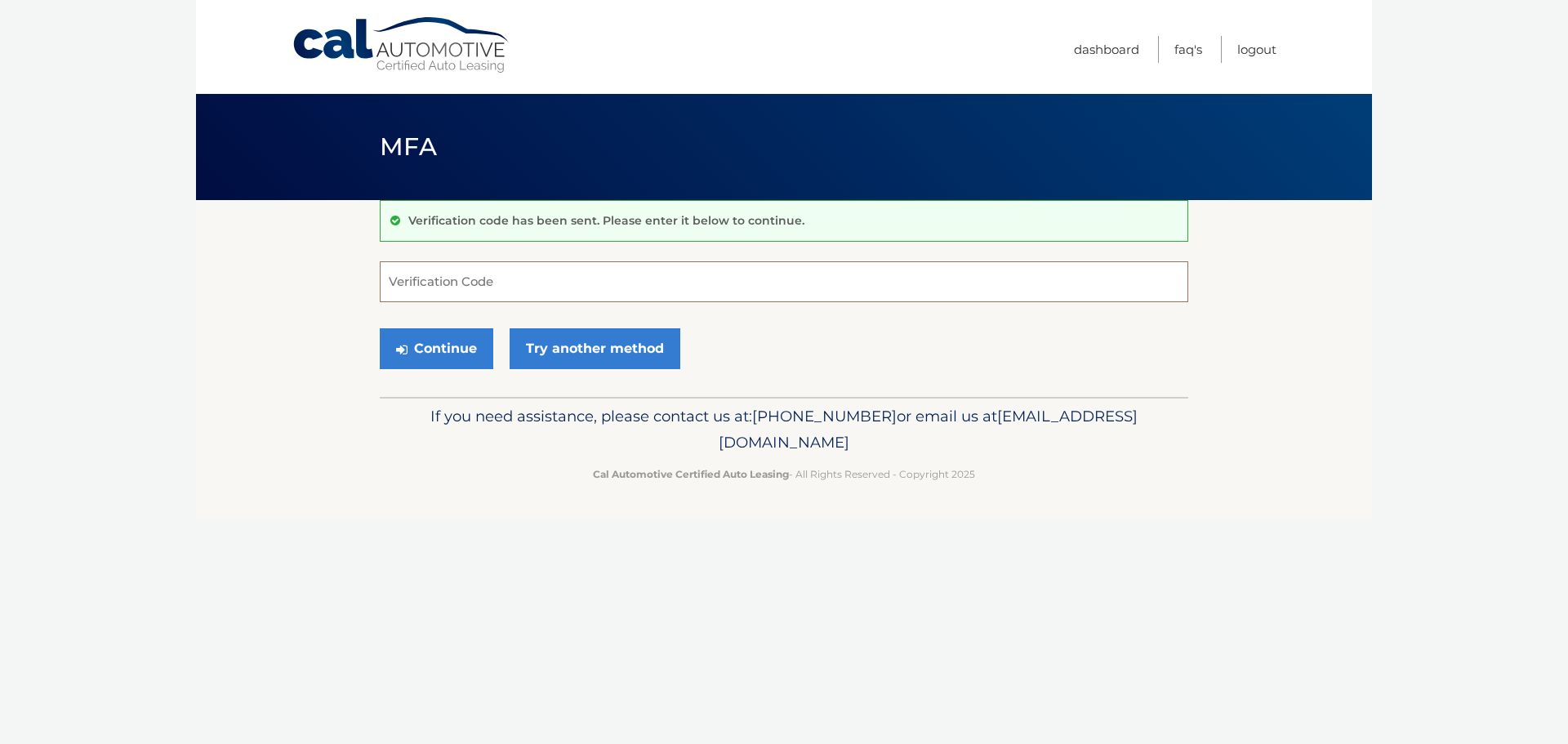
click at [454, 278] on input "Verification Code" at bounding box center [784, 281] width 809 height 40
click at [454, 278] on input "282416" at bounding box center [784, 281] width 809 height 40
type input "227952"
click at [422, 359] on button "Continue" at bounding box center [436, 349] width 113 height 40
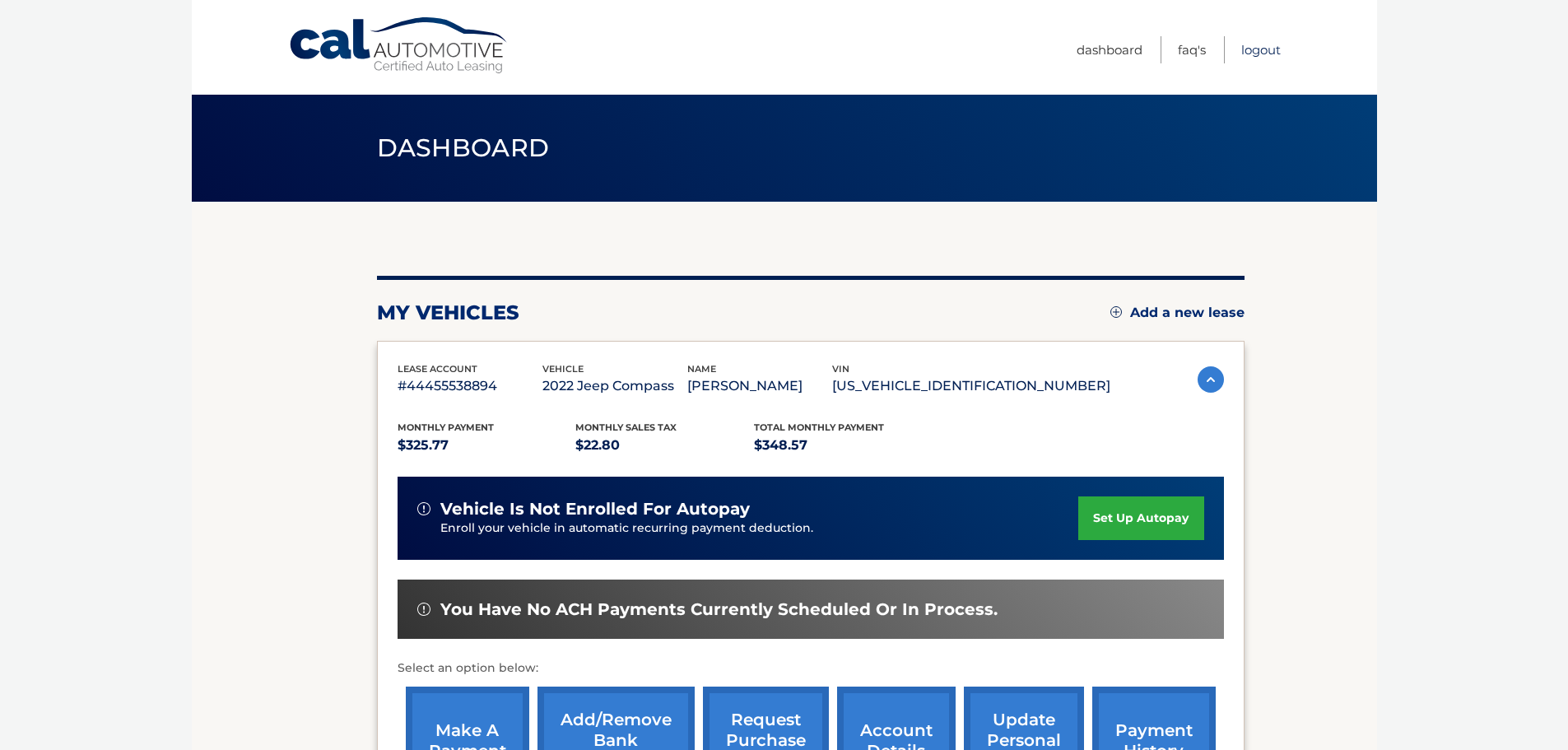
click at [1260, 48] on link "Logout" at bounding box center [1261, 50] width 40 height 27
